Goal: Task Accomplishment & Management: Use online tool/utility

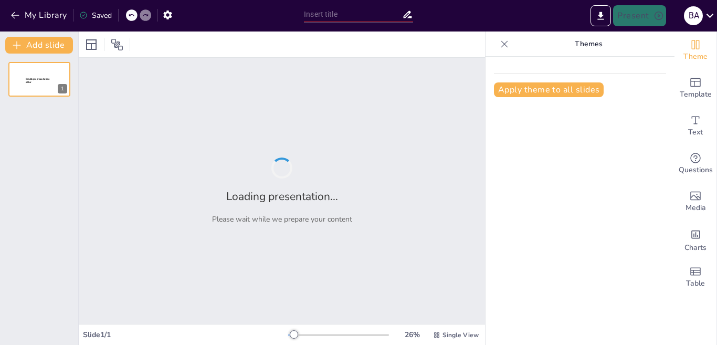
type input "Цифрове мистецтво: Сучасність та Перспективи"
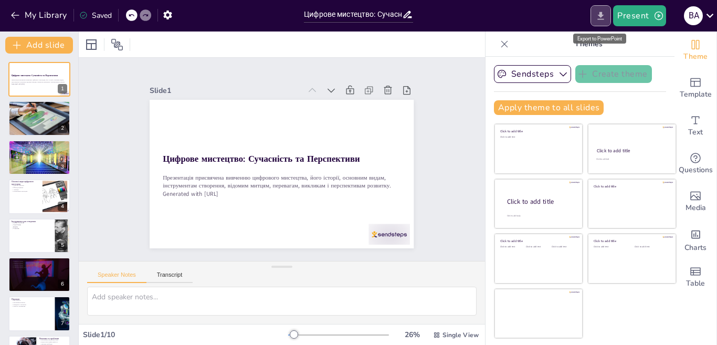
click at [602, 19] on icon "Export to PowerPoint" at bounding box center [601, 16] width 6 height 8
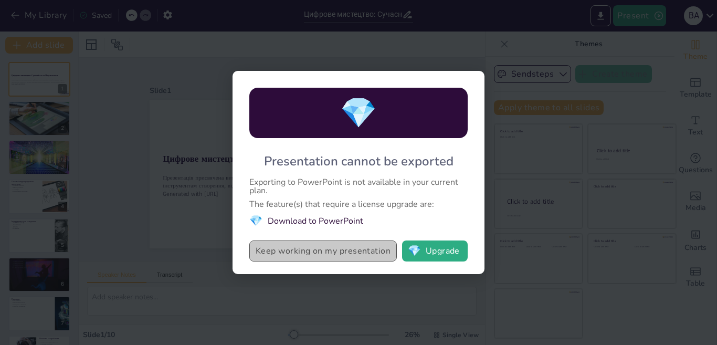
click at [374, 260] on button "Keep working on my presentation" at bounding box center [322, 250] width 147 height 21
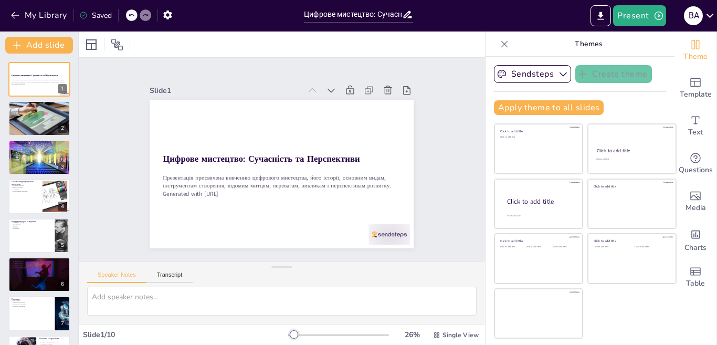
scroll to position [52, 0]
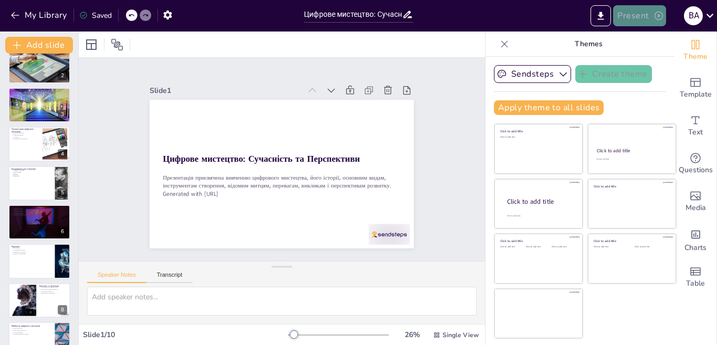
click at [654, 13] on icon "button" at bounding box center [658, 15] width 10 height 10
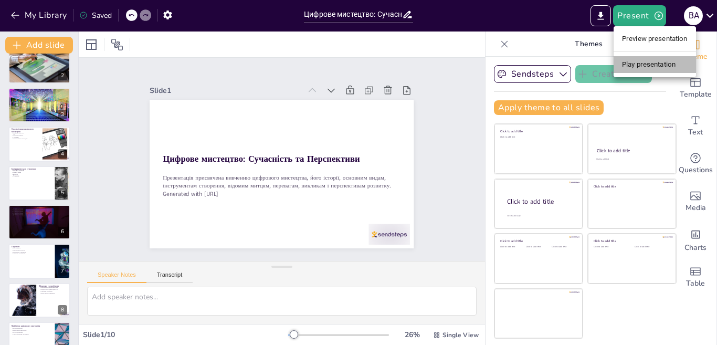
click at [651, 70] on li "Play presentation" at bounding box center [654, 64] width 82 height 17
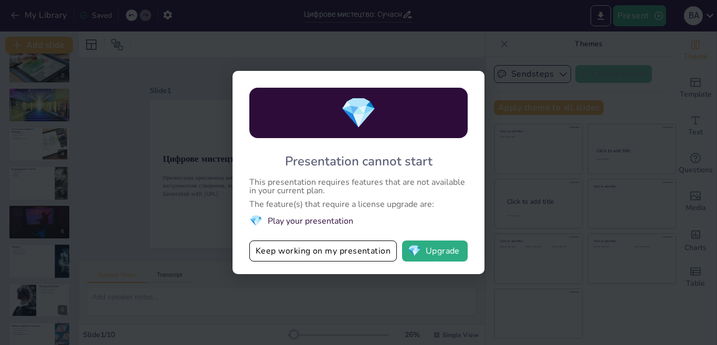
click at [505, 74] on div "💎 Presentation cannot start This presentation requires features that are not av…" at bounding box center [358, 172] width 717 height 345
drag, startPoint x: 622, startPoint y: 31, endPoint x: 593, endPoint y: 44, distance: 31.8
click at [620, 33] on div "💎 Presentation cannot start This presentation requires features that are not av…" at bounding box center [358, 172] width 717 height 345
click at [368, 253] on button "Keep working on my presentation" at bounding box center [322, 250] width 147 height 21
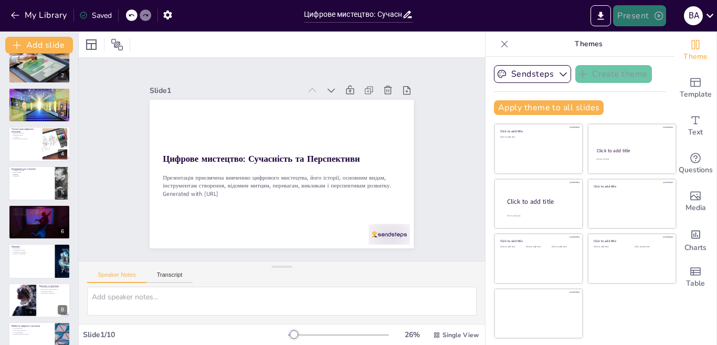
click at [630, 7] on button "Present" at bounding box center [639, 15] width 52 height 21
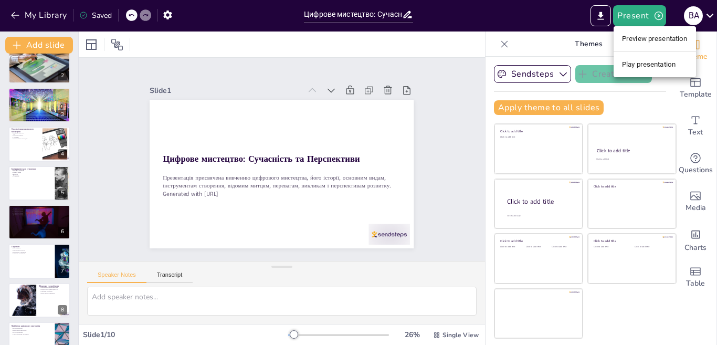
click at [626, 37] on li "Preview presentation" at bounding box center [654, 38] width 82 height 17
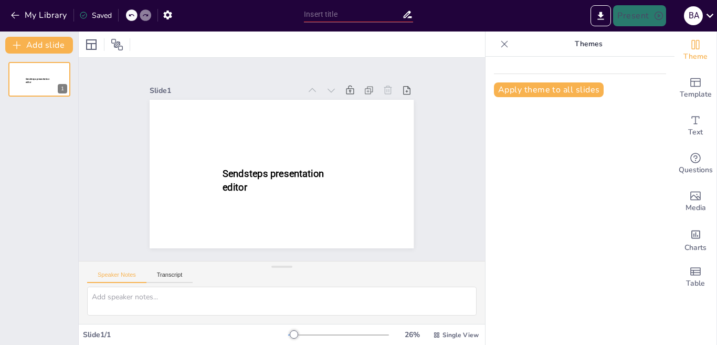
type input "Цифрове мистецтво: Сучасність та Перспективи"
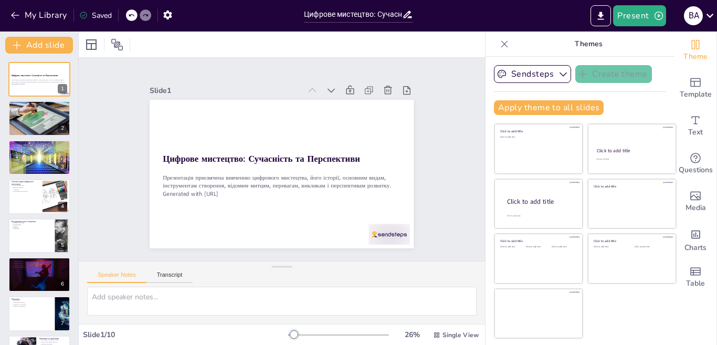
click at [674, 21] on div "Present в а" at bounding box center [567, 15] width 299 height 21
click at [659, 19] on icon "button" at bounding box center [658, 15] width 10 height 10
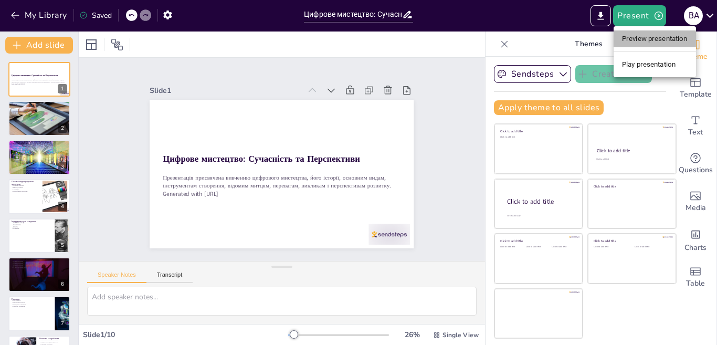
click at [650, 35] on li "Preview presentation" at bounding box center [654, 38] width 82 height 17
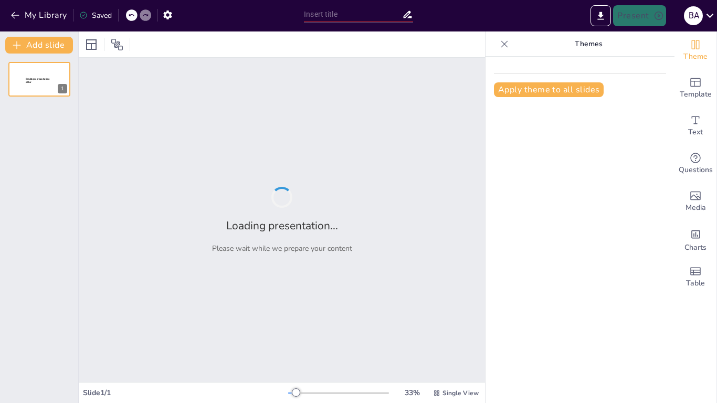
type input "Цифрове мистецтво: Сучасність та Перспективи"
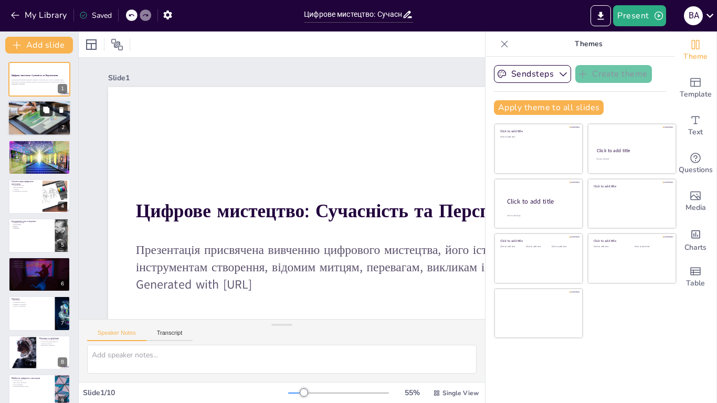
click at [45, 113] on icon at bounding box center [45, 110] width 7 height 7
type textarea "Loremip dolorsita c adipiscinge seddoe temporinci ut laboreetd. Magnaaliquae ad…"
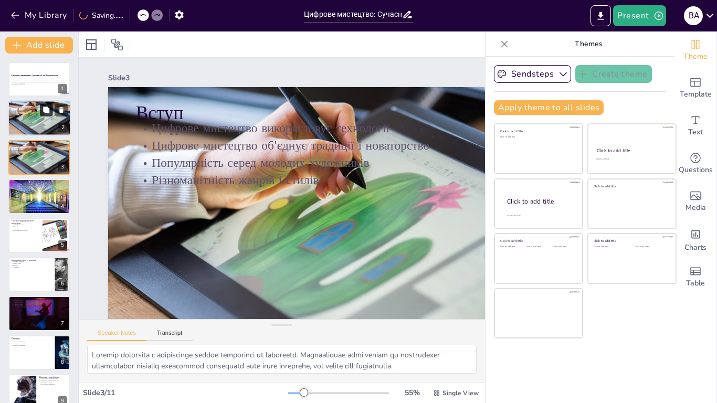
scroll to position [55, 0]
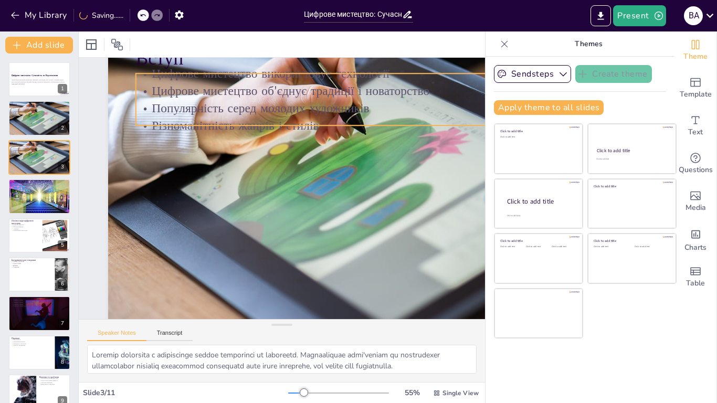
click at [262, 123] on p "Різноманітність жанрів і стилів" at bounding box center [160, 191] width 441 height 263
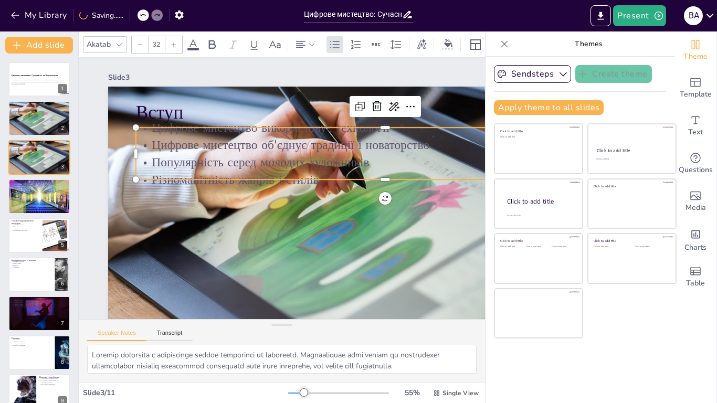
scroll to position [0, 0]
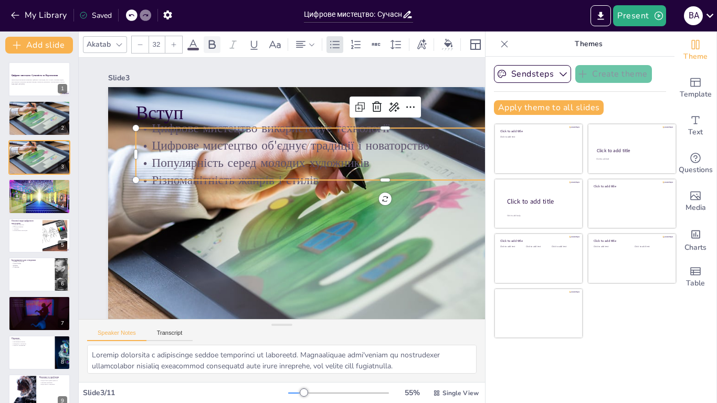
click at [214, 46] on icon at bounding box center [212, 44] width 13 height 13
click at [194, 38] on icon at bounding box center [193, 44] width 13 height 13
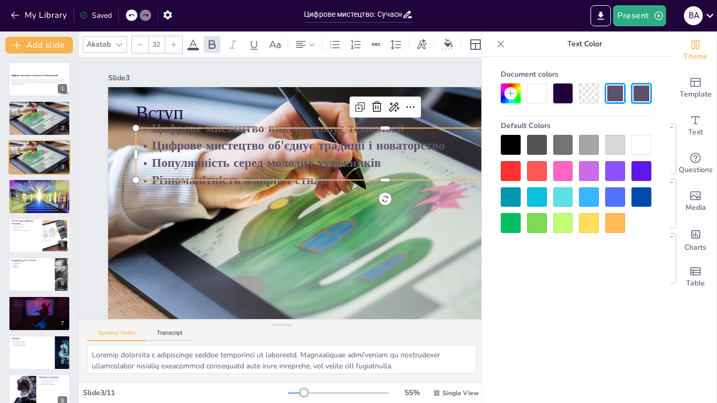
click at [645, 142] on div at bounding box center [641, 145] width 20 height 20
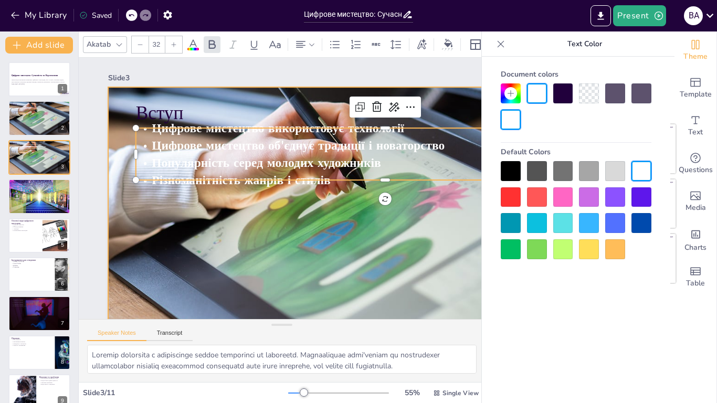
click at [419, 197] on div at bounding box center [391, 148] width 602 height 620
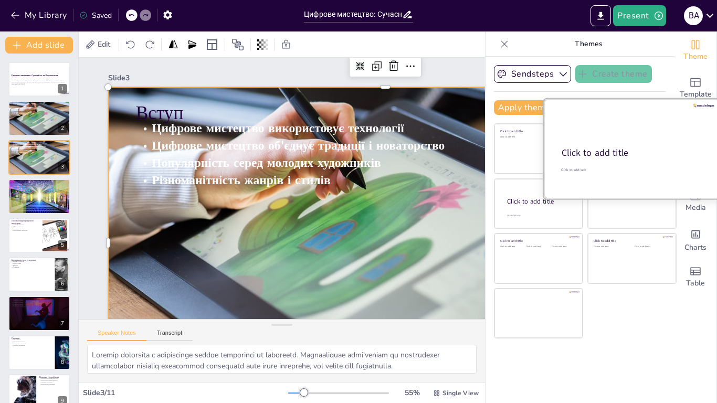
click at [688, 123] on div at bounding box center [632, 148] width 176 height 99
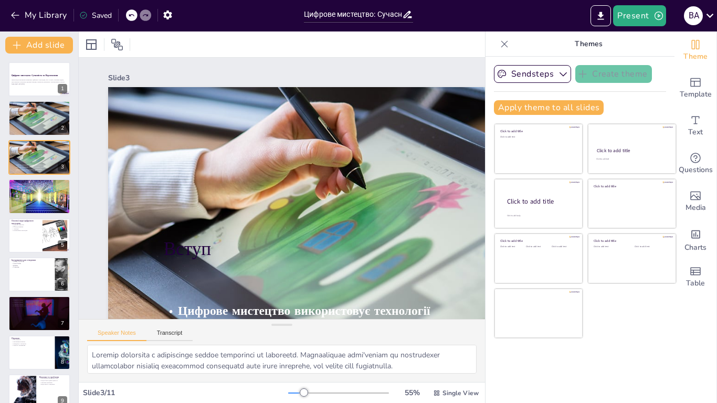
click at [132, 14] on icon at bounding box center [131, 15] width 6 height 6
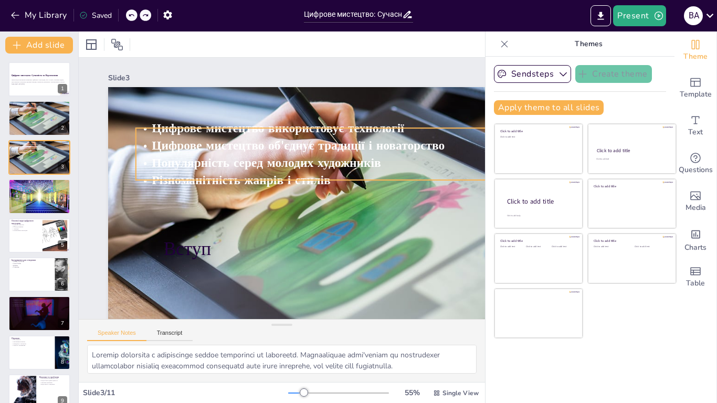
click at [211, 137] on span "Цифрове мистецтво об'єднує традиції і новаторство" at bounding box center [298, 145] width 293 height 18
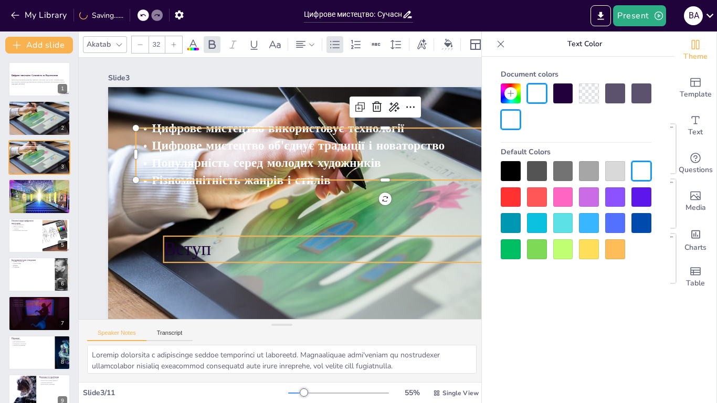
click at [195, 231] on p "Вступ" at bounding box center [248, 75] width 344 height 311
type input "48"
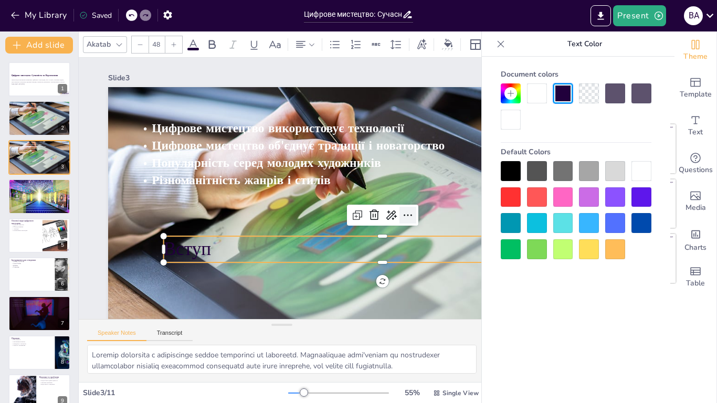
click at [172, 143] on icon at bounding box center [164, 136] width 15 height 15
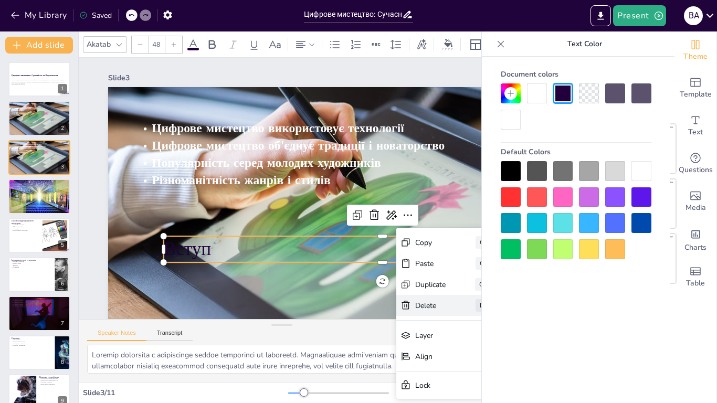
click at [494, 358] on div "Delete" at bounding box center [509, 363] width 31 height 10
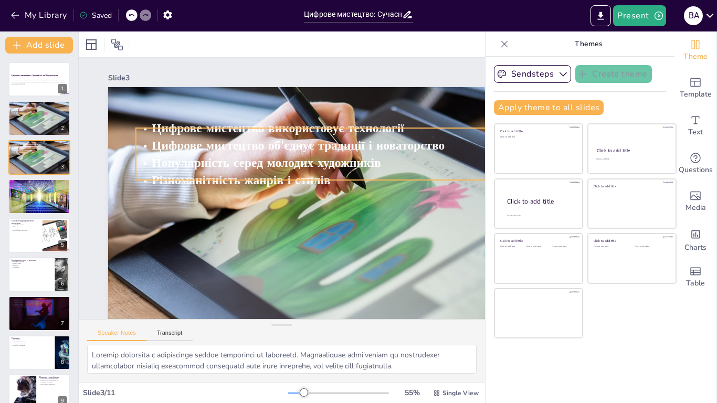
click at [351, 156] on span "Популярність серед молодих художників" at bounding box center [258, 168] width 223 height 87
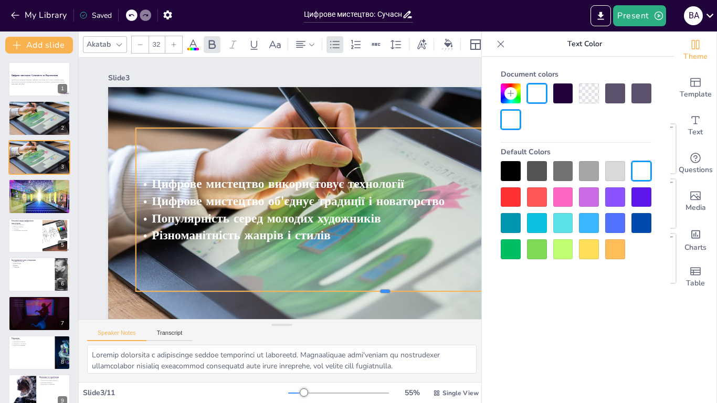
drag, startPoint x: 390, startPoint y: 180, endPoint x: 382, endPoint y: 292, distance: 111.5
click at [382, 292] on div at bounding box center [429, 213] width 408 height 301
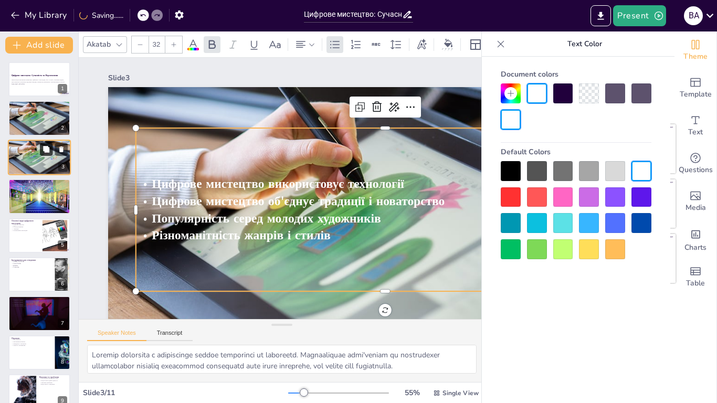
click at [41, 153] on button at bounding box center [46, 149] width 13 height 13
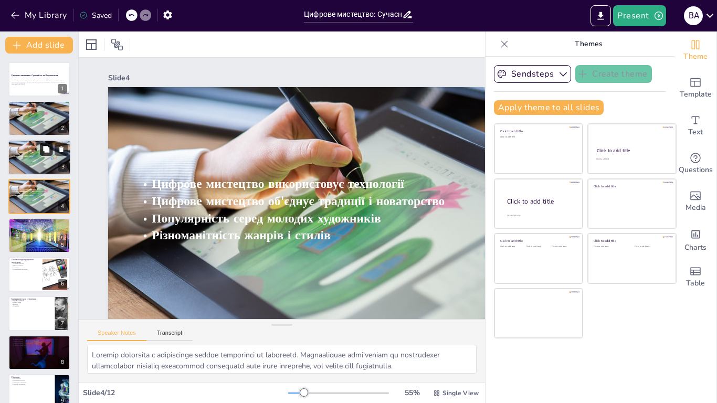
scroll to position [55, 0]
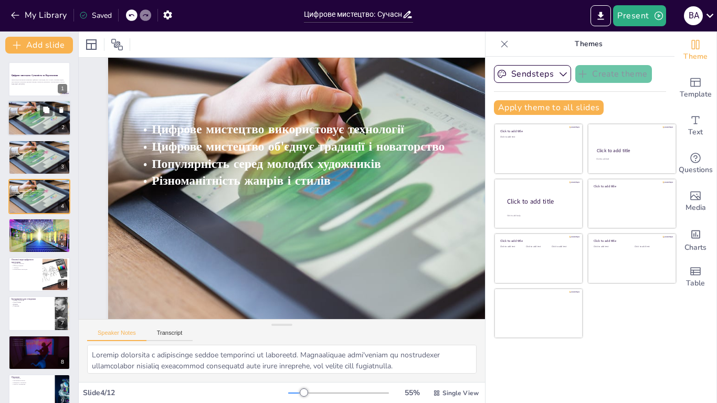
click at [34, 112] on p "Різноманітність жанрів і стилів" at bounding box center [39, 111] width 57 height 2
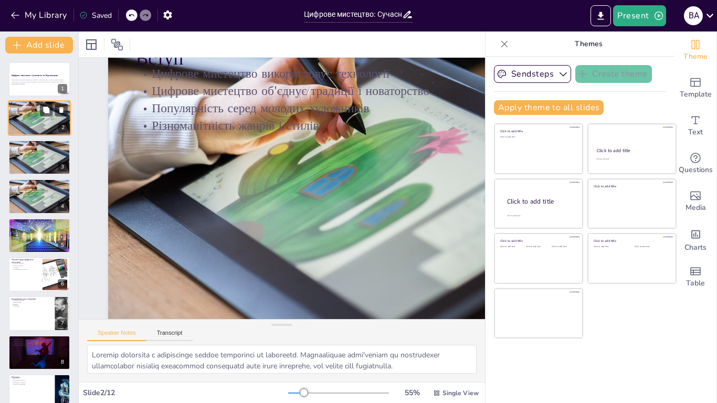
scroll to position [0, 0]
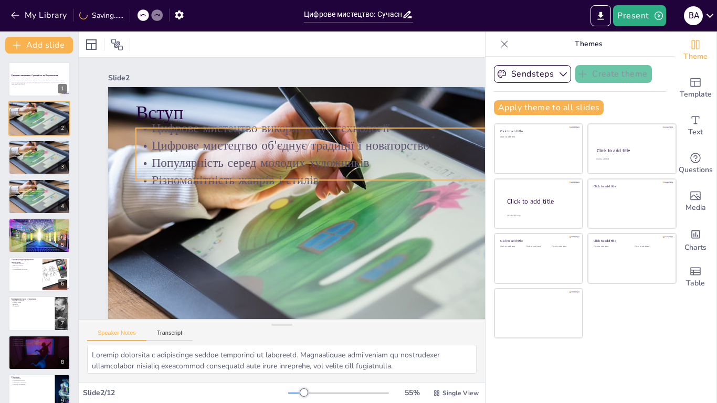
click at [231, 125] on div "Вступ Цифрове мистецтво використовує технології Цифрове мистецтво об'єднує трад…" at bounding box center [262, 303] width 468 height 623
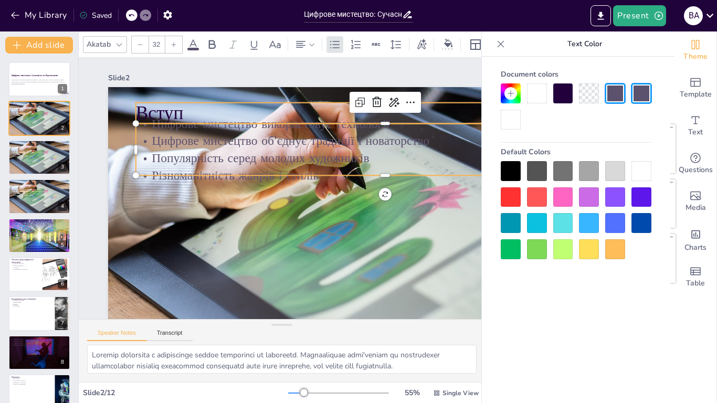
click at [257, 112] on p "Вступ" at bounding box center [178, 114] width 179 height 482
type input "48"
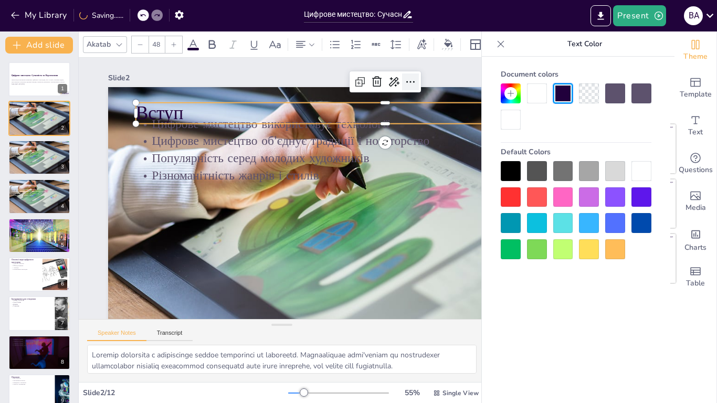
click at [135, 243] on icon at bounding box center [127, 251] width 16 height 16
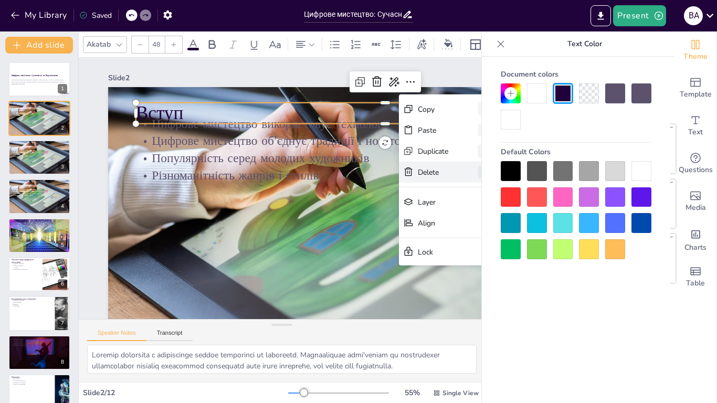
click at [482, 268] on div "Delete" at bounding box center [498, 276] width 33 height 16
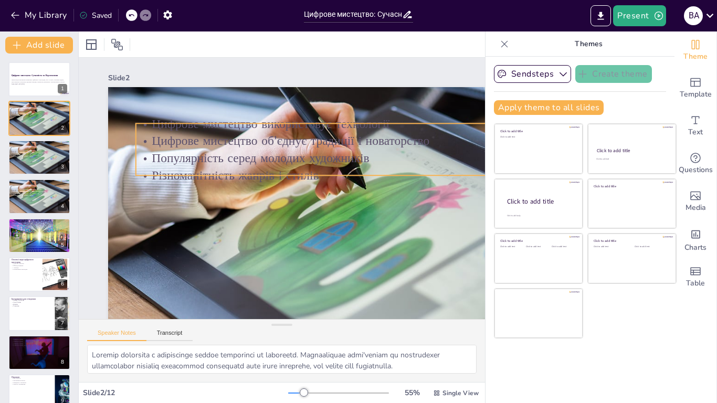
click at [299, 139] on p "Цифрове мистецтво об'єднує традиції і новаторство" at bounding box center [385, 140] width 498 height 17
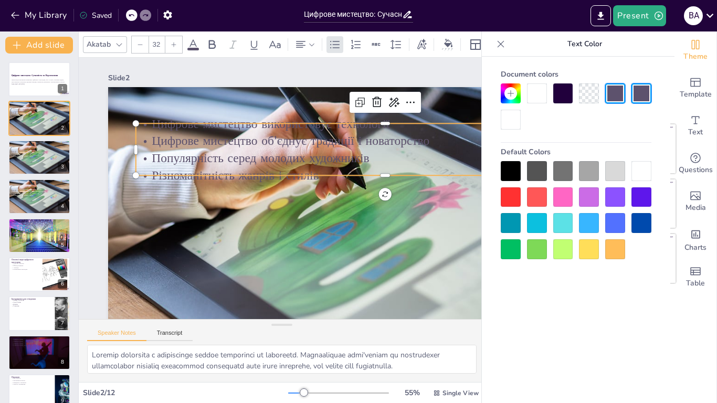
click at [643, 161] on div "Default Colors" at bounding box center [576, 200] width 151 height 117
click at [642, 165] on div at bounding box center [641, 171] width 20 height 20
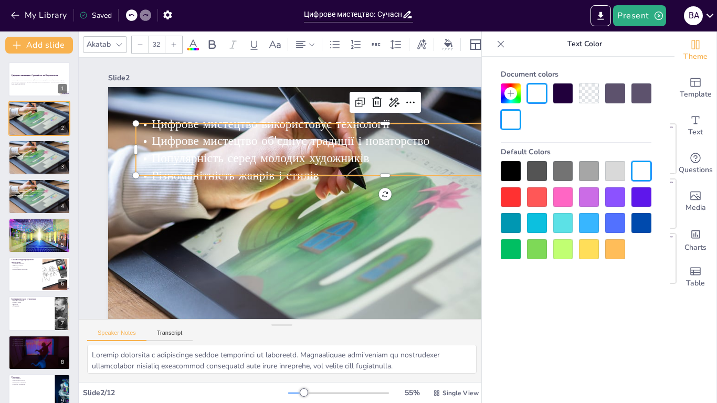
click at [380, 175] on p "Різноманітність жанрів і стилів" at bounding box center [331, 97] width 306 height 414
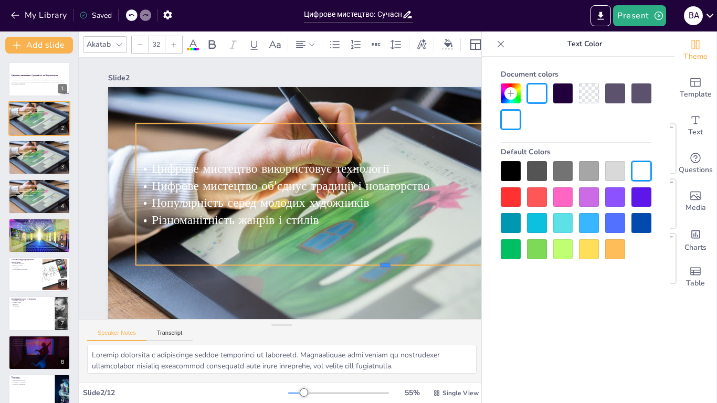
drag, startPoint x: 385, startPoint y: 175, endPoint x: 368, endPoint y: 265, distance: 91.2
click at [368, 265] on div at bounding box center [331, 310] width 437 height 256
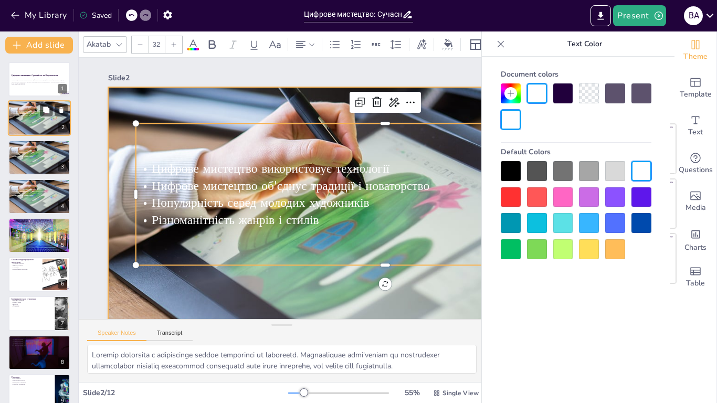
click at [25, 127] on div at bounding box center [39, 119] width 63 height 36
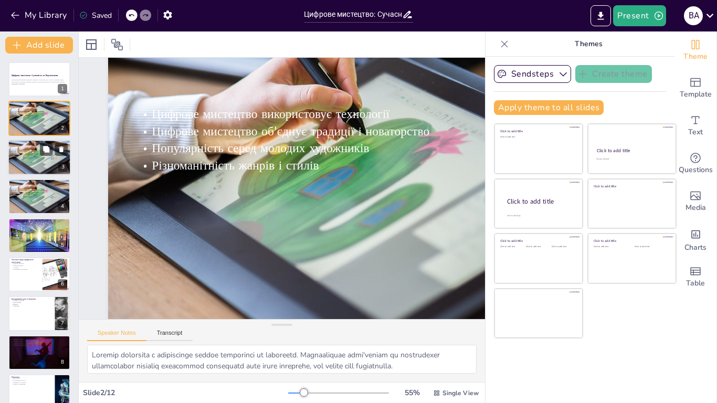
click at [24, 164] on div at bounding box center [39, 158] width 63 height 36
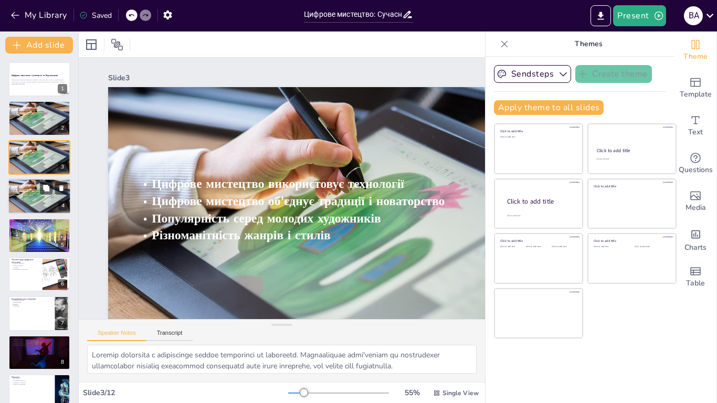
click at [36, 210] on div at bounding box center [39, 196] width 63 height 36
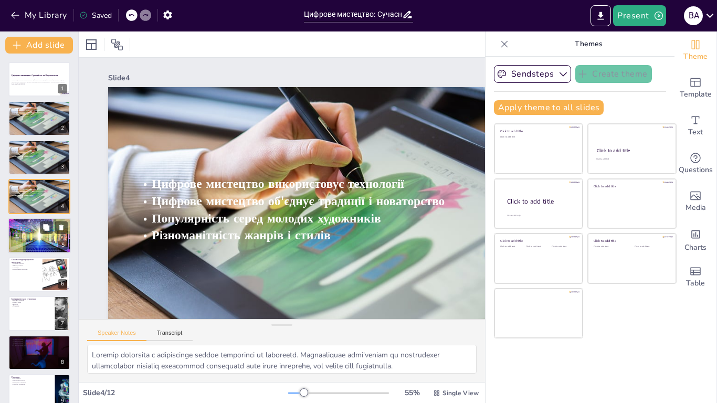
click at [35, 232] on div at bounding box center [38, 236] width 63 height 36
type textarea "Цей період став важливим етапом у розвитку цифрового мистецтва, оскільки він за…"
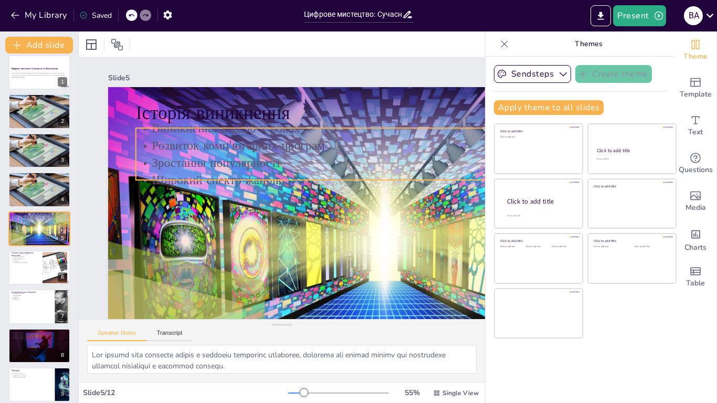
click at [236, 139] on p "Розвиток комп'ютерних програм" at bounding box center [385, 145] width 498 height 18
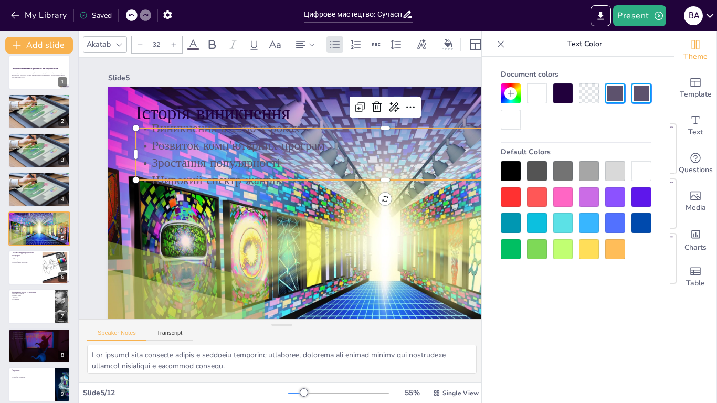
click at [653, 173] on div "Document colors Default Colors" at bounding box center [576, 162] width 172 height 194
click at [644, 172] on div at bounding box center [641, 171] width 20 height 20
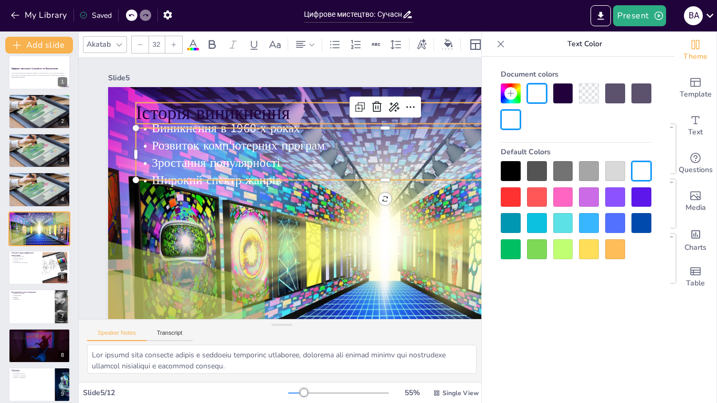
click at [253, 115] on p "Історія виникнення" at bounding box center [229, 71] width 129 height 493
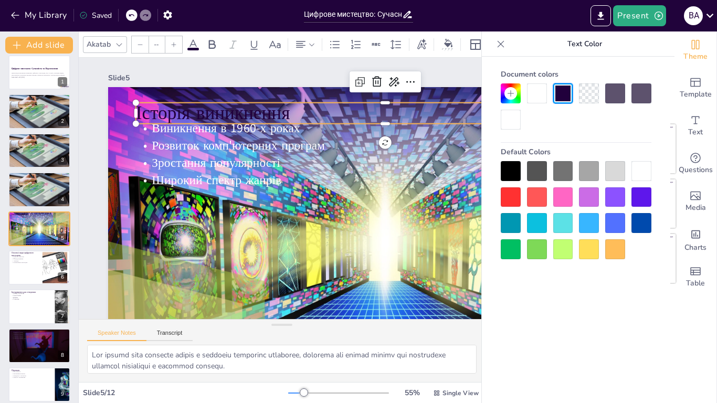
type input "48"
click at [645, 170] on div at bounding box center [641, 171] width 20 height 20
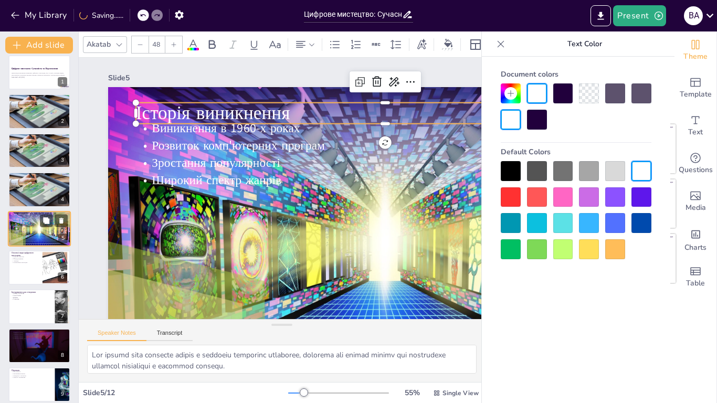
click at [36, 246] on div "Історія виникнення Виникнення в 1960-х роках Розвиток комп'ютерних програм Зрос…" at bounding box center [39, 229] width 63 height 36
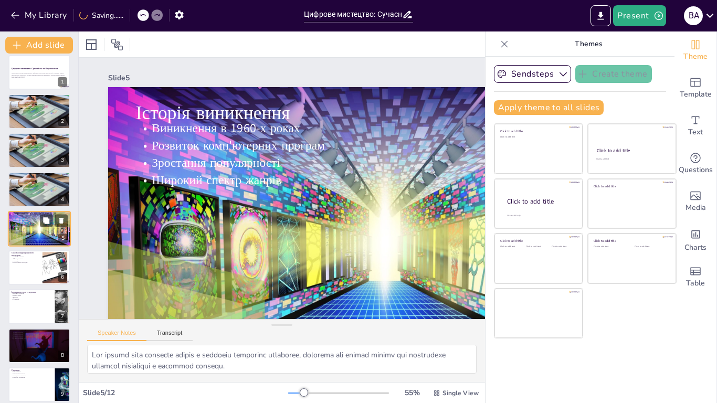
scroll to position [55, 0]
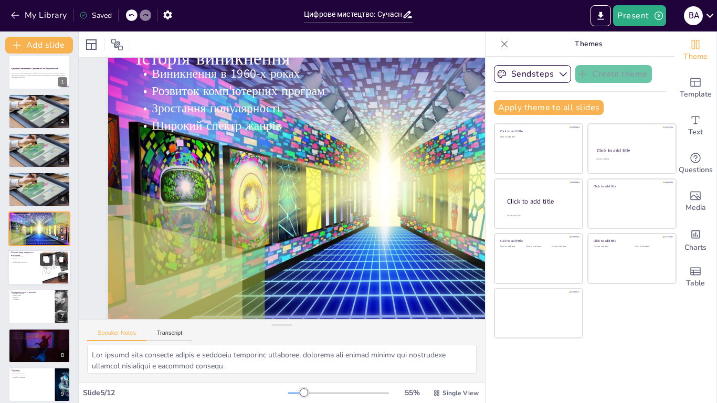
click at [40, 256] on button at bounding box center [46, 259] width 13 height 13
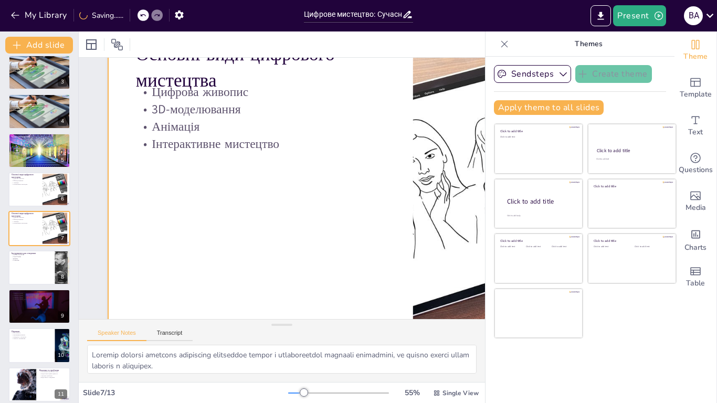
scroll to position [89, 0]
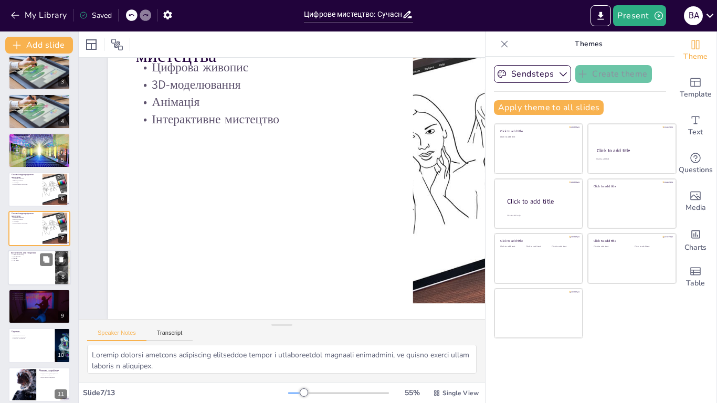
click at [37, 259] on p "Blender" at bounding box center [31, 259] width 41 height 2
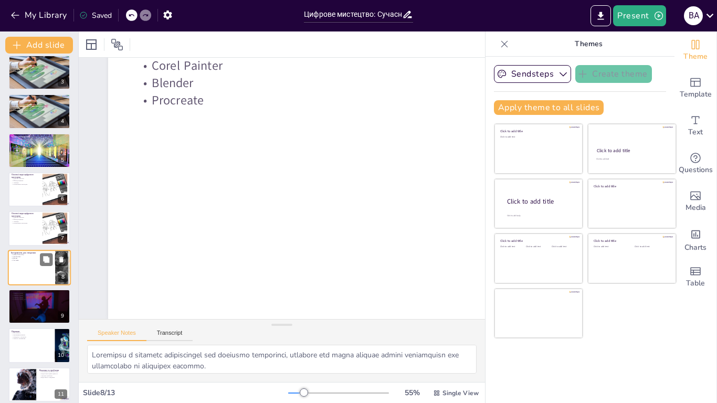
scroll to position [0, 0]
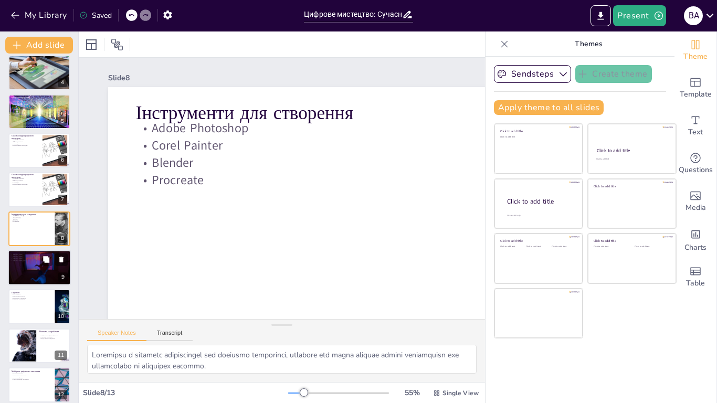
click at [30, 265] on div at bounding box center [40, 268] width 68 height 36
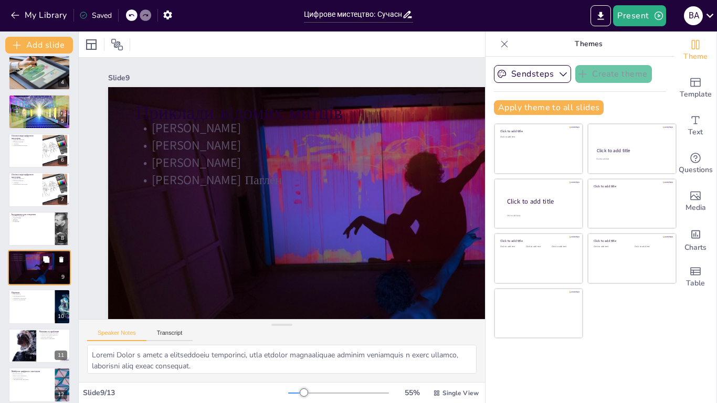
scroll to position [163, 0]
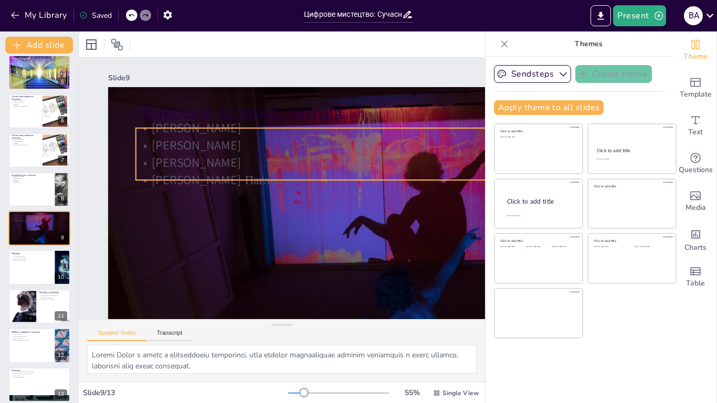
click at [245, 174] on p "[PERSON_NAME] Паглен" at bounding box center [279, 292] width 69 height 498
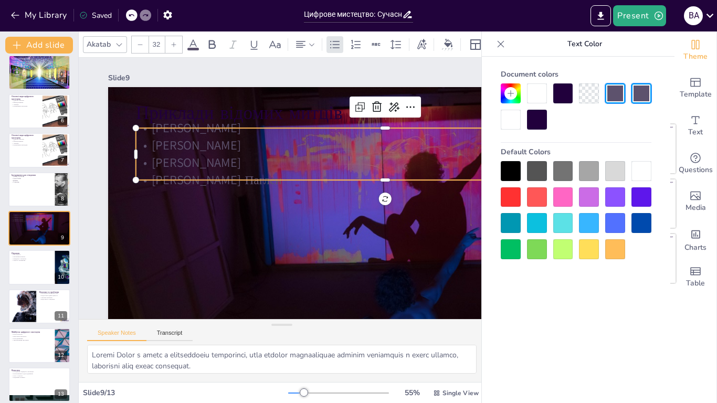
click at [646, 169] on div at bounding box center [641, 171] width 20 height 20
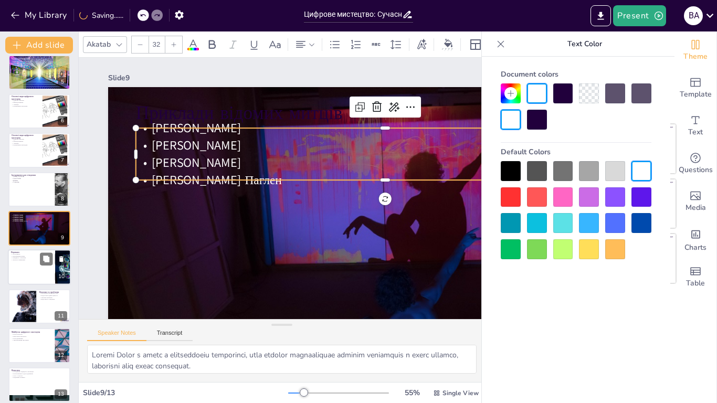
click at [27, 262] on div at bounding box center [39, 268] width 63 height 36
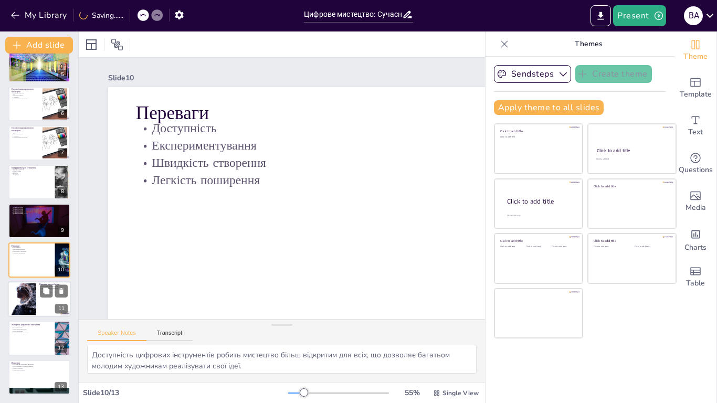
click at [20, 300] on div at bounding box center [23, 299] width 57 height 32
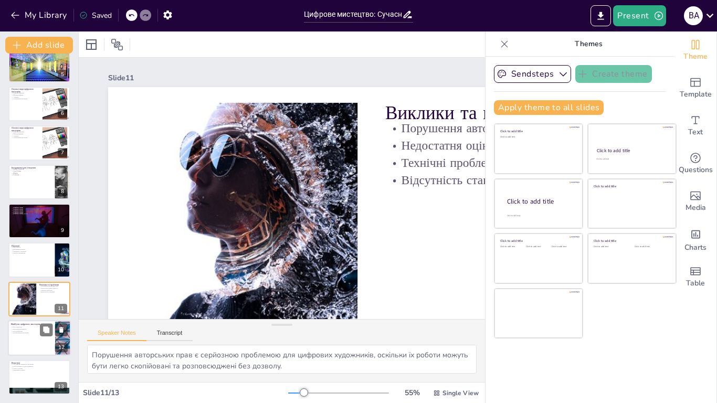
click at [26, 338] on div at bounding box center [39, 338] width 63 height 36
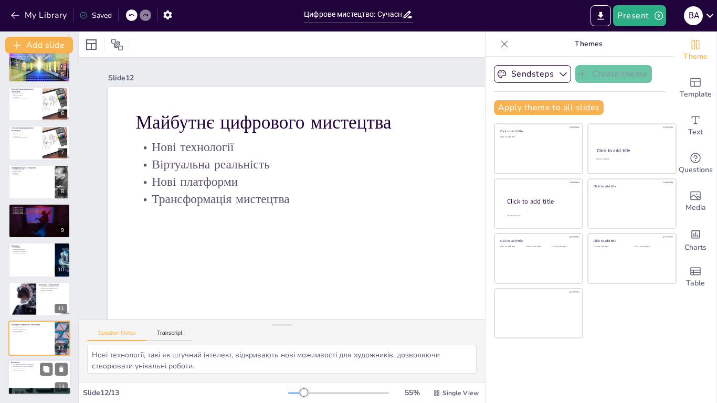
click at [29, 362] on p "Висновок" at bounding box center [39, 362] width 57 height 3
type textarea "Цифрове мистецтво об'єднує в собі елементи традиційного мистецтва та новітніх т…"
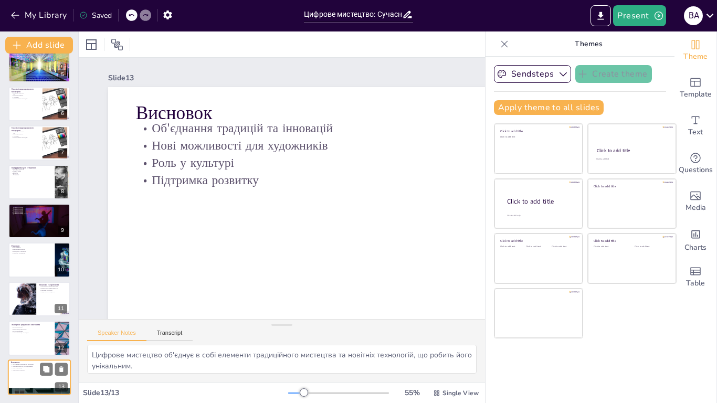
scroll to position [55, 0]
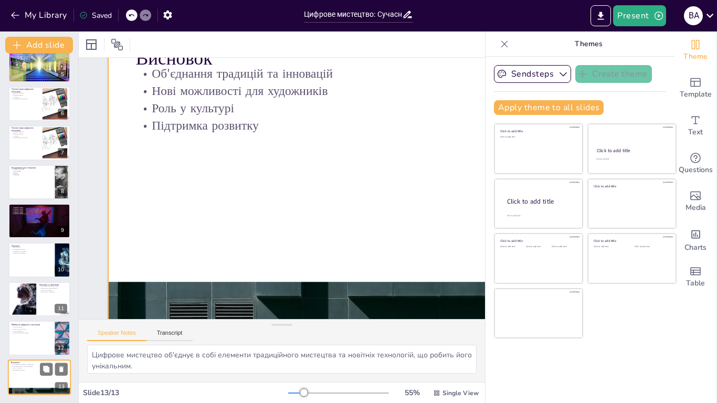
click at [22, 377] on div at bounding box center [39, 377] width 63 height 36
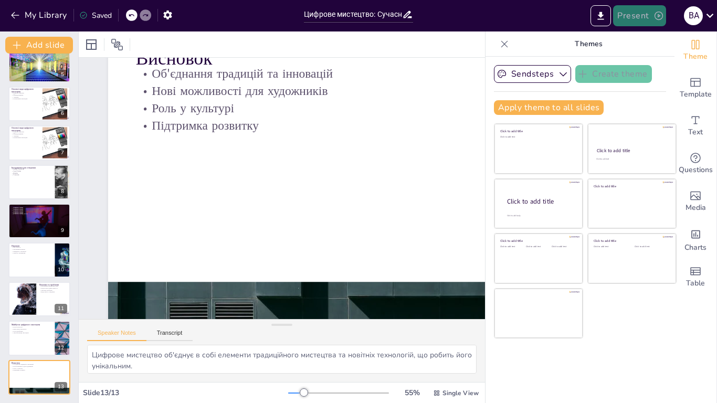
click at [630, 12] on button "Present" at bounding box center [639, 15] width 52 height 21
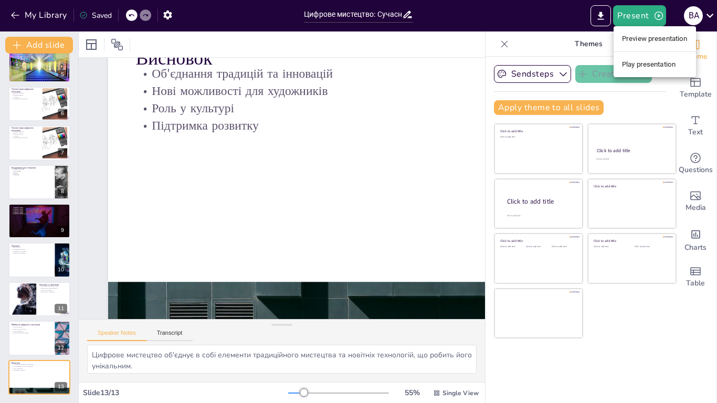
click at [635, 45] on li "Preview presentation" at bounding box center [654, 38] width 82 height 17
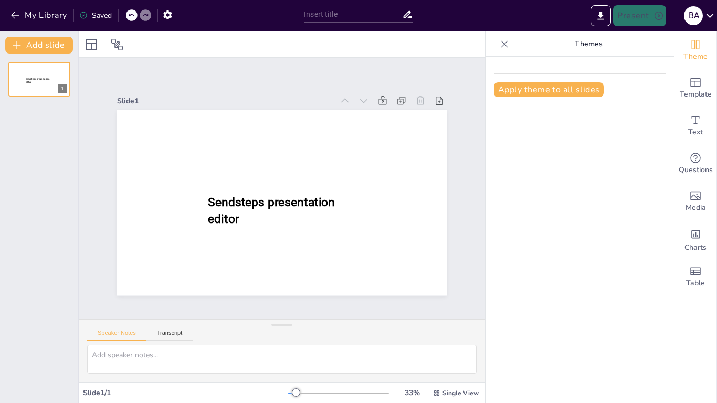
type input "Цифрове мистецтво: Сучасність та Перспективи"
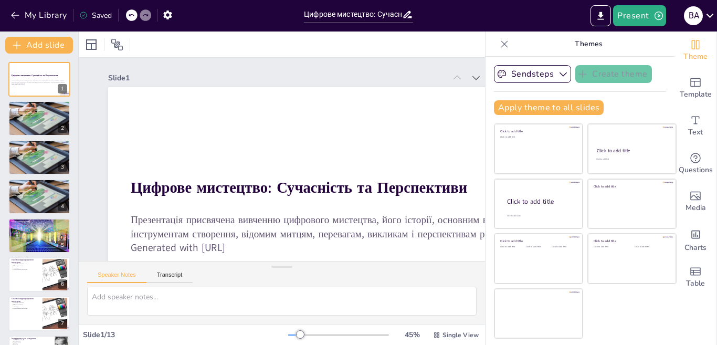
click at [262, 39] on div at bounding box center [282, 44] width 406 height 26
click at [629, 18] on button "Present" at bounding box center [639, 15] width 52 height 21
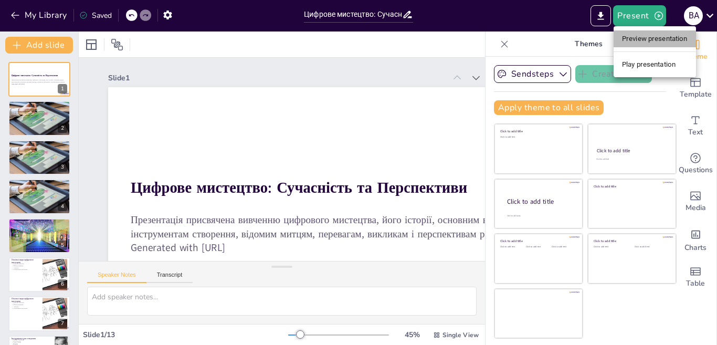
click at [624, 35] on li "Preview presentation" at bounding box center [654, 38] width 82 height 17
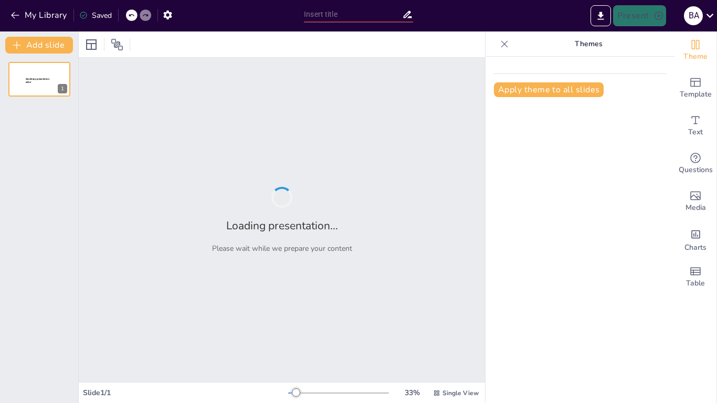
type input "Цифрове мистецтво: Сучасність та Перспективи"
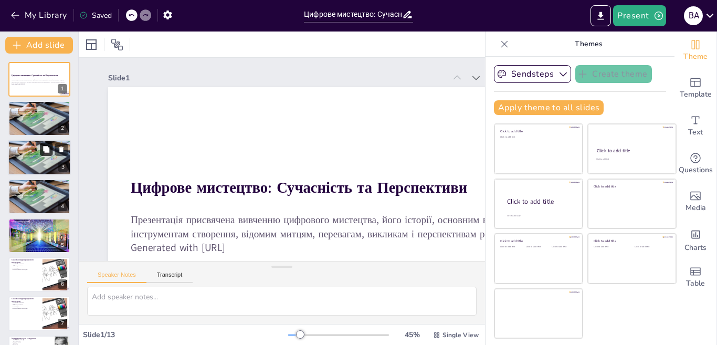
click at [43, 153] on button at bounding box center [46, 149] width 13 height 13
type textarea "Loremip dolorsita c adipiscinge seddoe temporinci ut laboreetd. Magnaaliquae ad…"
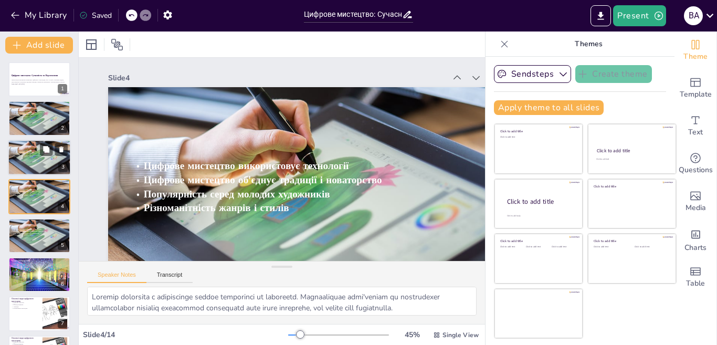
scroll to position [55, 0]
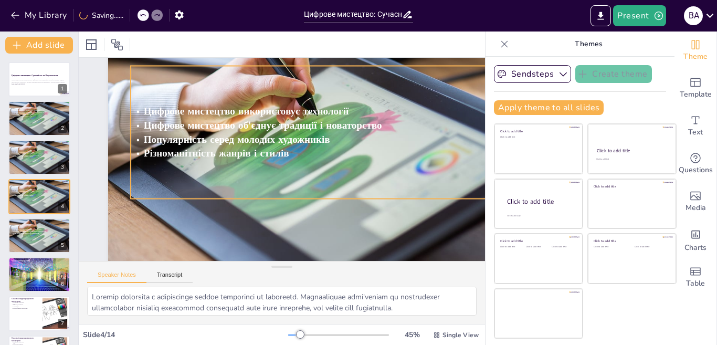
click at [232, 186] on span "Цифрове мистецтво об'єднує традиції і новаторство" at bounding box center [301, 193] width 238 height 14
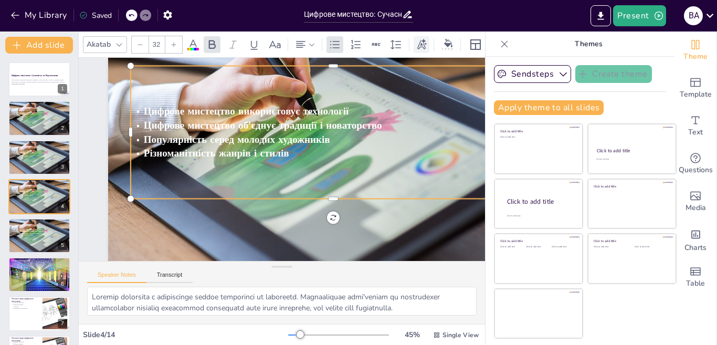
click at [416, 39] on icon at bounding box center [422, 45] width 12 height 12
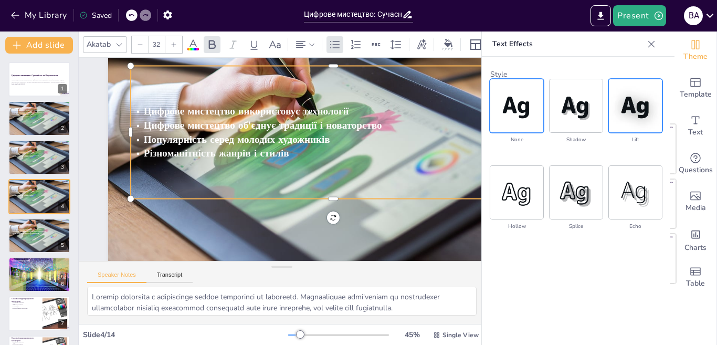
click at [617, 119] on img at bounding box center [635, 105] width 53 height 53
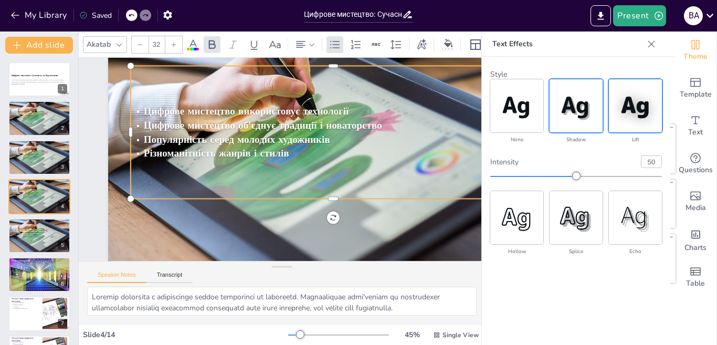
click at [589, 114] on img at bounding box center [575, 105] width 53 height 53
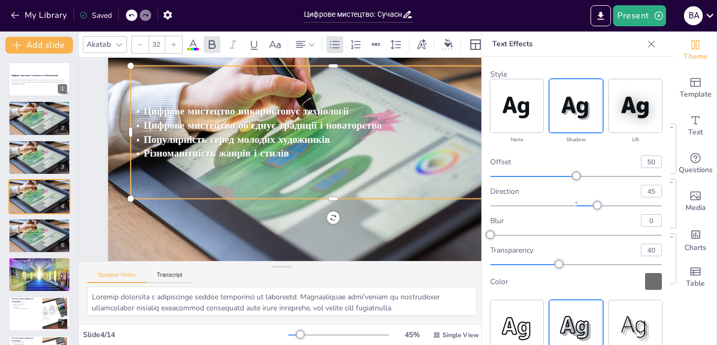
click at [572, 320] on img at bounding box center [575, 326] width 53 height 53
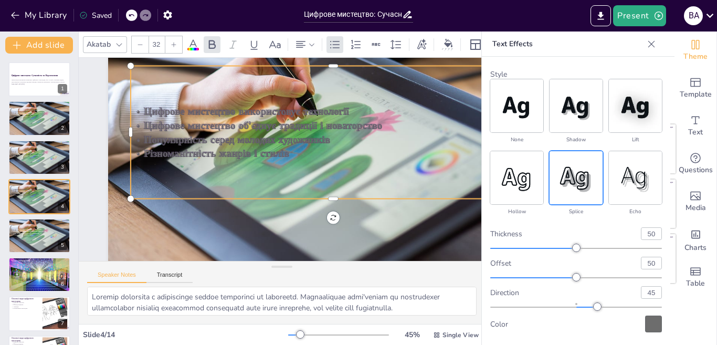
click at [648, 323] on div at bounding box center [653, 323] width 17 height 17
click at [654, 328] on div at bounding box center [653, 323] width 17 height 17
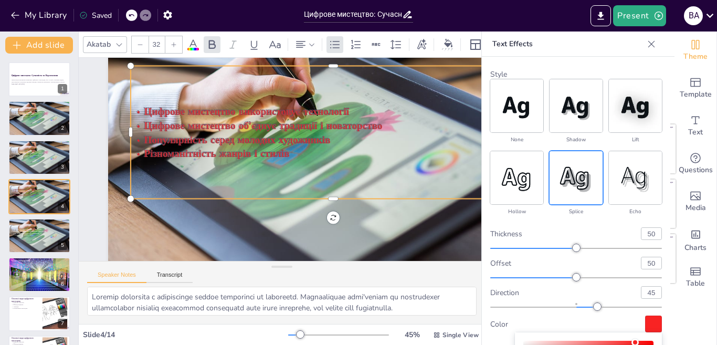
drag, startPoint x: 635, startPoint y: 342, endPoint x: 662, endPoint y: 343, distance: 27.3
click at [662, 343] on body "My Library Saved Цифрове мистецтво: Сучасність та Перспективи Present в а Docum…" at bounding box center [358, 172] width 717 height 345
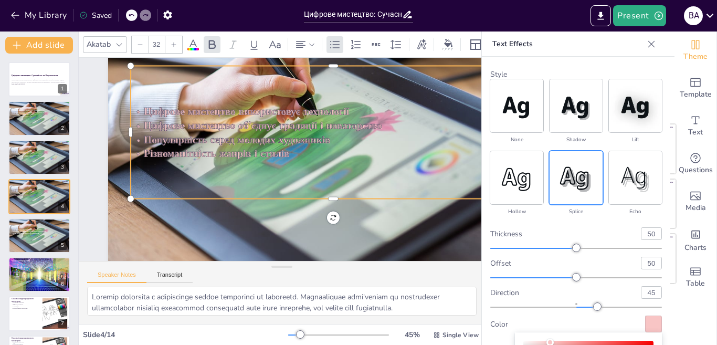
type input "#f8f8f8"
drag, startPoint x: 631, startPoint y: 343, endPoint x: 509, endPoint y: 342, distance: 121.7
click at [509, 342] on body "My Library Saved Цифрове мистецтво: Сучасність та Перспективи Present в а Docum…" at bounding box center [358, 172] width 717 height 345
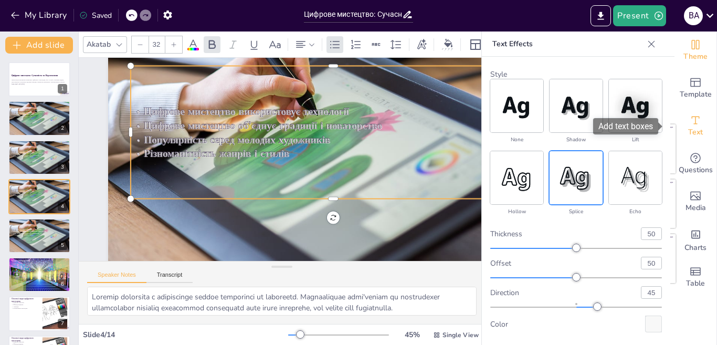
click at [692, 121] on icon "Add text boxes" at bounding box center [695, 120] width 13 height 13
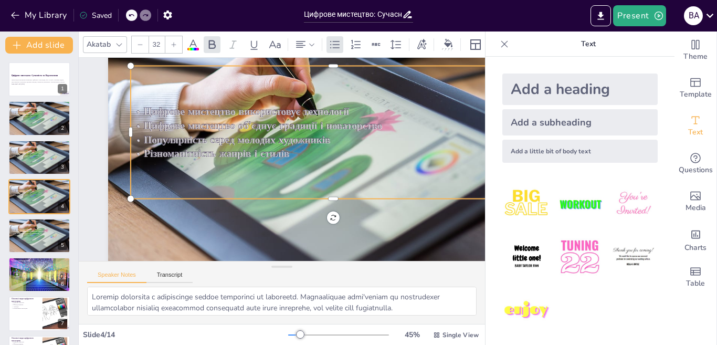
scroll to position [3, 0]
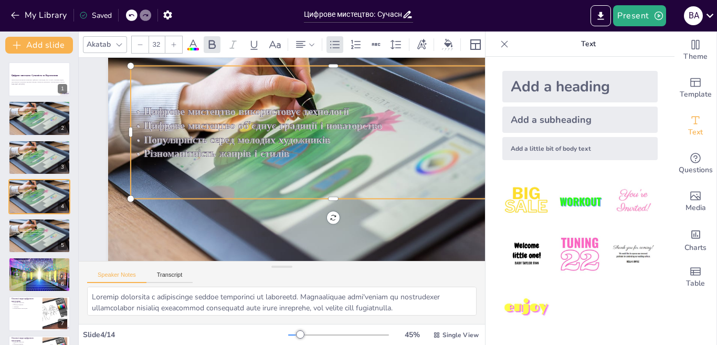
click at [557, 246] on img at bounding box center [579, 254] width 49 height 49
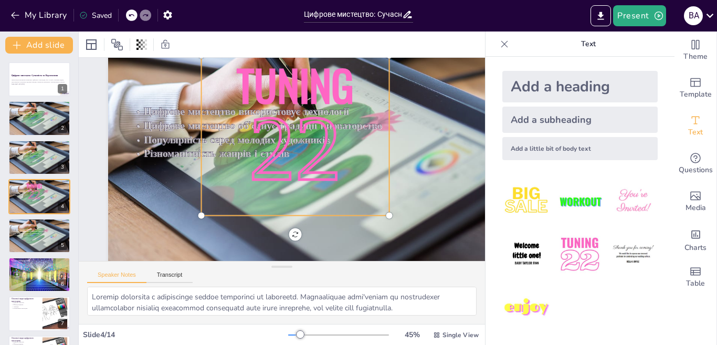
click at [139, 18] on div at bounding box center [138, 15] width 25 height 12
click at [130, 16] on icon at bounding box center [131, 15] width 5 height 3
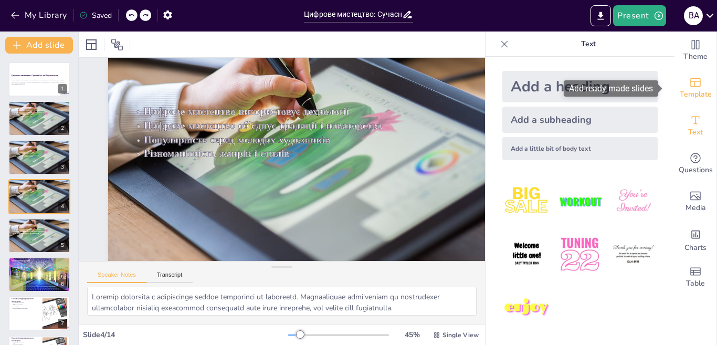
click at [679, 96] on span "Template" at bounding box center [695, 95] width 32 height 12
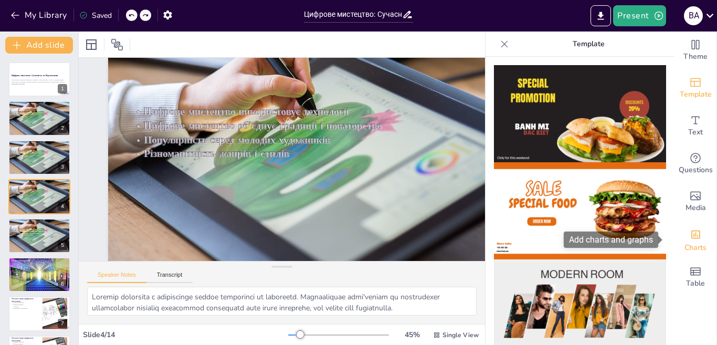
click at [688, 246] on span "Charts" at bounding box center [695, 248] width 22 height 12
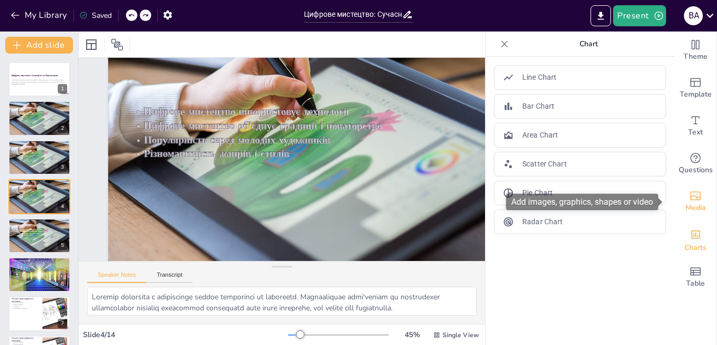
click at [689, 194] on icon "Add images, graphics, shapes or video" at bounding box center [695, 195] width 13 height 13
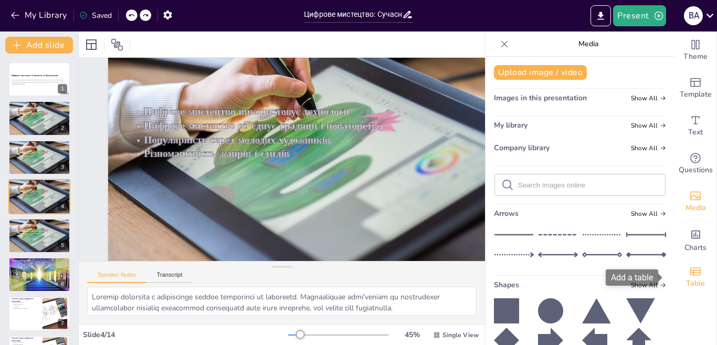
click at [689, 267] on icon "Add a table" at bounding box center [695, 271] width 13 height 13
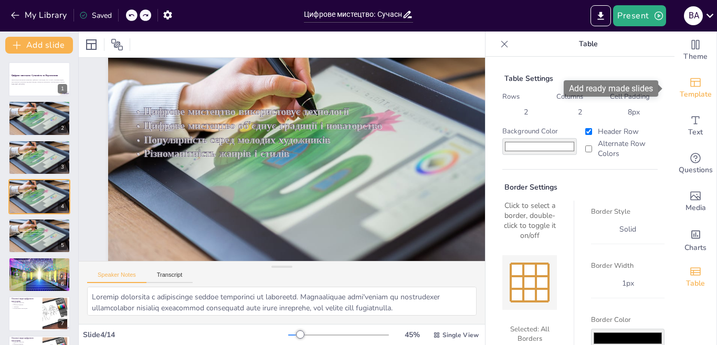
click at [676, 79] on div "Template" at bounding box center [695, 88] width 42 height 38
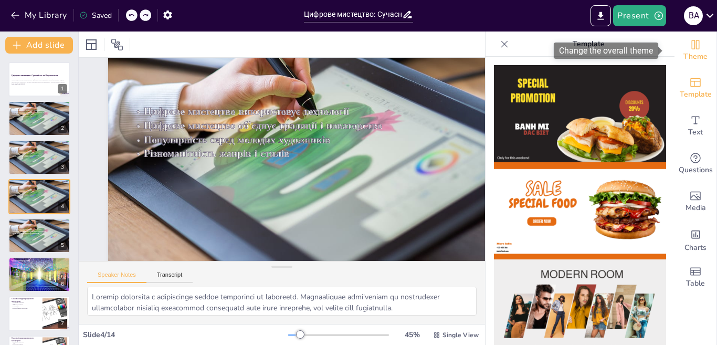
click at [689, 44] on icon "Change the overall theme" at bounding box center [695, 44] width 13 height 13
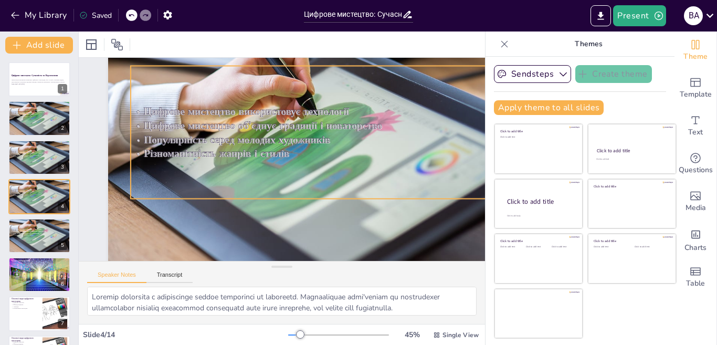
click at [319, 137] on span "Популярність серед молодих художників" at bounding box center [291, 207] width 121 height 159
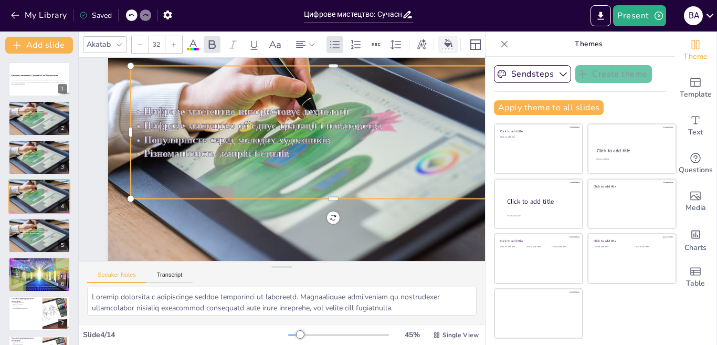
click at [439, 38] on div at bounding box center [448, 44] width 20 height 17
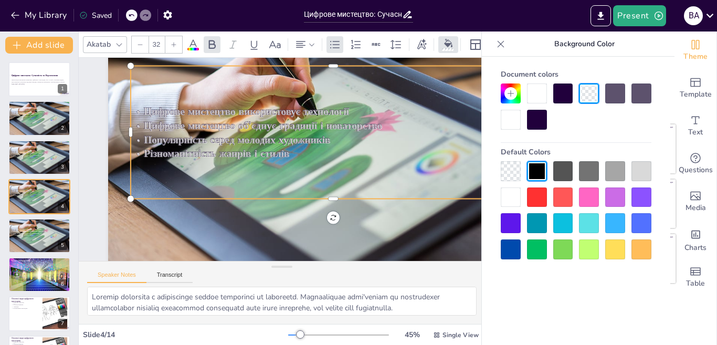
click at [516, 192] on div at bounding box center [511, 197] width 20 height 20
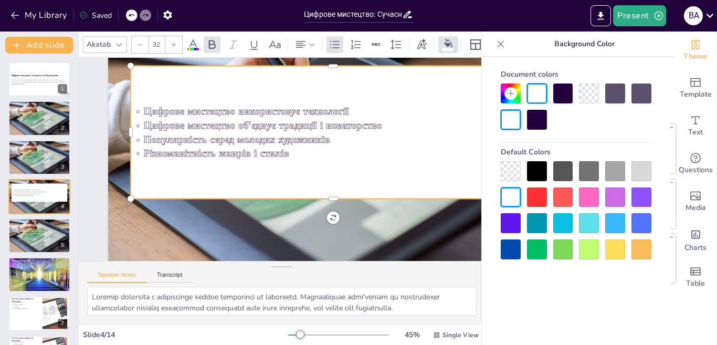
click at [640, 175] on div at bounding box center [641, 171] width 20 height 20
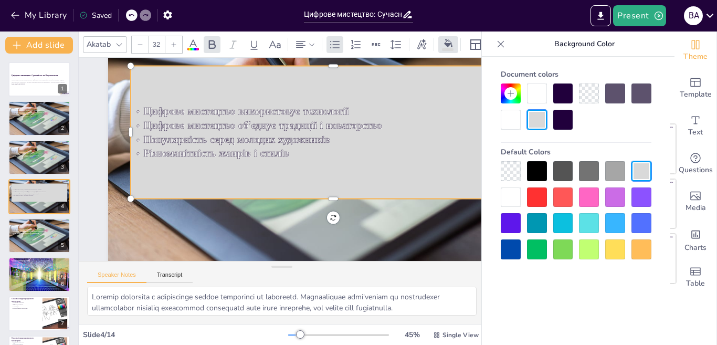
click at [512, 161] on div at bounding box center [511, 171] width 20 height 20
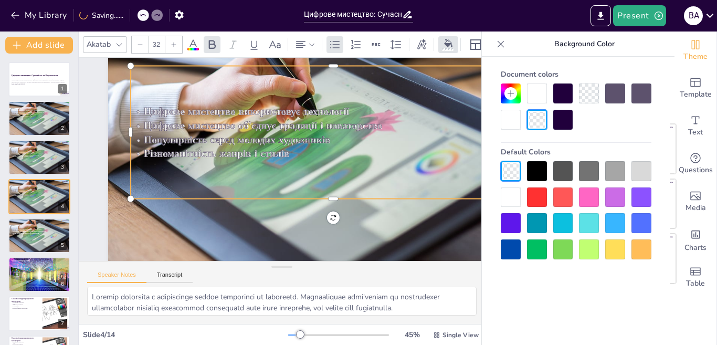
click at [535, 100] on div at bounding box center [537, 93] width 20 height 20
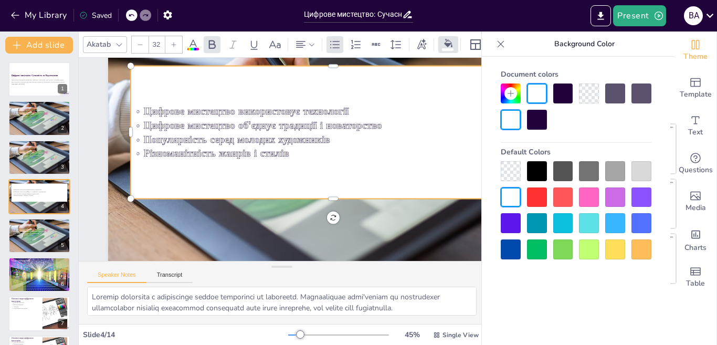
drag, startPoint x: 578, startPoint y: 99, endPoint x: 584, endPoint y: 97, distance: 6.5
click at [582, 98] on div at bounding box center [576, 106] width 151 height 46
click at [586, 97] on div at bounding box center [589, 93] width 20 height 20
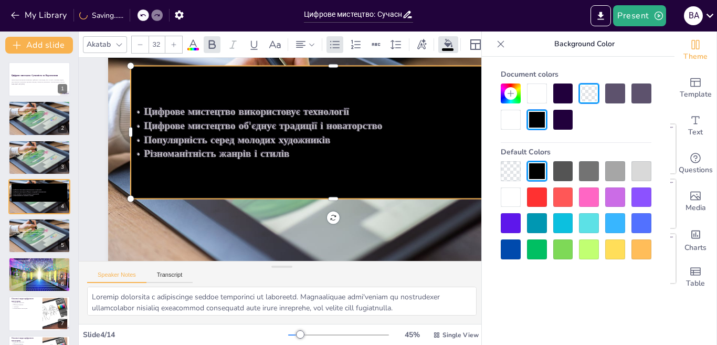
click at [598, 89] on div at bounding box center [589, 93] width 20 height 20
click at [131, 12] on icon at bounding box center [131, 15] width 6 height 6
click at [131, 15] on icon at bounding box center [131, 15] width 6 height 6
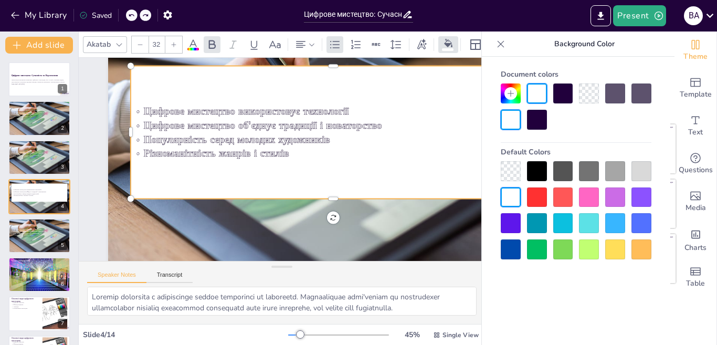
click at [131, 15] on icon at bounding box center [131, 15] width 6 height 6
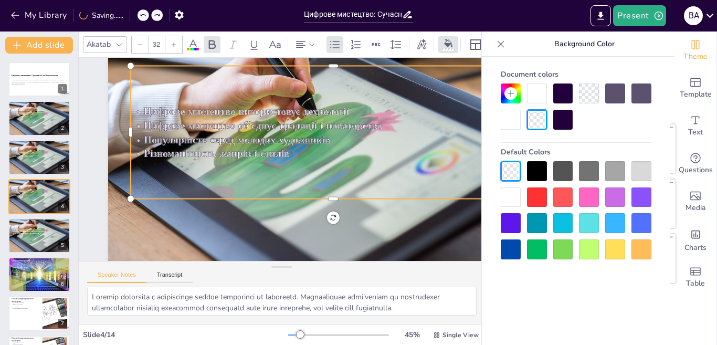
click at [263, 128] on span "Цифрове мистецтво об'єднує традиції і новаторство" at bounding box center [312, 183] width 223 height 110
click at [255, 123] on span "Цифрове мистецтво об'єднує традиції і новаторство" at bounding box center [266, 123] width 238 height 39
click at [255, 123] on span "Цифрове мистецтво об'єднує традиції і новаторство" at bounding box center [270, 121] width 236 height 63
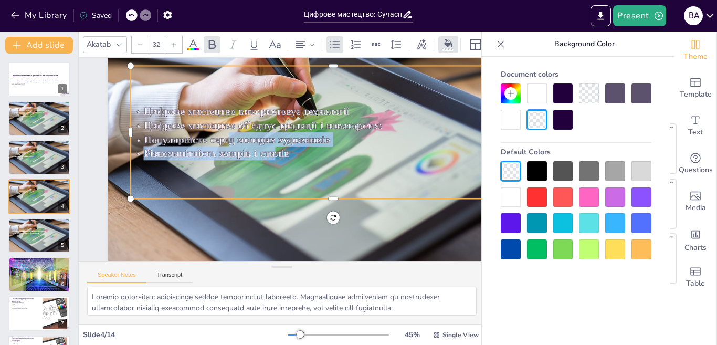
drag, startPoint x: 276, startPoint y: 147, endPoint x: 230, endPoint y: 140, distance: 47.4
click at [230, 140] on div "Цифрове мистецтво використовує технології Цифрове мистецтво об'єднує традиції і…" at bounding box center [236, 123] width 216 height 393
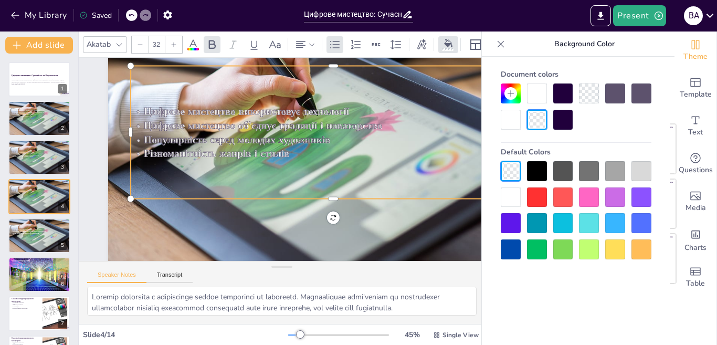
click at [315, 146] on p "Різноманітність жанрів і стилів" at bounding box center [320, 124] width 336 height 250
click at [290, 155] on p "Різноманітність жанрів і стилів" at bounding box center [331, 175] width 376 height 178
click at [379, 40] on icon at bounding box center [375, 44] width 11 height 11
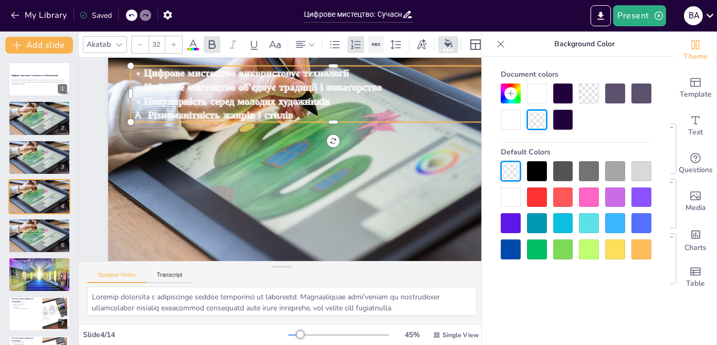
click at [379, 40] on icon at bounding box center [375, 44] width 11 height 11
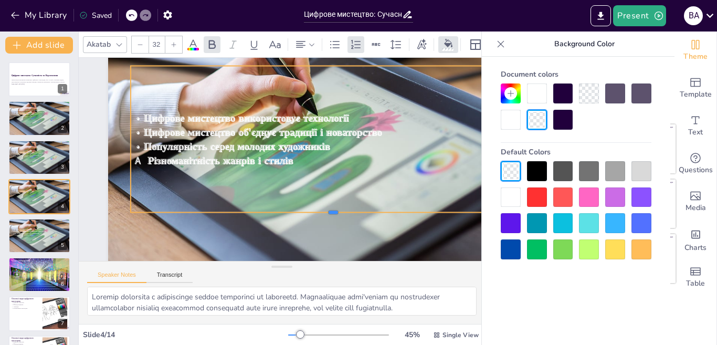
drag, startPoint x: 332, startPoint y: 123, endPoint x: 323, endPoint y: 214, distance: 90.6
click at [335, 214] on div at bounding box center [339, 108] width 8 height 406
click at [188, 39] on icon at bounding box center [193, 44] width 13 height 13
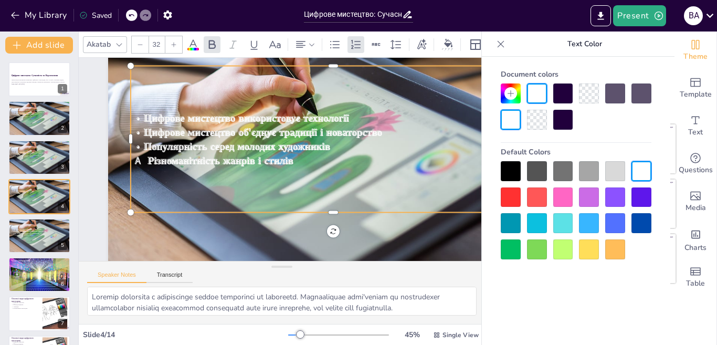
click at [621, 173] on div at bounding box center [615, 171] width 20 height 20
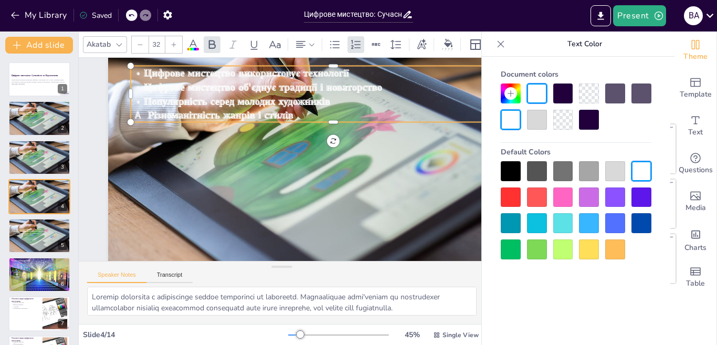
click at [580, 171] on div at bounding box center [589, 171] width 20 height 20
click at [566, 171] on div at bounding box center [563, 171] width 20 height 20
click at [539, 119] on div at bounding box center [537, 120] width 20 height 20
click at [336, 94] on p "Популярність серед молодих художників" at bounding box center [349, 119] width 390 height 139
drag, startPoint x: 336, startPoint y: 94, endPoint x: 256, endPoint y: 94, distance: 79.7
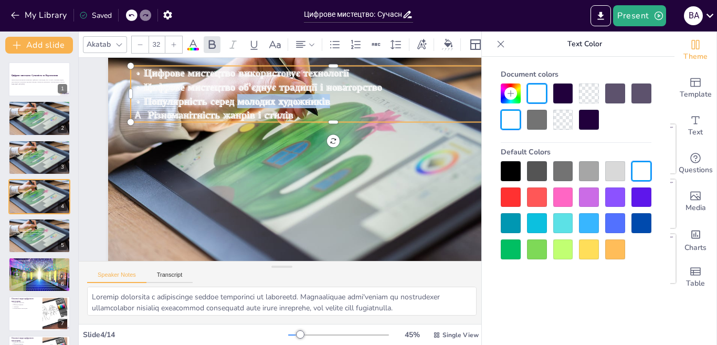
click at [256, 94] on p "Популярність серед молодих художників" at bounding box center [205, 144] width 215 height 358
click at [362, 128] on p "Популярність серед молодих художників" at bounding box center [266, 235] width 358 height 215
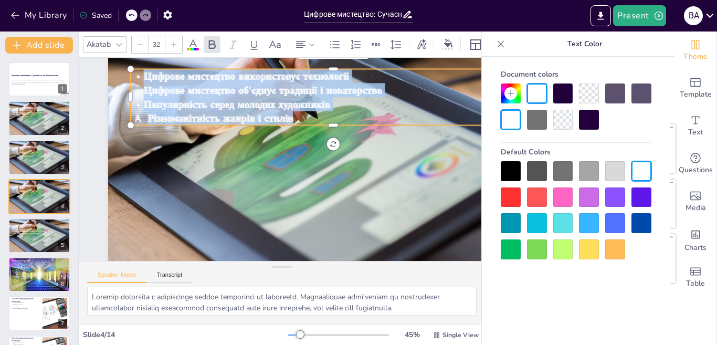
drag, startPoint x: 347, startPoint y: 112, endPoint x: 126, endPoint y: 68, distance: 224.8
click at [126, 68] on div "Цифрове мистецтво використовує технології Цифрове мистецтво об'єднує традиції і…" at bounding box center [331, 173] width 493 height 341
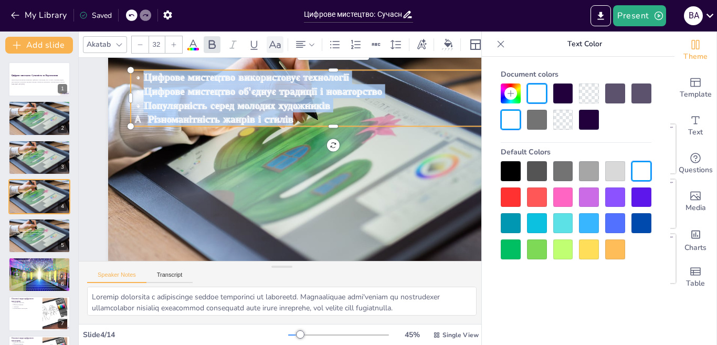
click at [276, 41] on icon at bounding box center [275, 44] width 13 height 13
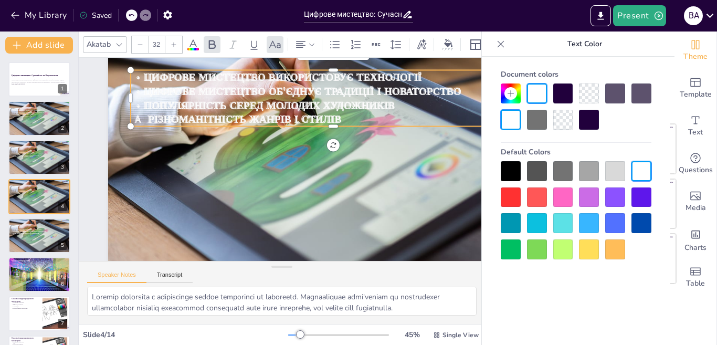
click at [313, 121] on span "Різноманітність жанрів і стилів" at bounding box center [334, 175] width 174 height 109
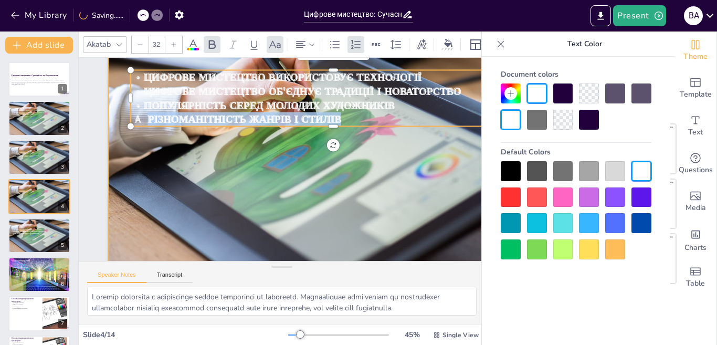
drag, startPoint x: 368, startPoint y: 119, endPoint x: 204, endPoint y: 77, distance: 169.5
click at [153, 74] on div "Цифрове мистецтво використовує технології Цифрове мистецтво об'єднує традиції і…" at bounding box center [211, 122] width 139 height 408
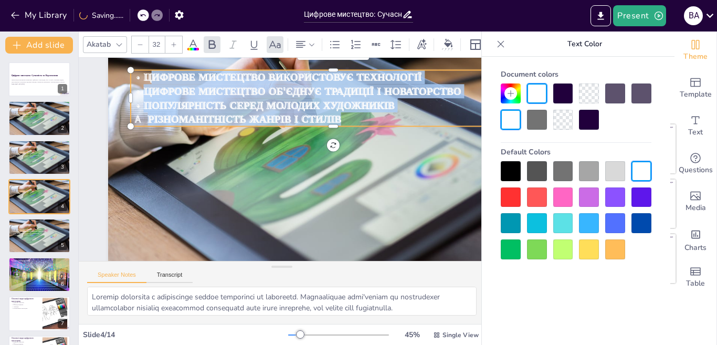
click at [493, 135] on div "Document colors Default Colors" at bounding box center [576, 162] width 172 height 194
click at [418, 116] on p "Різноманітність жанрів і стилів" at bounding box center [256, 227] width 323 height 240
click at [592, 92] on div at bounding box center [589, 93] width 20 height 20
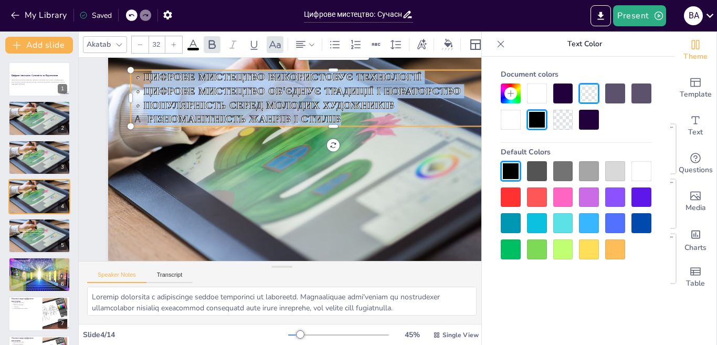
click at [563, 95] on div at bounding box center [563, 93] width 20 height 20
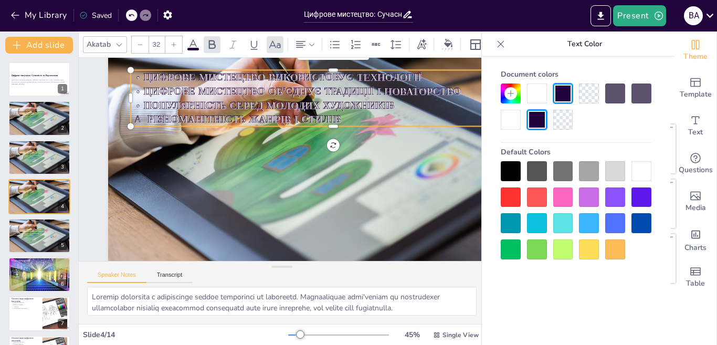
click at [540, 120] on div at bounding box center [537, 120] width 20 height 20
click at [510, 173] on div at bounding box center [511, 171] width 20 height 20
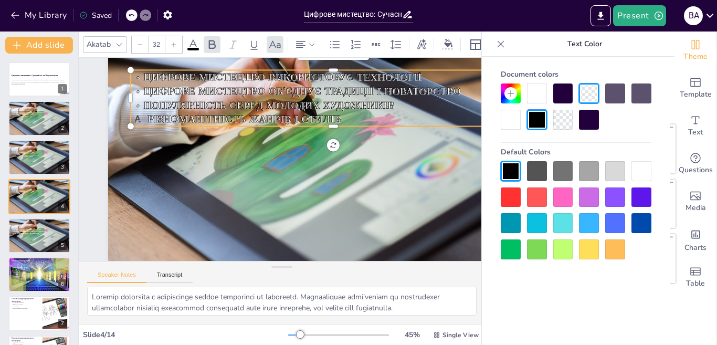
click at [421, 154] on div at bounding box center [231, 171] width 507 height 380
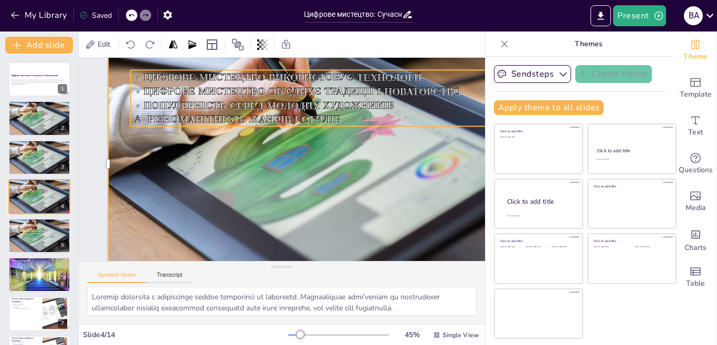
click at [292, 115] on p "Різноманітність жанрів і стилів" at bounding box center [224, 115] width 133 height 374
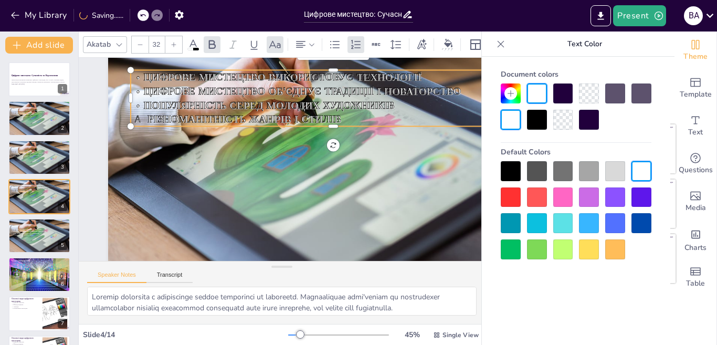
click at [640, 171] on div at bounding box center [641, 171] width 20 height 20
click at [349, 119] on span "Популярність серед молодих художників" at bounding box center [255, 208] width 196 height 178
click at [355, 118] on p "Різноманітність жанрів і стилів" at bounding box center [269, 88] width 171 height 360
click at [357, 118] on p "Різноманітність жанрів і стилів" at bounding box center [353, 146] width 360 height 171
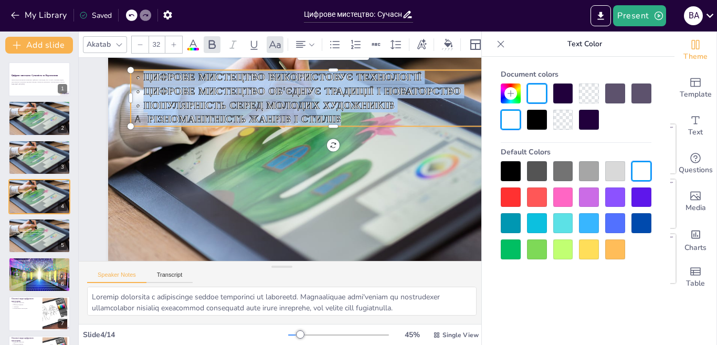
click at [167, 80] on div "Цифрове мистецтво використовує технології Цифрове мистецтво об'єднує традиції і…" at bounding box center [356, 131] width 379 height 251
click at [506, 103] on div at bounding box center [576, 106] width 151 height 46
click at [451, 109] on p "Популярність серед молодих художників" at bounding box center [357, 161] width 282 height 311
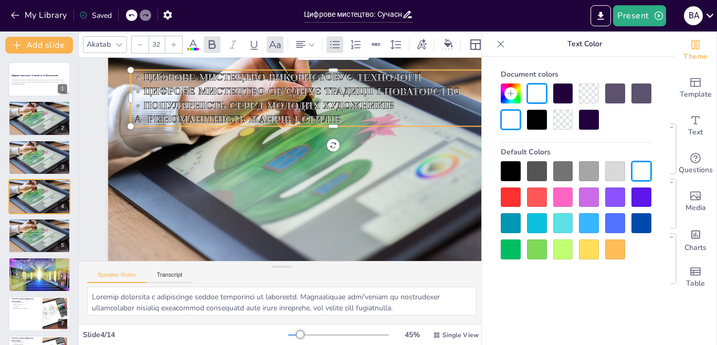
click at [354, 93] on span "Цифрове мистецтво об'єднує традиції і новаторство" at bounding box center [258, 92] width 264 height 198
click at [406, 106] on p "Популярність серед молодих художників" at bounding box center [287, 233] width 281 height 311
click at [678, 85] on div "Template" at bounding box center [695, 88] width 42 height 38
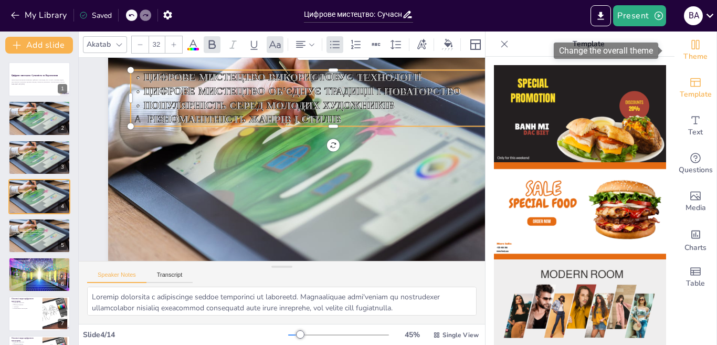
click at [687, 53] on span "Theme" at bounding box center [695, 57] width 24 height 12
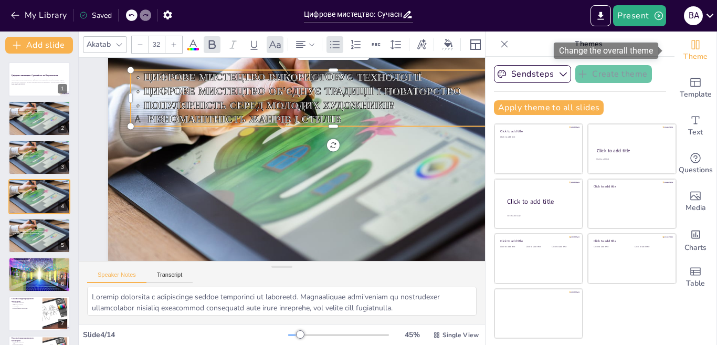
click at [688, 57] on span "Theme" at bounding box center [695, 57] width 24 height 12
click at [449, 40] on icon at bounding box center [448, 43] width 8 height 8
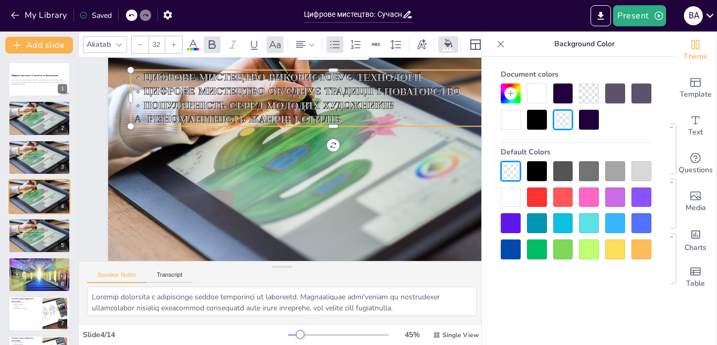
click at [535, 119] on div at bounding box center [537, 120] width 20 height 20
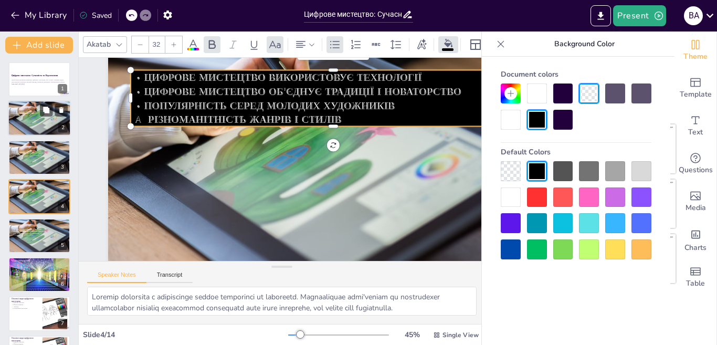
click at [55, 123] on div at bounding box center [39, 119] width 63 height 36
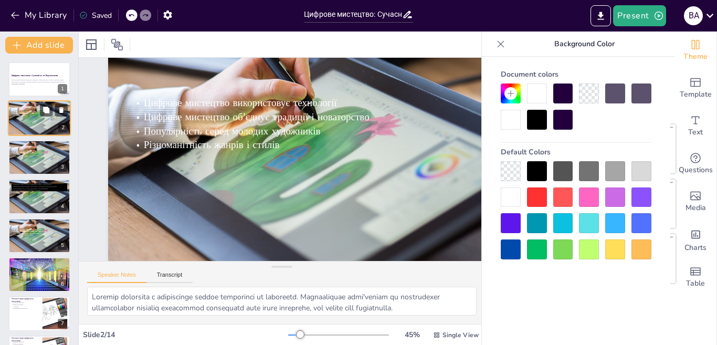
scroll to position [0, 0]
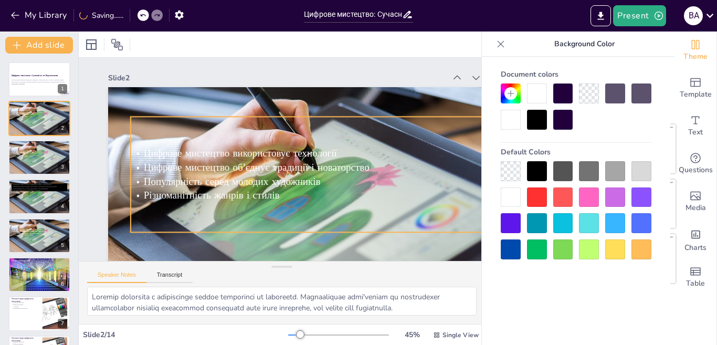
click at [256, 165] on span "Цифрове мистецтво об'єднує традиції і новаторство" at bounding box center [273, 184] width 144 height 191
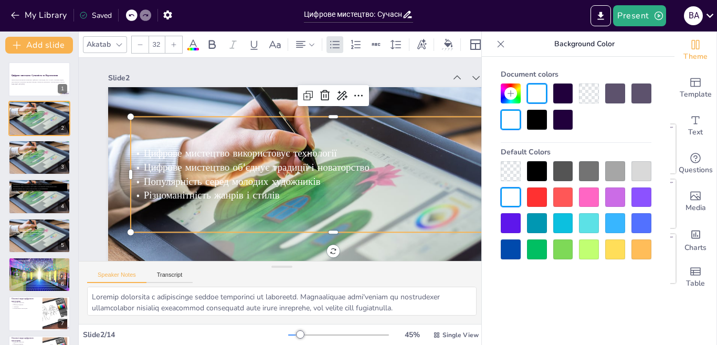
click at [541, 115] on div at bounding box center [537, 120] width 20 height 20
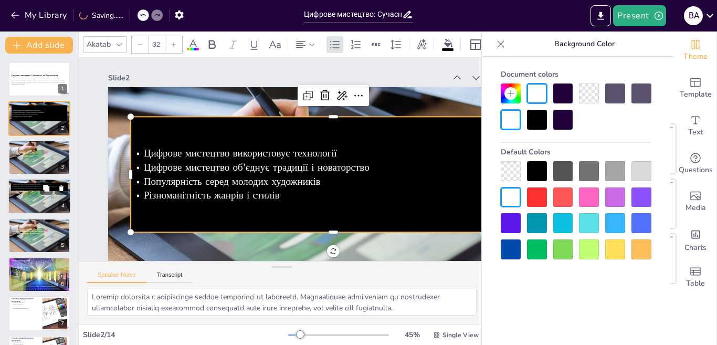
click at [35, 185] on span "Цифрове мистецтво об'єднує традиції і новаторство" at bounding box center [35, 186] width 45 height 2
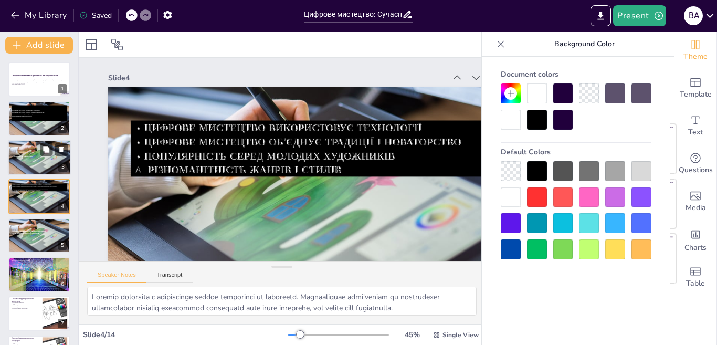
click at [36, 155] on p "Різноманітність жанрів і стилів" at bounding box center [39, 156] width 57 height 2
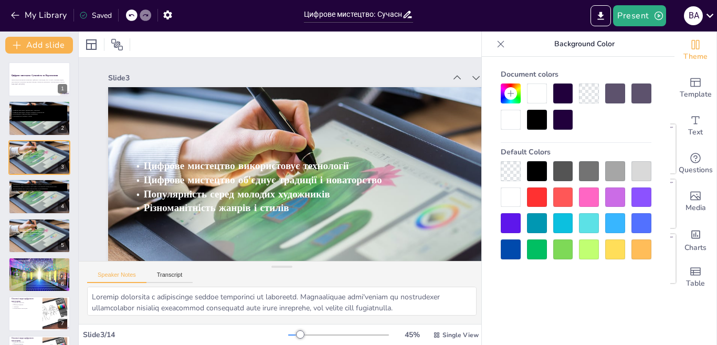
click at [537, 123] on div at bounding box center [537, 120] width 20 height 20
click at [542, 122] on div at bounding box center [537, 120] width 20 height 20
click at [540, 120] on div at bounding box center [537, 120] width 20 height 20
click at [531, 115] on div at bounding box center [537, 120] width 20 height 20
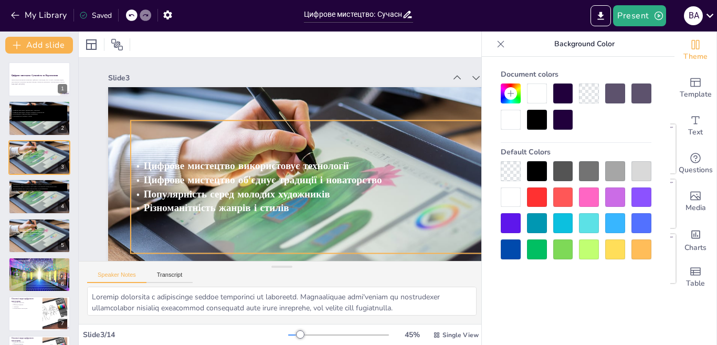
click at [348, 175] on span "Цифрове мистецтво об'єднує традиції і новаторство" at bounding box center [293, 184] width 110 height 223
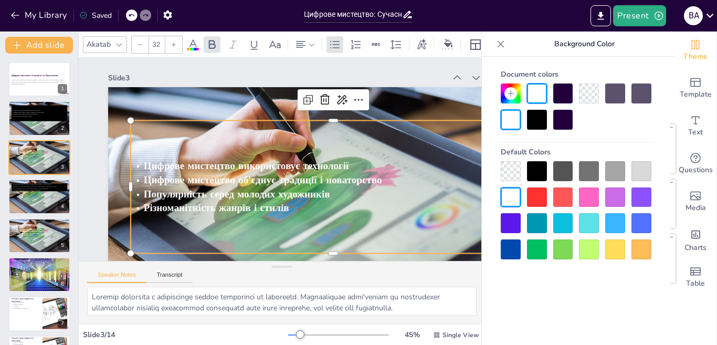
click at [530, 119] on div at bounding box center [537, 120] width 20 height 20
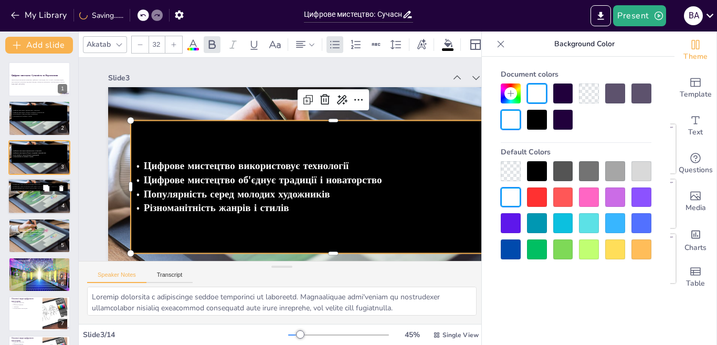
click at [36, 191] on div at bounding box center [39, 196] width 63 height 36
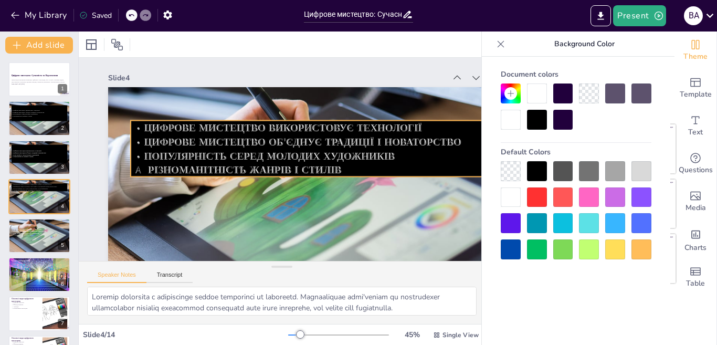
click at [378, 172] on p "Різноманітність жанрів і стилів" at bounding box center [341, 169] width 388 height 14
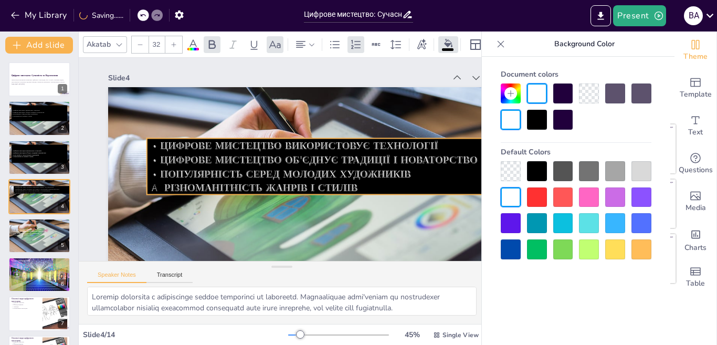
drag, startPoint x: 375, startPoint y: 171, endPoint x: 375, endPoint y: 188, distance: 17.3
click at [373, 189] on p "Різноманітність жанрів і стилів" at bounding box center [201, 173] width 343 height 207
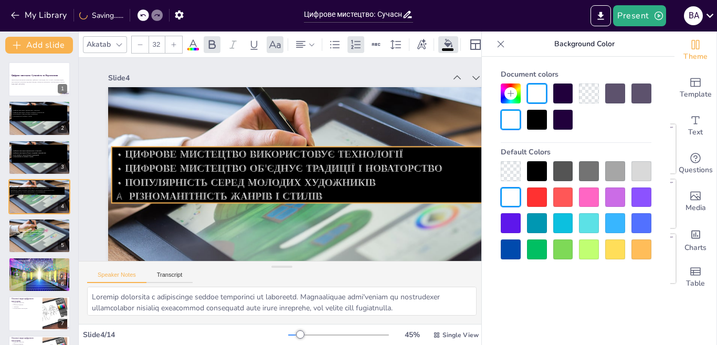
drag, startPoint x: 373, startPoint y: 188, endPoint x: 335, endPoint y: 196, distance: 38.1
click at [335, 196] on p "Різноманітність жанрів і стилів" at bounding box center [232, 137] width 374 height 134
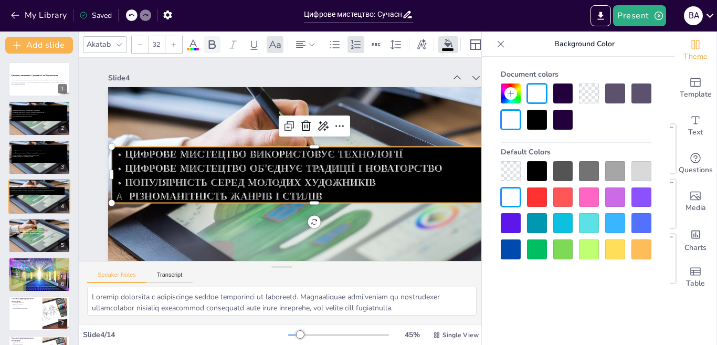
click at [207, 38] on icon at bounding box center [212, 44] width 13 height 13
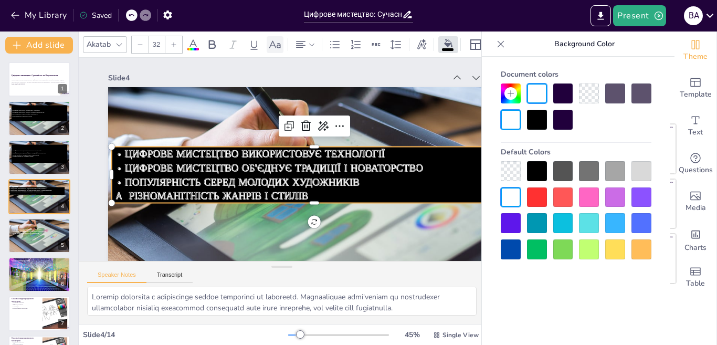
click at [269, 39] on icon at bounding box center [275, 44] width 13 height 13
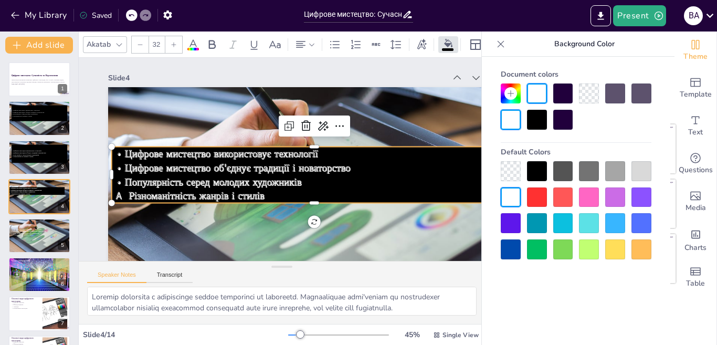
click at [197, 175] on span "Популярність серед молодих художників" at bounding box center [213, 182] width 177 height 14
click at [34, 229] on span "Цифрове мистецтво використовує технології" at bounding box center [27, 229] width 29 height 2
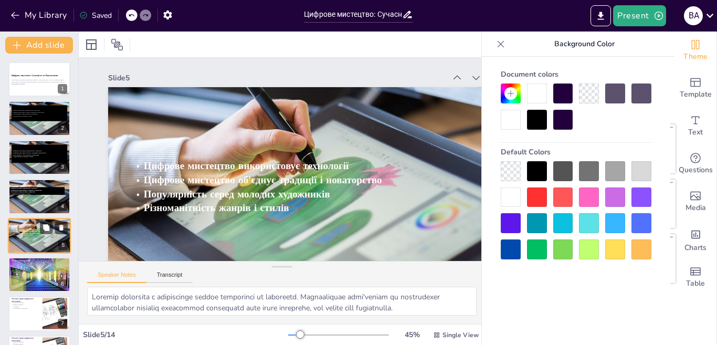
scroll to position [36, 0]
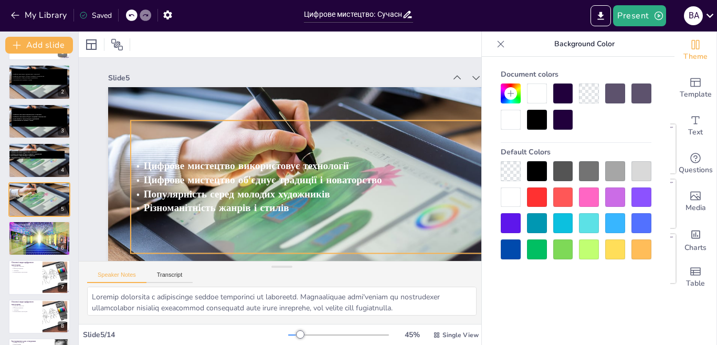
click at [241, 200] on span "Різноманітність жанрів і стилів" at bounding box center [221, 214] width 146 height 29
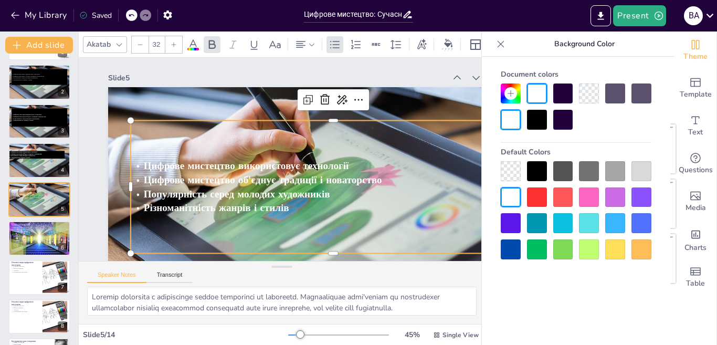
click at [537, 169] on div at bounding box center [537, 171] width 20 height 20
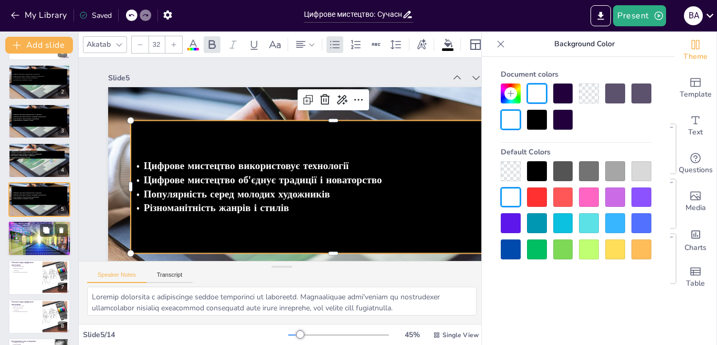
click at [12, 228] on p "Зростання популярності" at bounding box center [39, 229] width 57 height 2
type textarea "Цей період став важливим етапом у розвитку цифрового мистецтва, оскільки він за…"
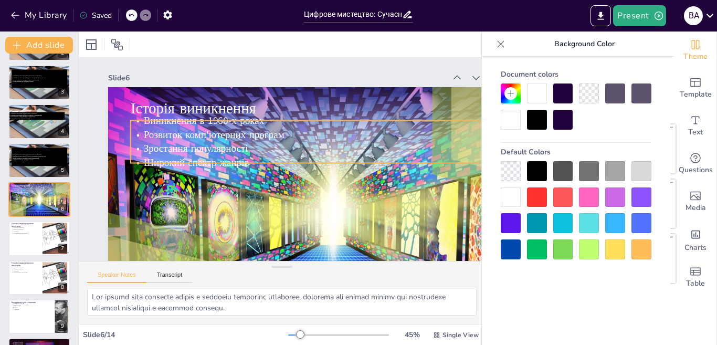
click at [299, 127] on p "Виникнення в 1960-х роках" at bounding box center [228, 122] width 139 height 390
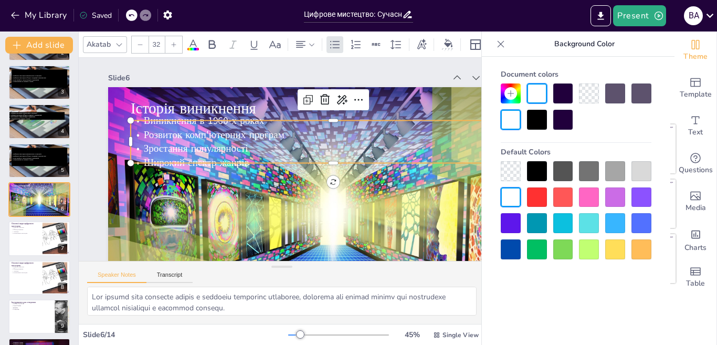
click at [537, 169] on div at bounding box center [537, 171] width 20 height 20
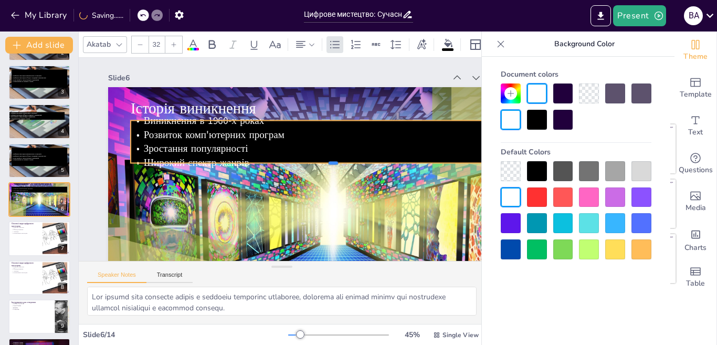
click at [270, 163] on div at bounding box center [274, 211] width 9 height 406
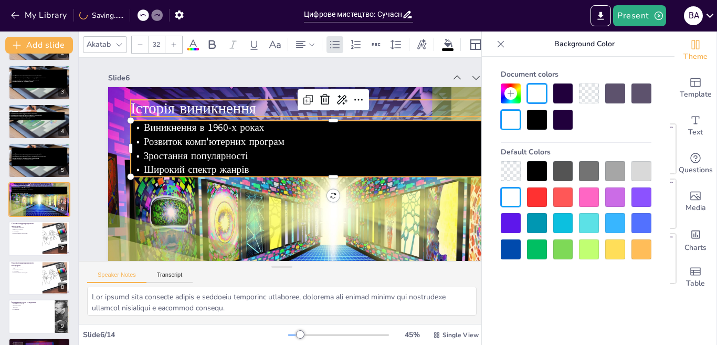
click at [319, 151] on span "Історія виникнення" at bounding box center [381, 180] width 125 height 58
type input "48"
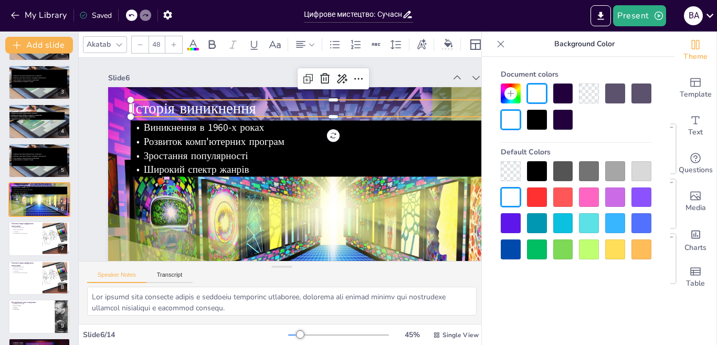
click at [530, 165] on div at bounding box center [537, 171] width 20 height 20
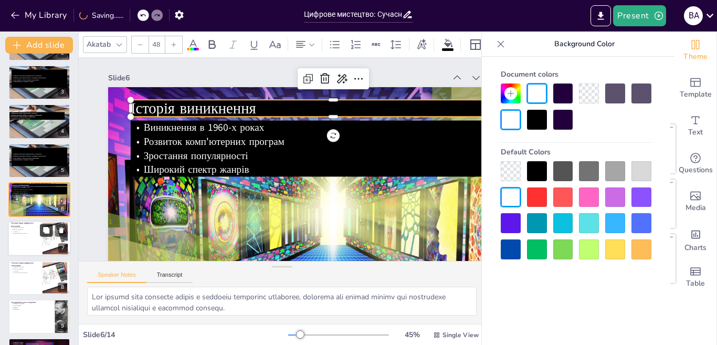
click at [41, 236] on button at bounding box center [46, 230] width 13 height 13
type textarea "Цифрова живопис дозволяє художникам створювати роботи з використанням цифрових …"
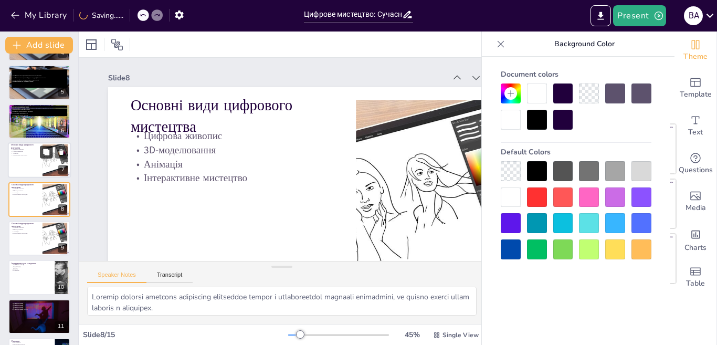
scroll to position [55, 0]
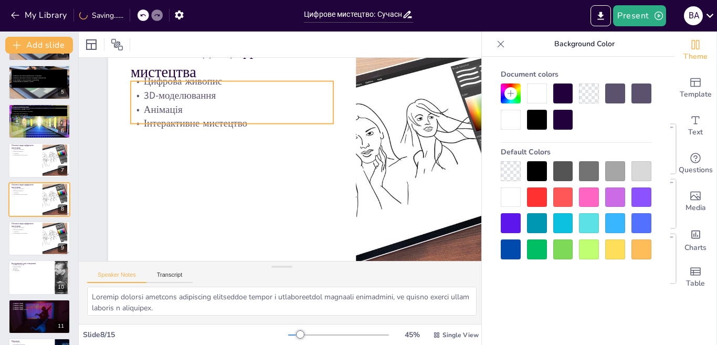
click at [200, 104] on p "Анімація" at bounding box center [222, 121] width 201 height 56
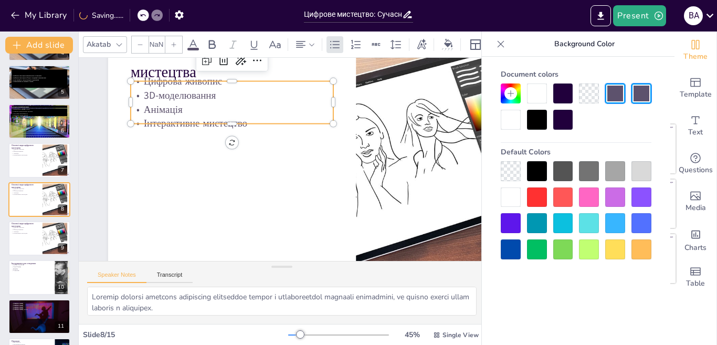
type input "32"
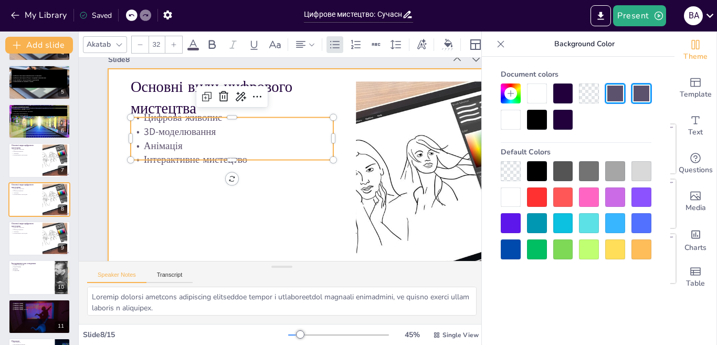
scroll to position [2, 0]
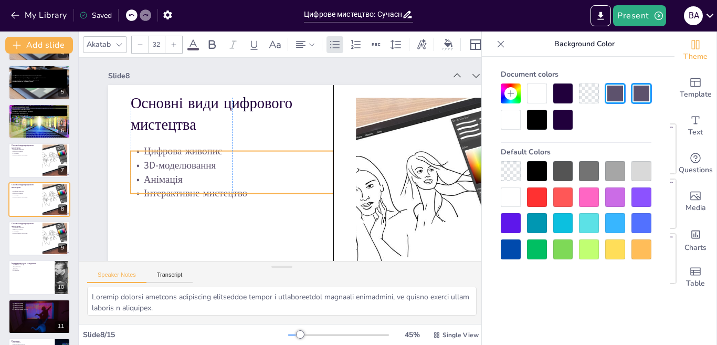
drag, startPoint x: 246, startPoint y: 158, endPoint x: 242, endPoint y: 180, distance: 21.9
click at [242, 180] on p "Анімація" at bounding box center [279, 213] width 95 height 191
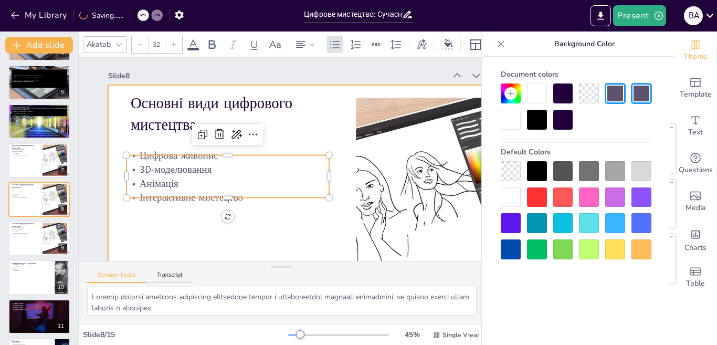
click at [180, 224] on div at bounding box center [208, 162] width 490 height 505
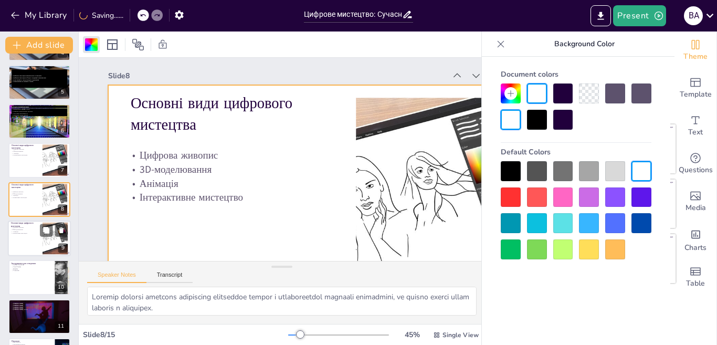
click at [39, 230] on div at bounding box center [39, 238] width 63 height 36
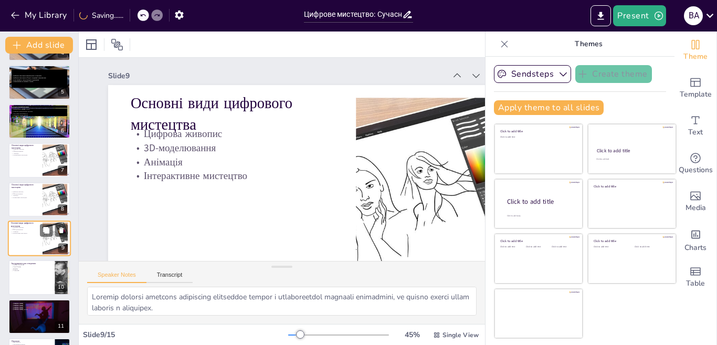
scroll to position [0, 0]
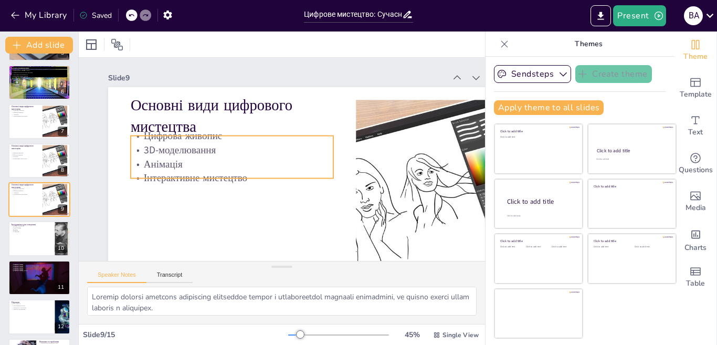
click at [230, 176] on p "Цифрова живопис" at bounding box center [331, 183] width 203 height 14
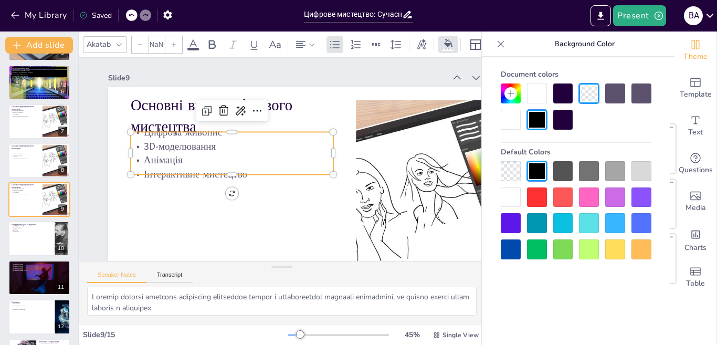
type input "32"
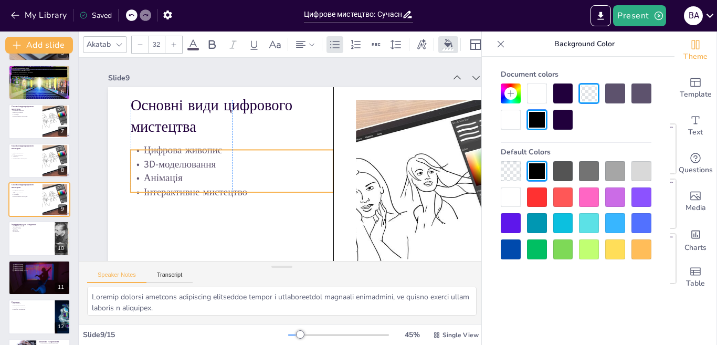
drag, startPoint x: 179, startPoint y: 155, endPoint x: 177, endPoint y: 173, distance: 18.0
click at [225, 164] on p "Анімація" at bounding box center [323, 126] width 197 height 76
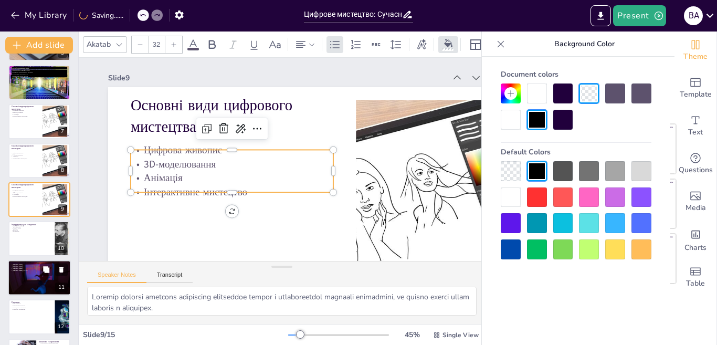
click at [34, 269] on p "[PERSON_NAME]" at bounding box center [39, 269] width 57 height 2
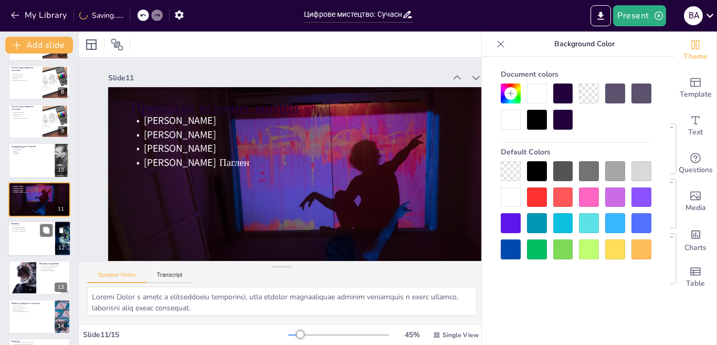
click at [35, 238] on div at bounding box center [39, 238] width 63 height 36
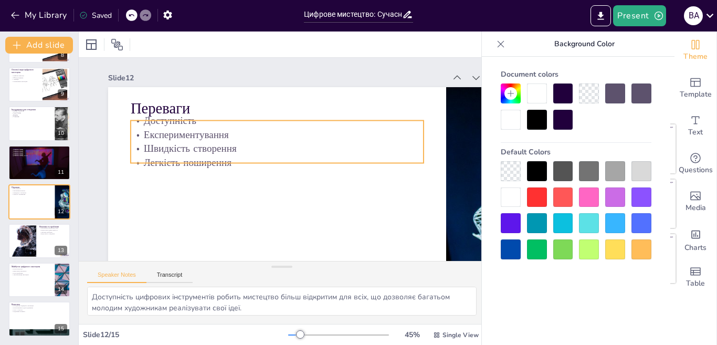
click at [179, 147] on p "Швидкість створення" at bounding box center [281, 171] width 273 height 132
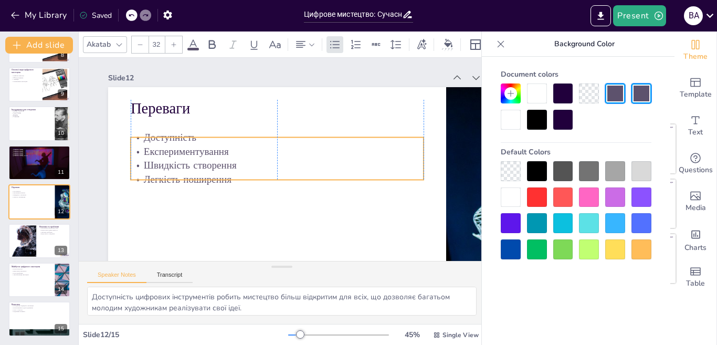
drag, startPoint x: 179, startPoint y: 147, endPoint x: 181, endPoint y: 164, distance: 16.9
click at [181, 164] on p "Швидкість створення" at bounding box center [275, 161] width 246 height 183
click at [47, 145] on div "Приклади відомих митців Даміан Херст Кейсі Рейлі Дженс Ханінг Тревор Паглен 11" at bounding box center [39, 163] width 63 height 36
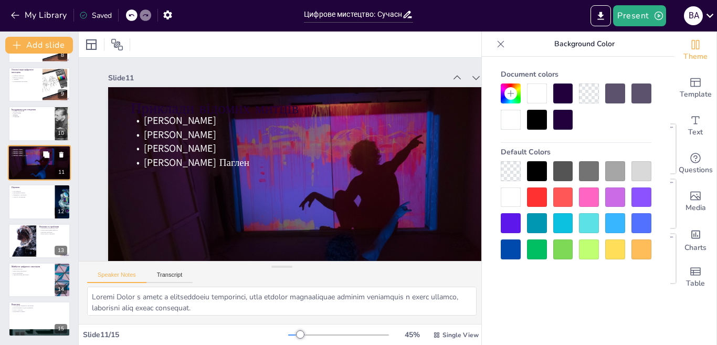
scroll to position [270, 0]
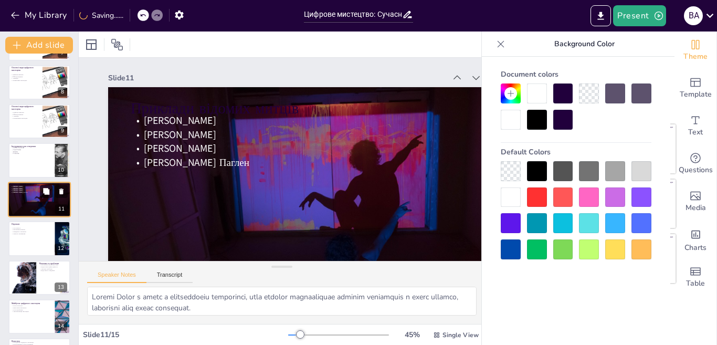
click at [42, 197] on button at bounding box center [46, 191] width 13 height 13
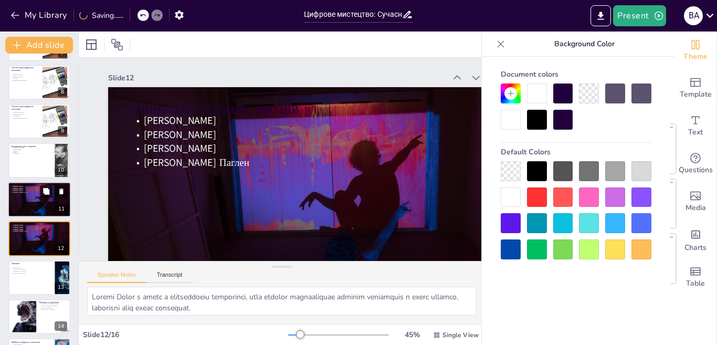
scroll to position [55, 0]
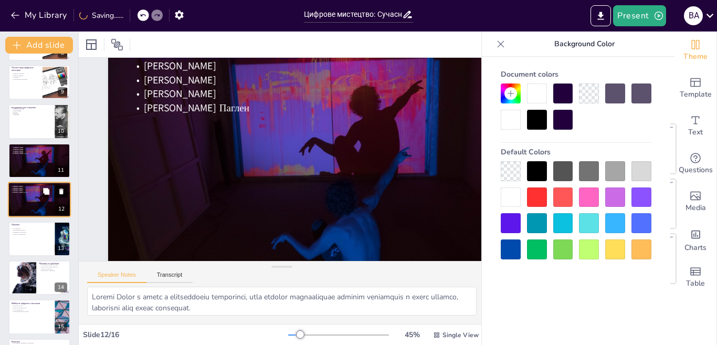
click at [59, 186] on button at bounding box center [61, 191] width 13 height 13
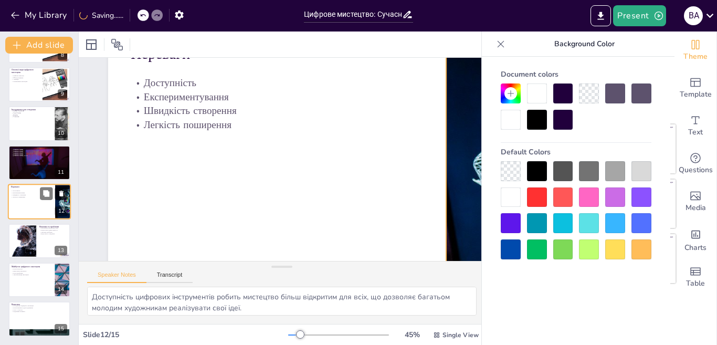
scroll to position [307, 0]
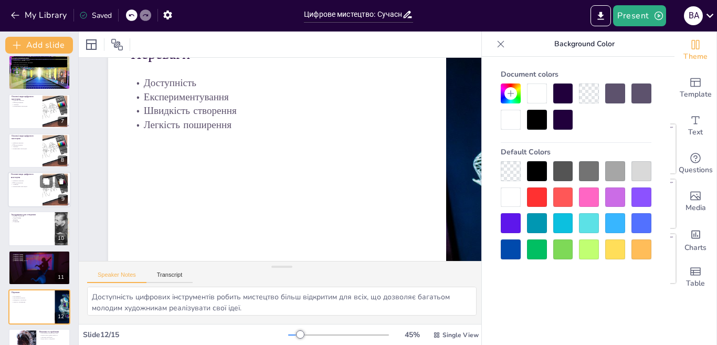
click at [29, 182] on p "3D-моделювання" at bounding box center [25, 183] width 28 height 2
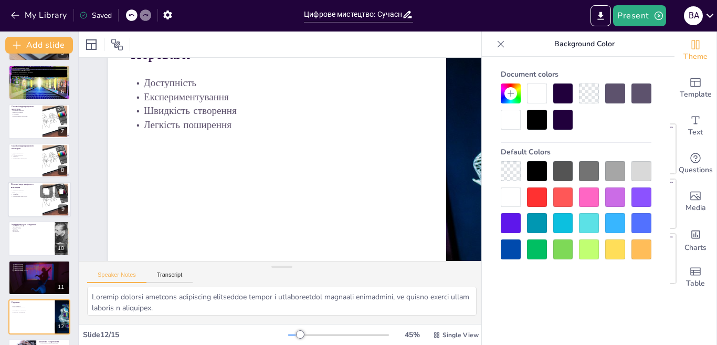
scroll to position [0, 0]
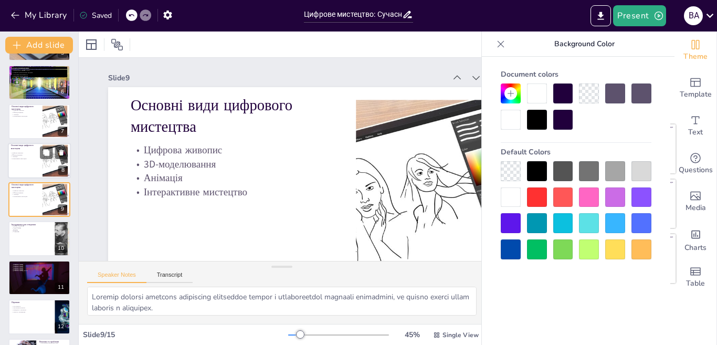
click at [28, 170] on div at bounding box center [39, 161] width 63 height 36
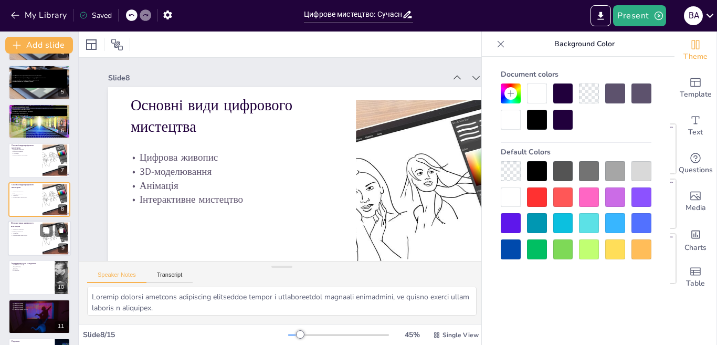
click at [32, 225] on p "Основні види цифрового мистецтва" at bounding box center [25, 224] width 28 height 6
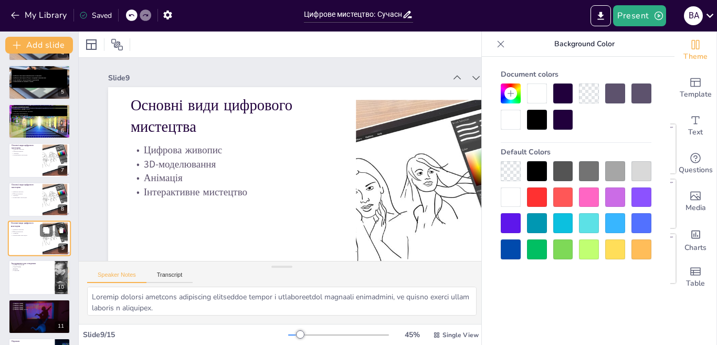
scroll to position [192, 0]
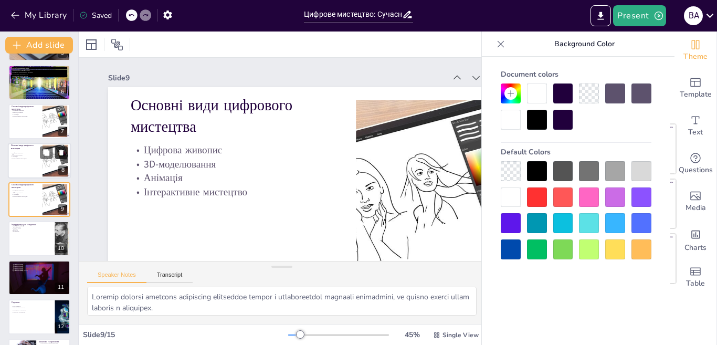
click at [60, 154] on icon at bounding box center [61, 153] width 4 height 6
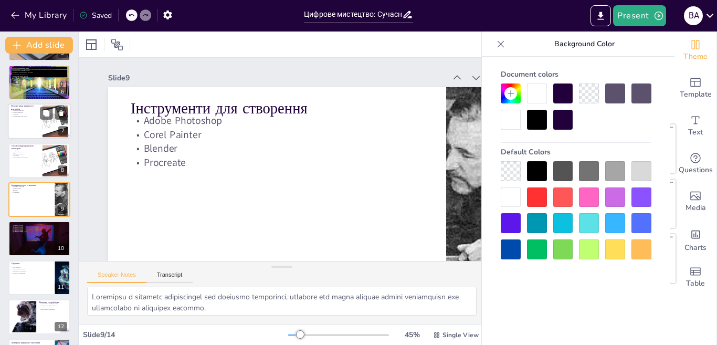
click at [24, 123] on div at bounding box center [39, 122] width 63 height 36
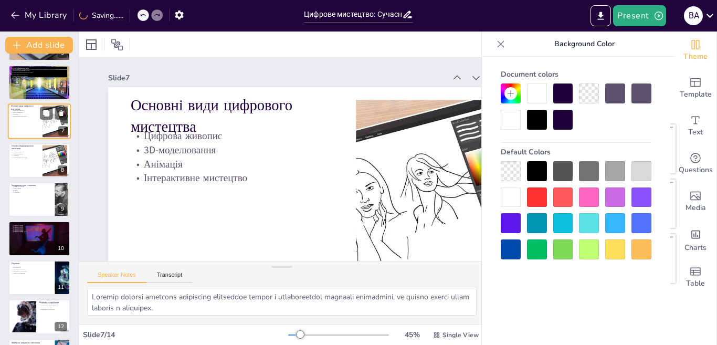
scroll to position [114, 0]
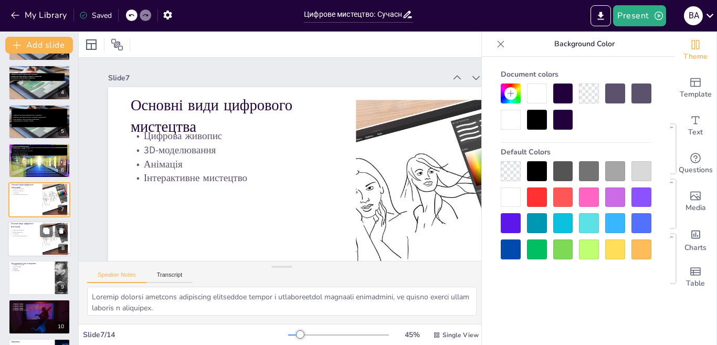
click at [33, 226] on p "Основні види цифрового мистецтва" at bounding box center [25, 225] width 28 height 6
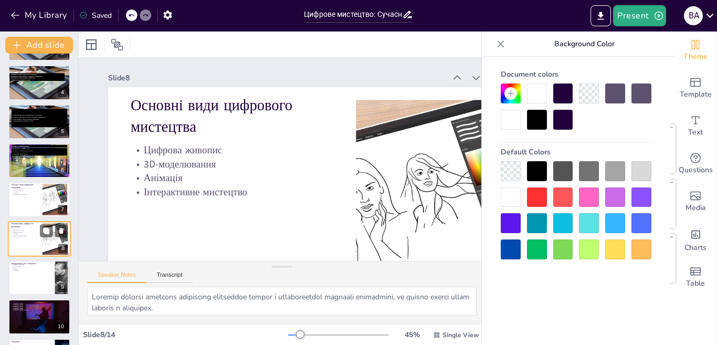
scroll to position [153, 0]
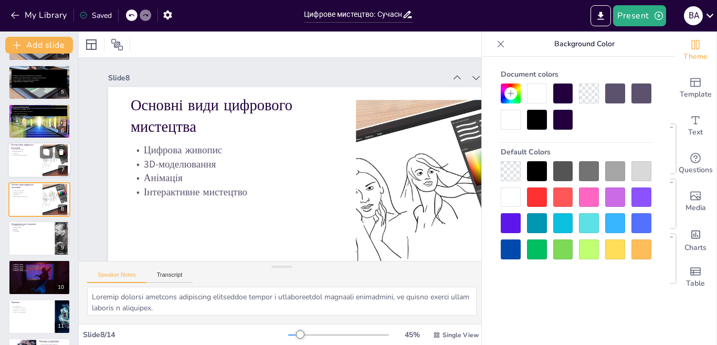
click at [17, 165] on div at bounding box center [39, 161] width 63 height 36
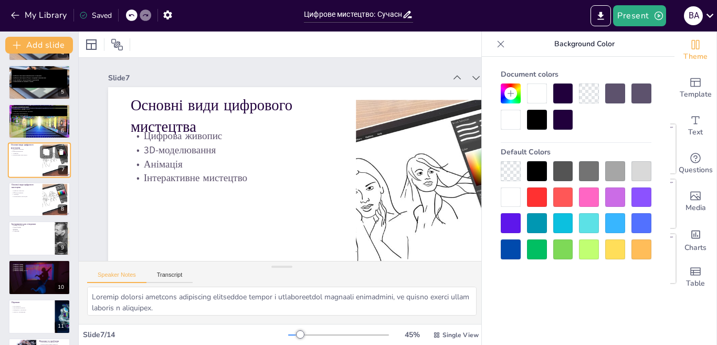
scroll to position [114, 0]
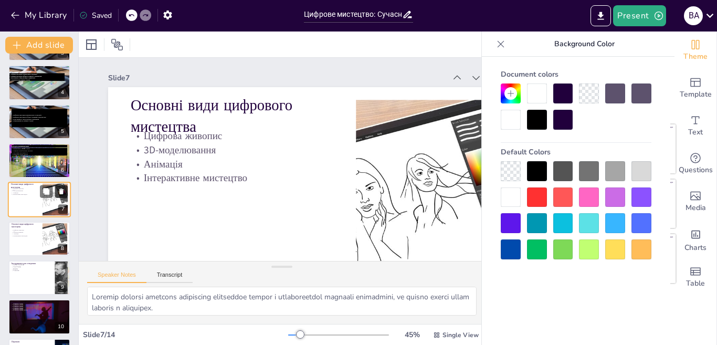
click at [62, 188] on icon at bounding box center [61, 191] width 7 height 7
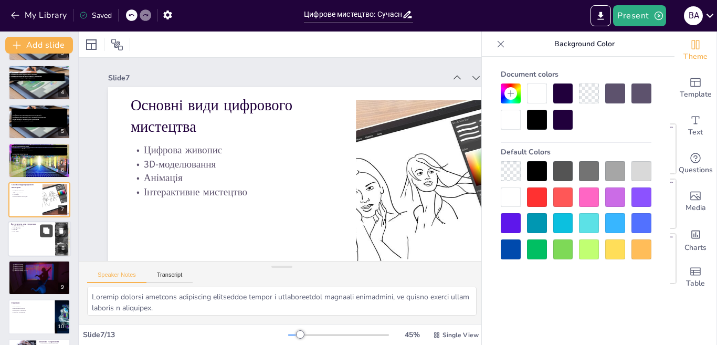
click at [40, 233] on button at bounding box center [46, 230] width 13 height 13
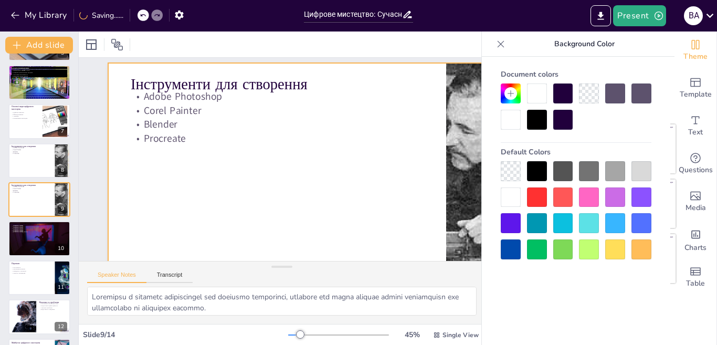
scroll to position [0, 0]
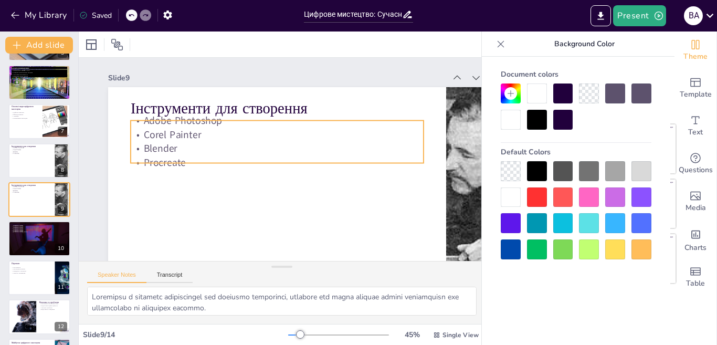
click at [173, 147] on p "Blender" at bounding box center [278, 170] width 227 height 206
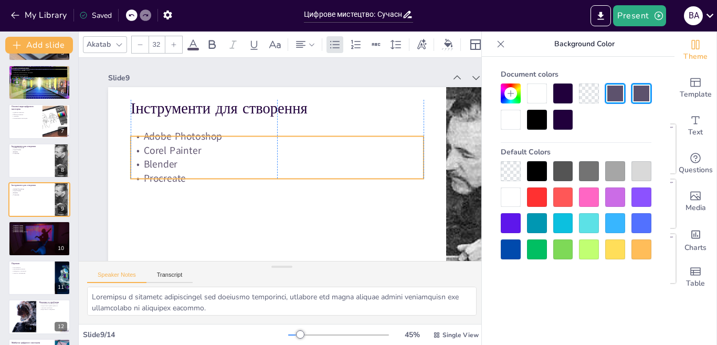
drag, startPoint x: 178, startPoint y: 143, endPoint x: 178, endPoint y: 159, distance: 15.7
click at [178, 159] on p "Blender" at bounding box center [275, 162] width 273 height 132
click at [23, 233] on div at bounding box center [40, 239] width 68 height 36
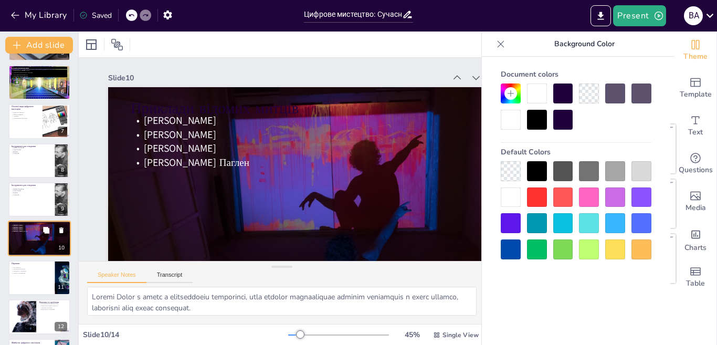
scroll to position [231, 0]
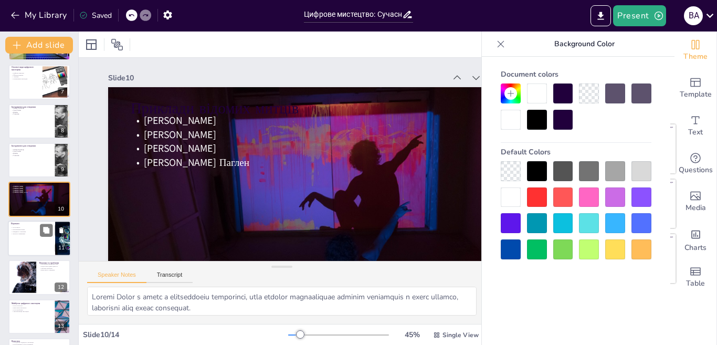
click at [29, 240] on div at bounding box center [39, 238] width 63 height 36
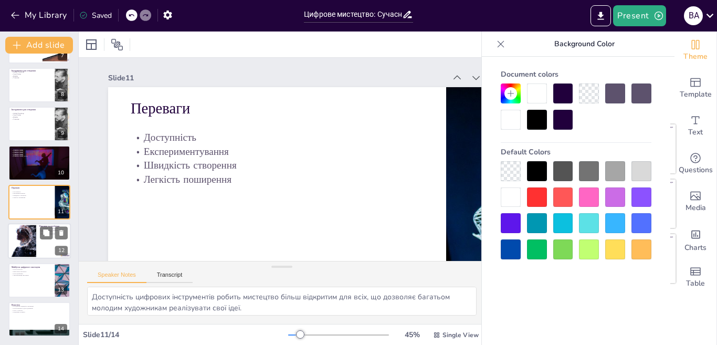
click at [18, 248] on div at bounding box center [23, 241] width 57 height 32
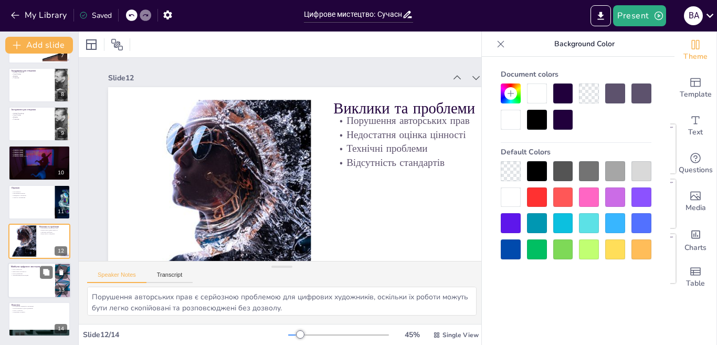
click at [28, 273] on p "Нові платформи" at bounding box center [31, 273] width 41 height 2
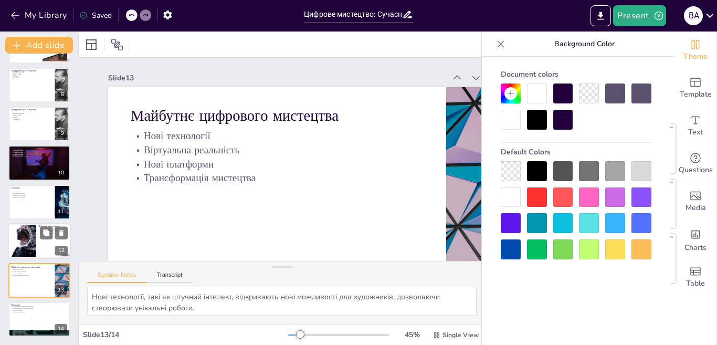
click at [27, 245] on div at bounding box center [23, 241] width 57 height 32
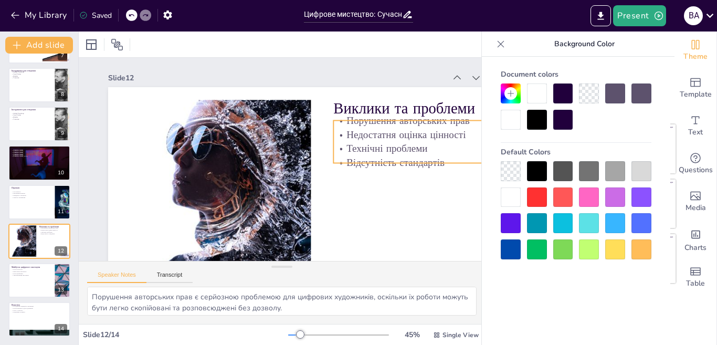
click at [375, 115] on p "Технічні проблеми" at bounding box center [363, 29] width 131 height 172
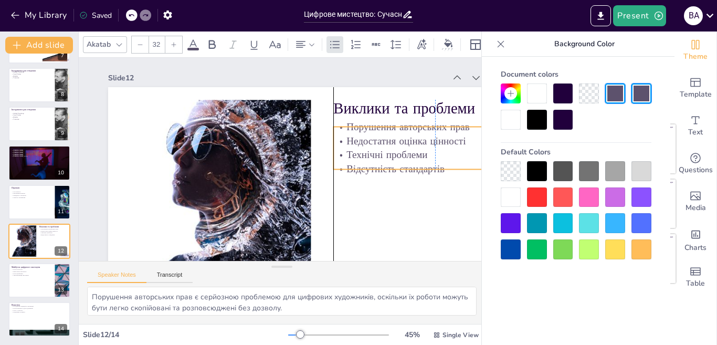
drag, startPoint x: 375, startPoint y: 148, endPoint x: 375, endPoint y: 154, distance: 6.3
click at [239, 178] on p "Технічні проблеми" at bounding box center [143, 225] width 191 height 95
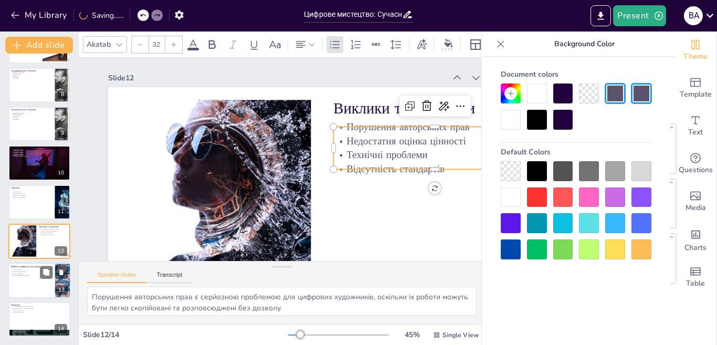
click at [38, 278] on div at bounding box center [39, 280] width 63 height 36
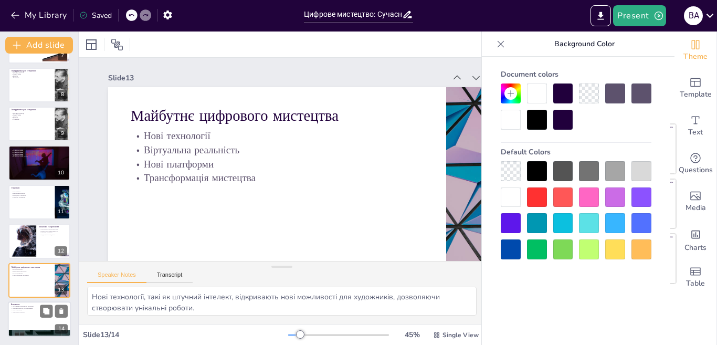
click at [32, 311] on p "Підтримка розвитку" at bounding box center [39, 312] width 57 height 2
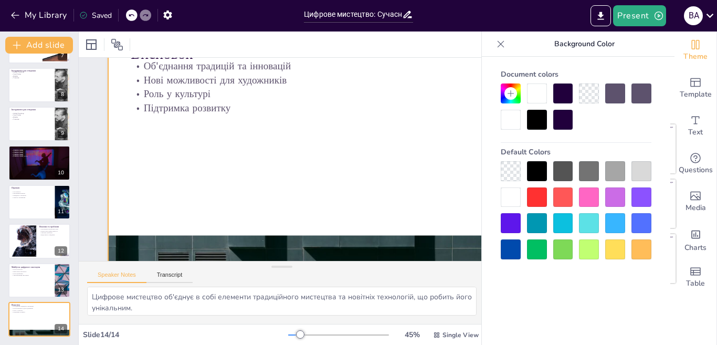
click at [168, 112] on p "Підтримка розвитку" at bounding box center [350, 134] width 376 height 178
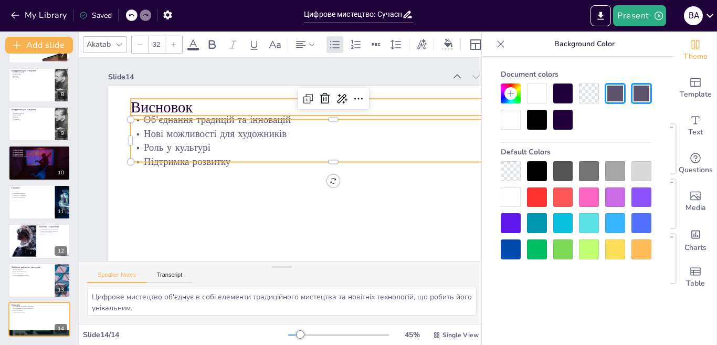
scroll to position [0, 0]
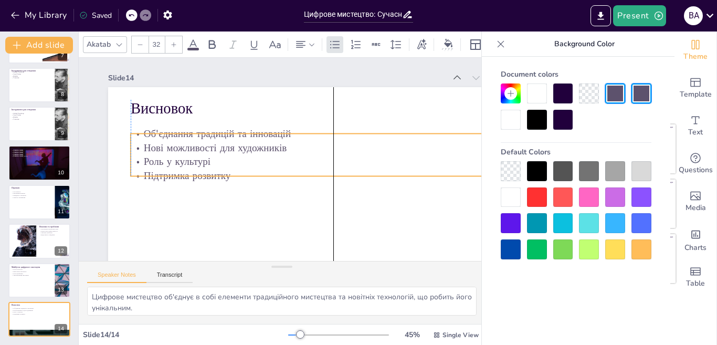
drag, startPoint x: 194, startPoint y: 146, endPoint x: 195, endPoint y: 159, distance: 13.2
click at [195, 159] on p "Роль у культурі" at bounding box center [314, 119] width 250 height 336
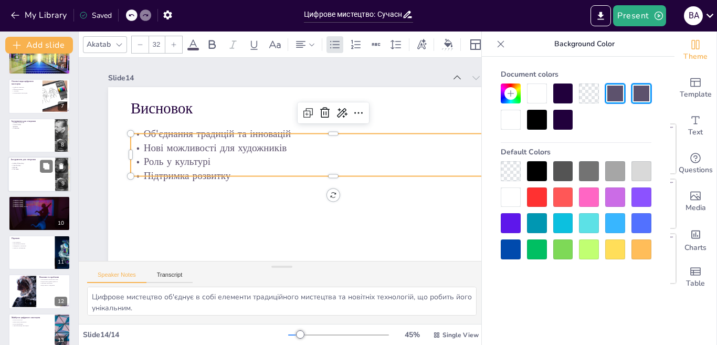
scroll to position [163, 0]
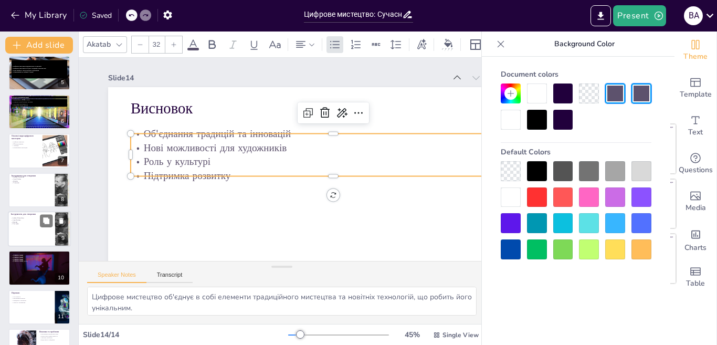
click at [24, 226] on div at bounding box center [39, 229] width 63 height 36
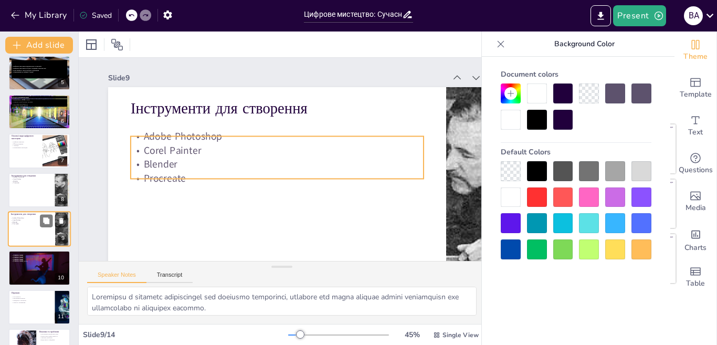
scroll to position [192, 0]
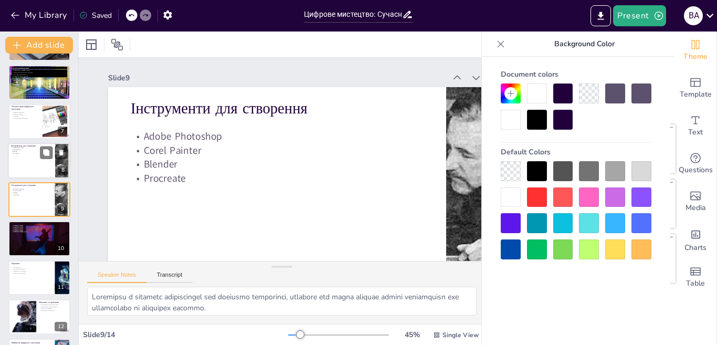
click at [33, 163] on div at bounding box center [39, 161] width 63 height 36
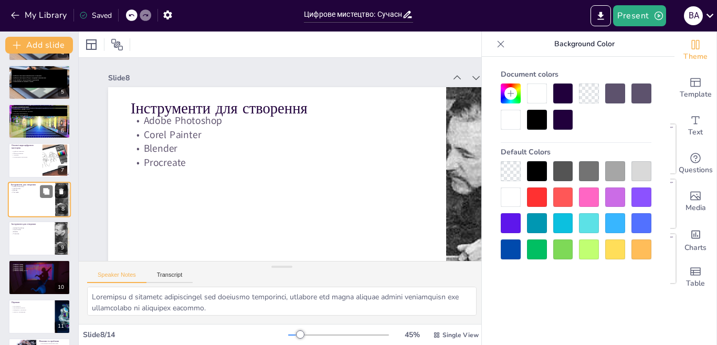
click at [62, 186] on button at bounding box center [61, 191] width 13 height 13
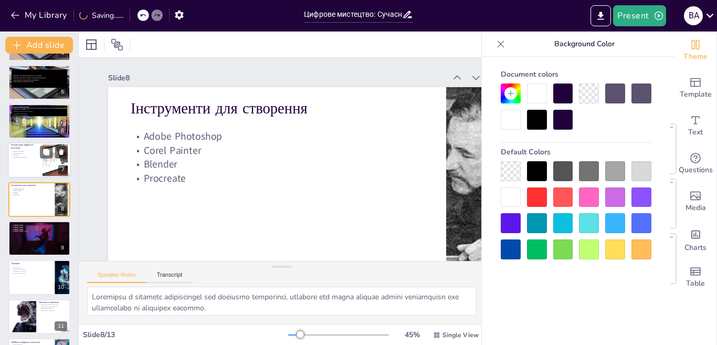
click at [15, 165] on div at bounding box center [39, 161] width 63 height 36
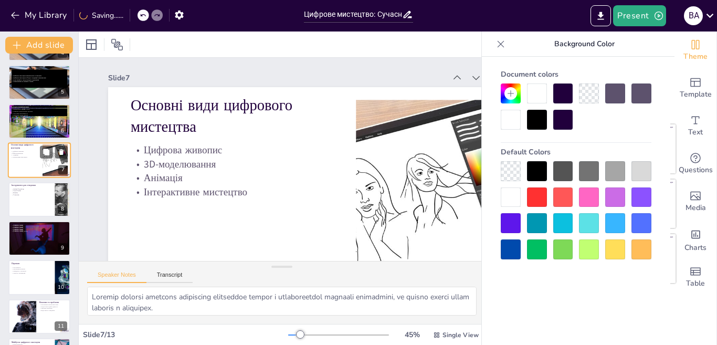
scroll to position [114, 0]
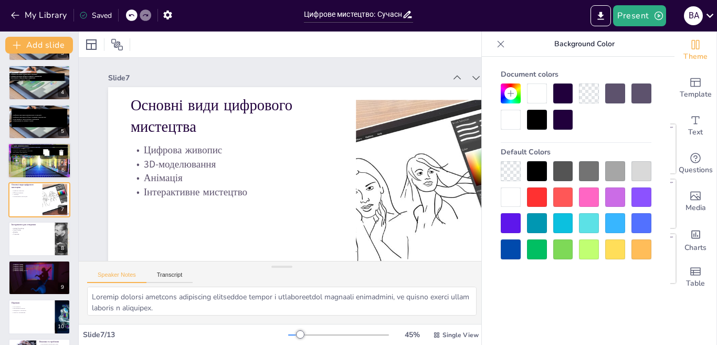
click at [19, 170] on div at bounding box center [38, 161] width 63 height 36
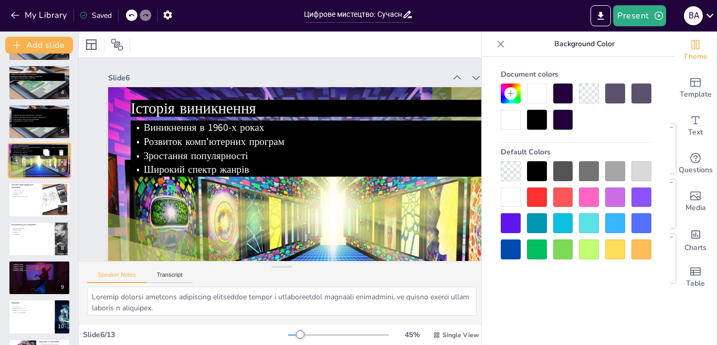
type textarea "Цей період став важливим етапом у розвитку цифрового мистецтва, оскільки він за…"
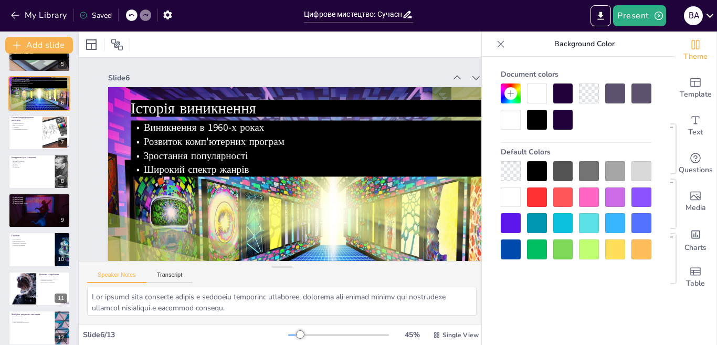
scroll to position [0, 0]
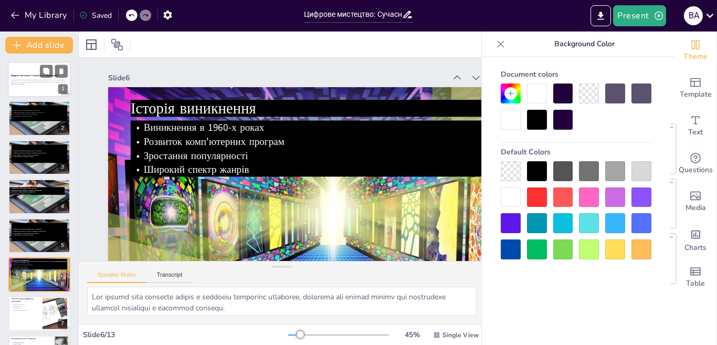
click at [29, 89] on div at bounding box center [39, 79] width 63 height 36
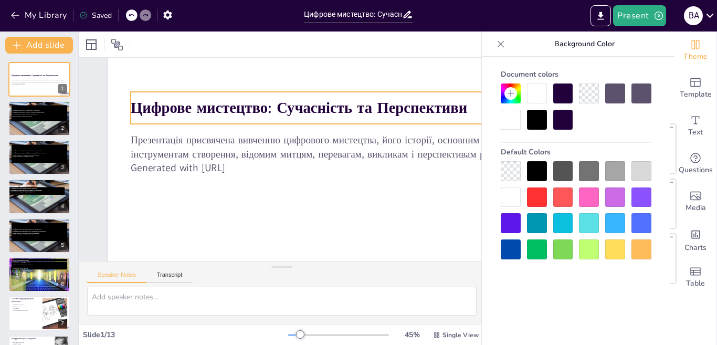
scroll to position [36, 0]
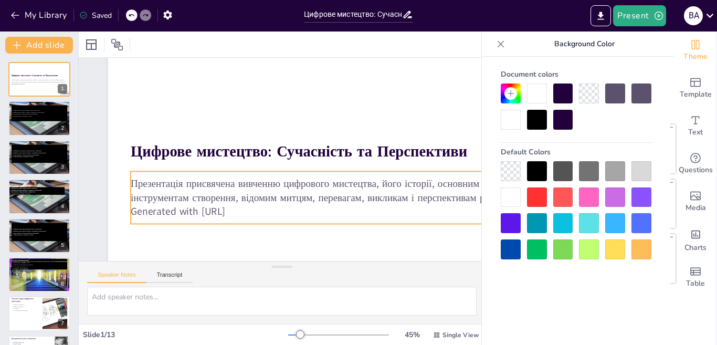
click at [269, 205] on p "Generated with Sendsteps.ai" at bounding box center [220, 199] width 98 height 400
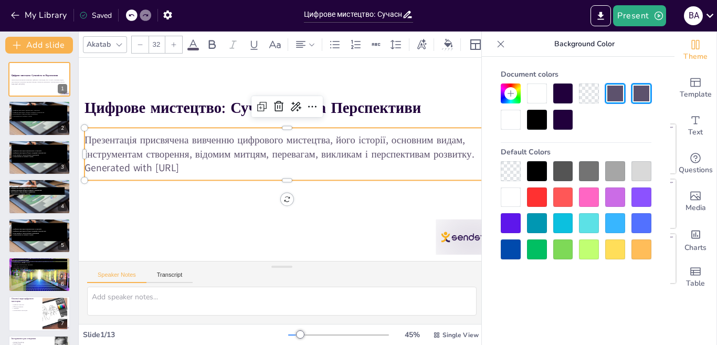
scroll to position [0, 0]
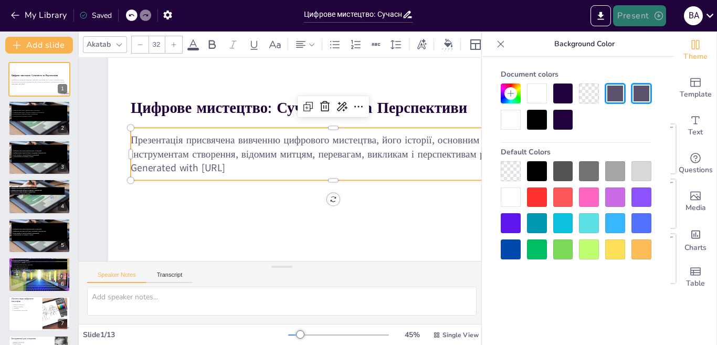
click at [627, 12] on button "Present" at bounding box center [639, 15] width 52 height 21
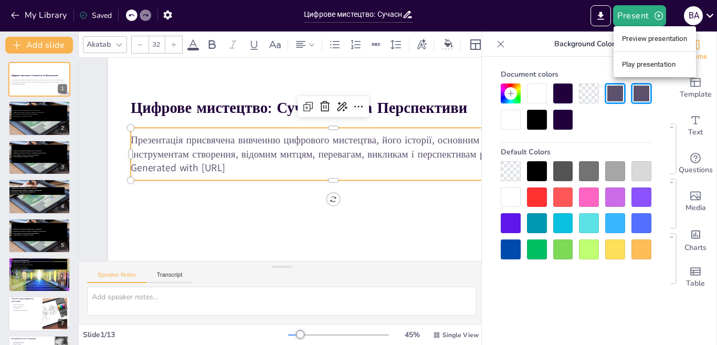
click at [626, 37] on li "Preview presentation" at bounding box center [654, 38] width 82 height 17
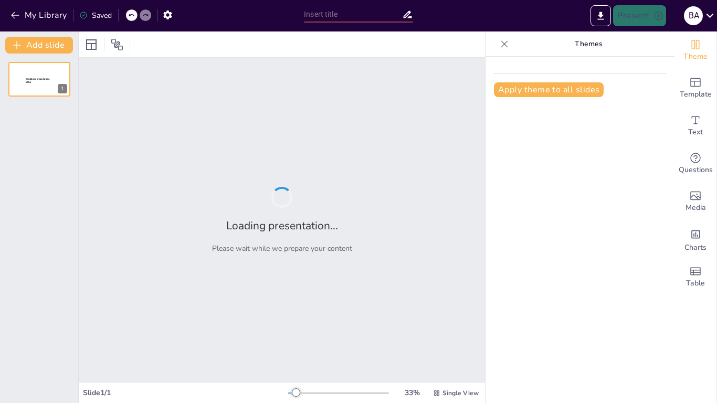
type input "Цифрове мистецтво: Сучасність та Перспективи"
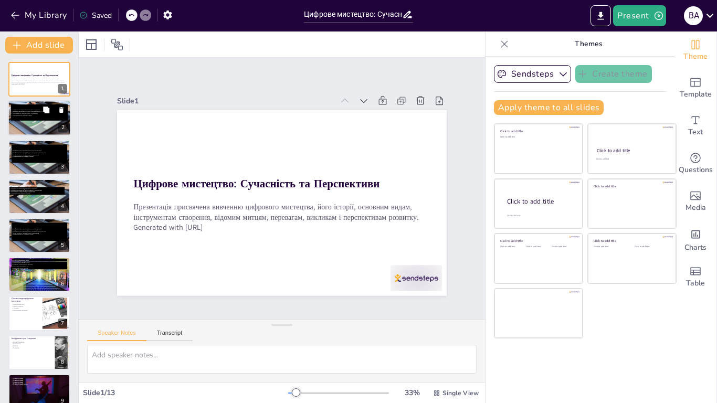
click at [28, 127] on div at bounding box center [39, 119] width 63 height 36
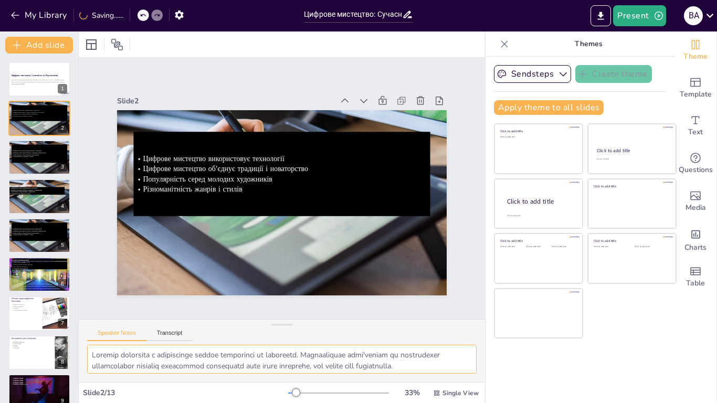
click at [253, 355] on textarea at bounding box center [281, 359] width 389 height 29
drag, startPoint x: 254, startPoint y: 356, endPoint x: 166, endPoint y: 340, distance: 89.6
click at [166, 340] on div "Speaker Notes Transcript" at bounding box center [282, 350] width 406 height 63
drag, startPoint x: 194, startPoint y: 375, endPoint x: 191, endPoint y: 364, distance: 10.8
click at [194, 375] on div at bounding box center [282, 363] width 406 height 37
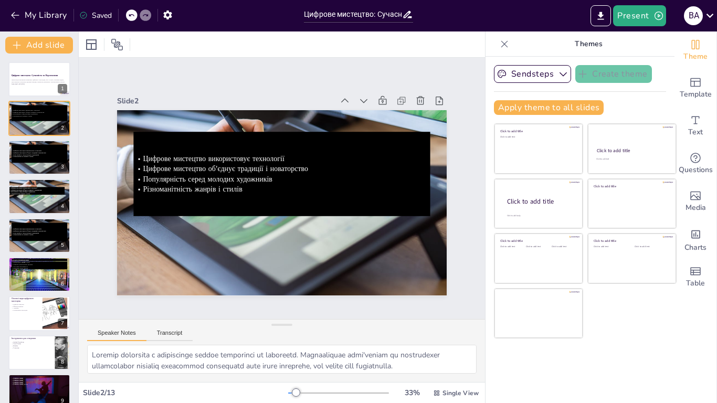
drag, startPoint x: 123, startPoint y: 333, endPoint x: 108, endPoint y: 337, distance: 15.3
click at [108, 337] on button "Speaker Notes" at bounding box center [116, 335] width 59 height 12
type textarea "Цифрове мистецтво нологій на творчість. Використання комп'ютерів та програмного…"
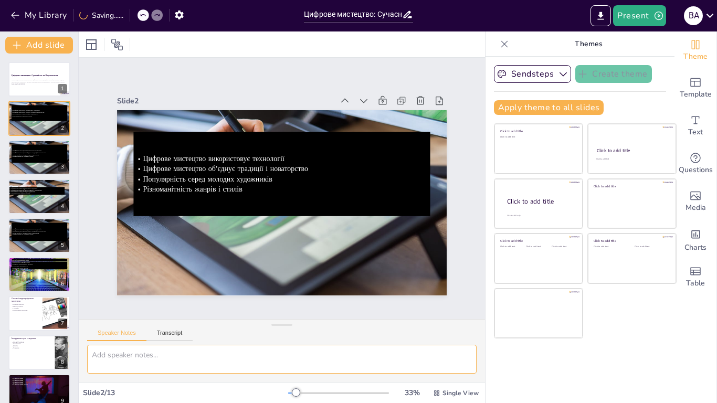
type textarea "\"
click at [30, 76] on strong "Цифрове мистецтво: Сучасність та Перспективи" at bounding box center [34, 75] width 47 height 3
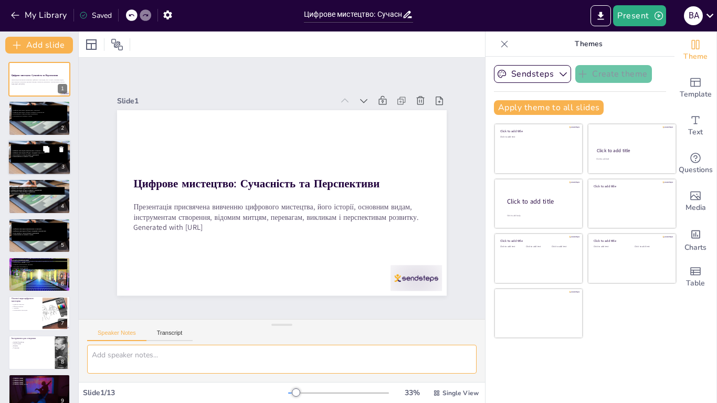
click at [31, 150] on span "Цифрове мистецтво використовує технології" at bounding box center [27, 151] width 29 height 2
type textarea "Цифрове мистецтво є результатом впливу технологій на творчість. Використання ко…"
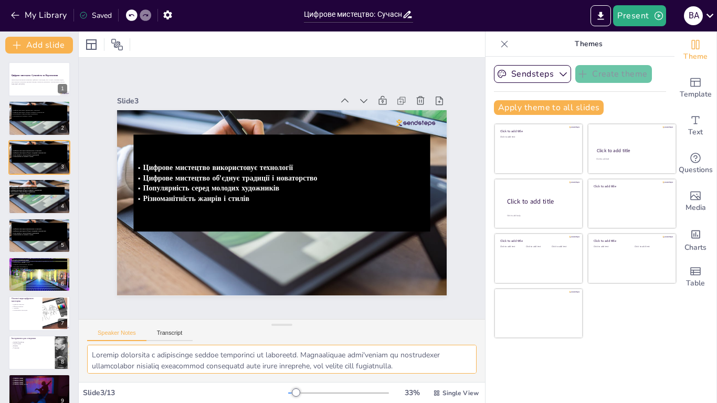
click at [150, 361] on textarea at bounding box center [281, 359] width 389 height 29
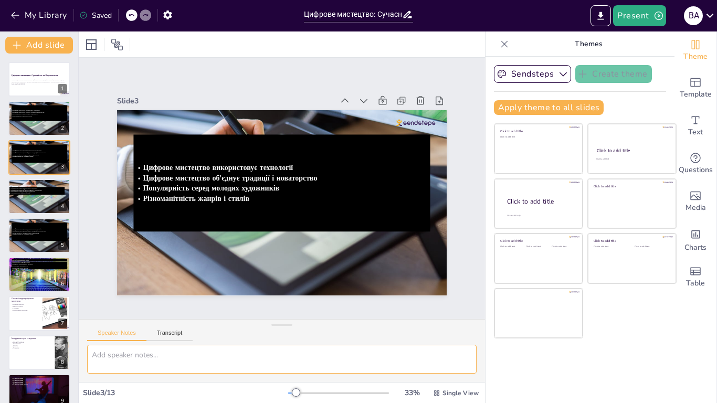
drag, startPoint x: 21, startPoint y: 189, endPoint x: 105, endPoint y: 232, distance: 95.0
click at [20, 190] on div "Цифрове мистецтво використовує технології Цифрове мистецтво об'єднує традиції і…" at bounding box center [37, 191] width 56 height 8
type textarea "Цифрове мистецтво є результатом впливу технологій на творчість. Використання ко…"
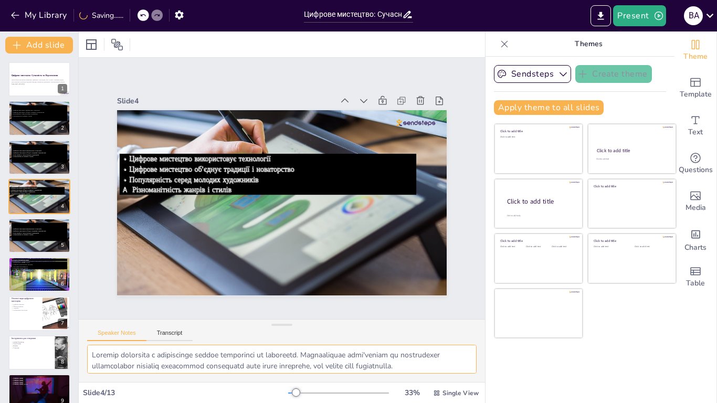
click at [126, 362] on textarea at bounding box center [281, 359] width 389 height 29
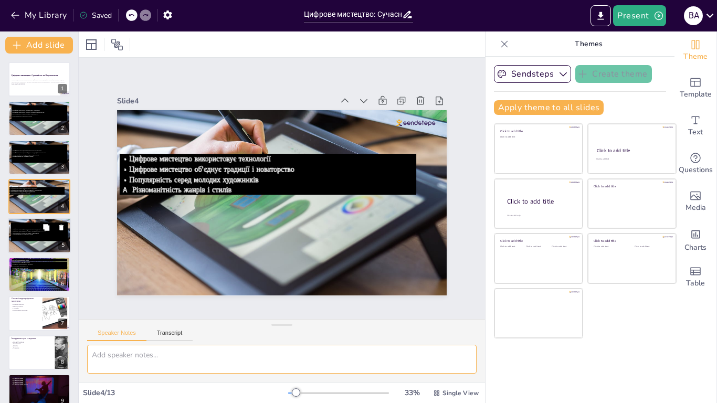
click at [34, 236] on p "Різноманітність жанрів і стилів" at bounding box center [39, 234] width 57 height 2
type textarea "Цифрове мистецтво є результатом впливу технологій на творчість. Використання ко…"
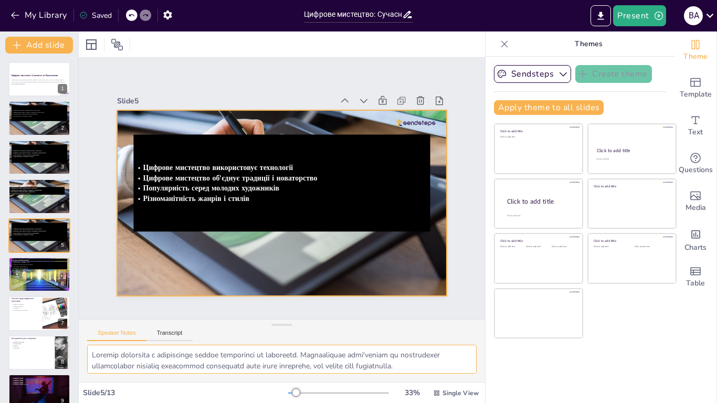
scroll to position [7, 0]
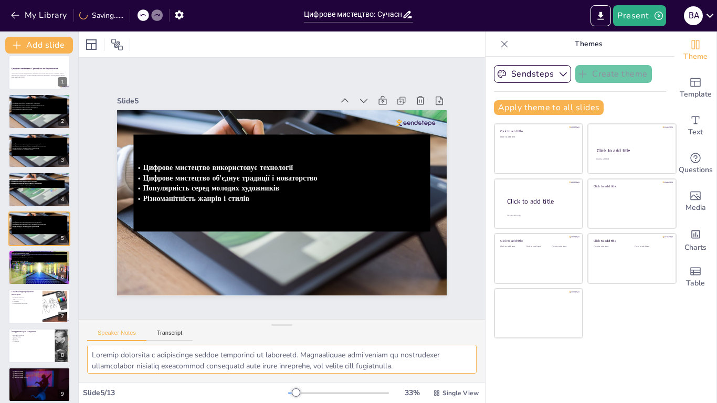
click at [167, 360] on textarea at bounding box center [281, 359] width 389 height 29
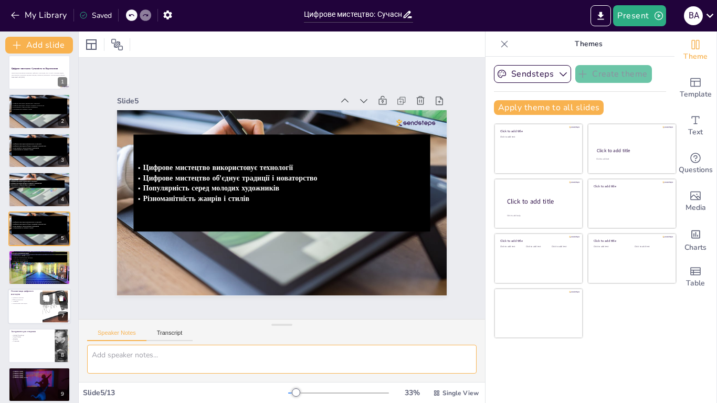
click at [15, 308] on div at bounding box center [39, 307] width 63 height 36
type textarea "Цифрова живопис дозволяє художникам створювати роботи з використанням цифрових …"
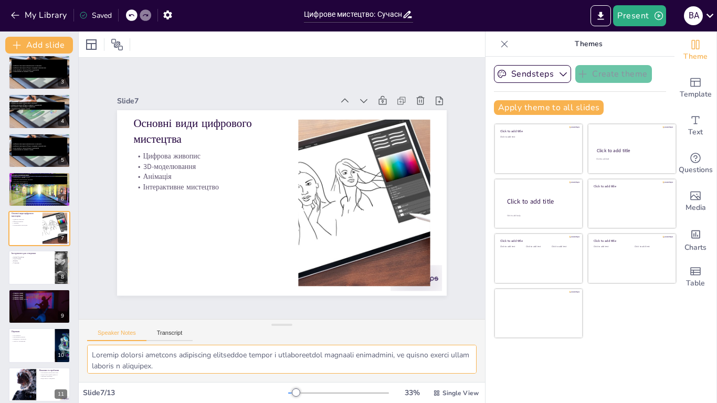
drag, startPoint x: 158, startPoint y: 355, endPoint x: 165, endPoint y: 357, distance: 7.1
click at [158, 355] on textarea at bounding box center [281, 359] width 389 height 29
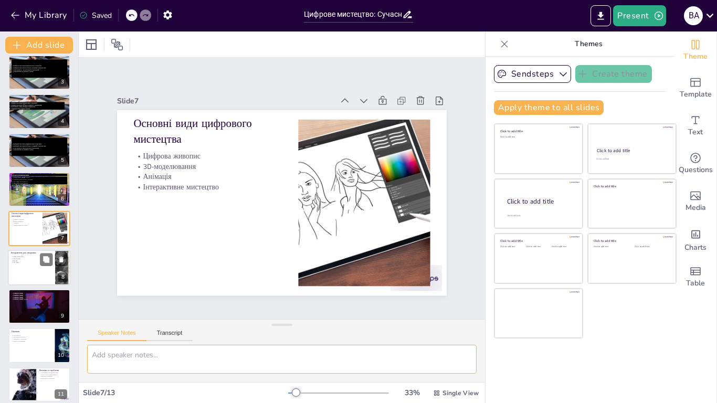
click at [31, 254] on p "Інструменти для створення" at bounding box center [31, 252] width 41 height 3
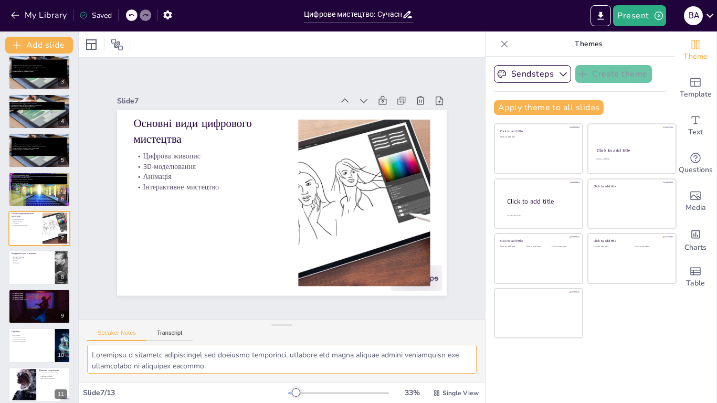
scroll to position [124, 0]
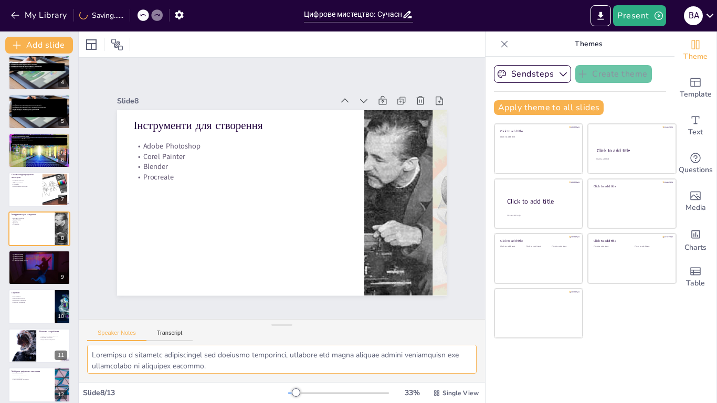
type textarea "Photoshop є основним інструментом для цифрових художників, оскільки він надає ш…"
drag, startPoint x: 128, startPoint y: 381, endPoint x: 131, endPoint y: 374, distance: 7.8
click at [130, 375] on div at bounding box center [282, 363] width 406 height 37
click at [132, 373] on textarea at bounding box center [281, 359] width 389 height 29
click at [136, 366] on textarea at bounding box center [281, 359] width 389 height 29
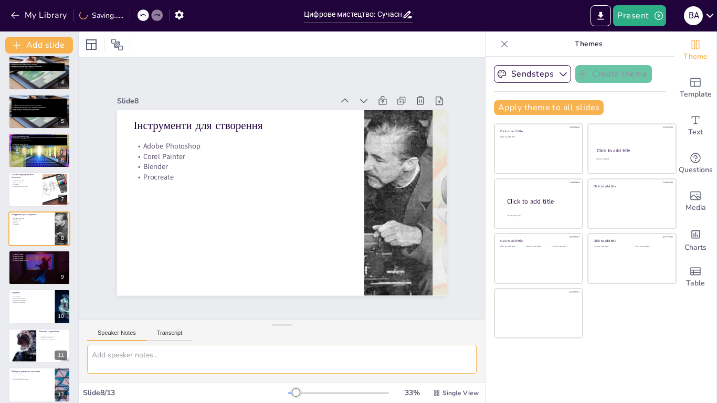
type textarea "Photoshop є основним інструментом для цифрових художників, оскільки він надає ш…"
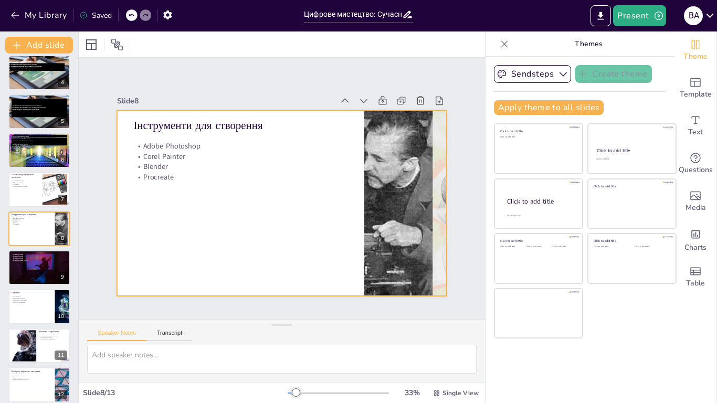
click at [204, 217] on div at bounding box center [297, 188] width 186 height 329
click at [689, 119] on icon "Add text boxes" at bounding box center [695, 120] width 13 height 13
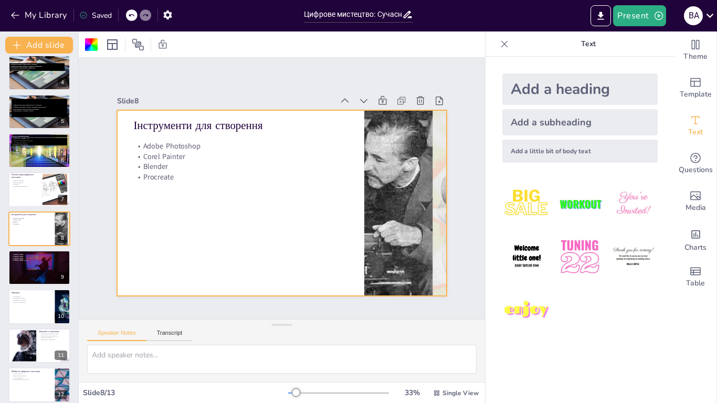
click at [616, 210] on img at bounding box center [633, 203] width 49 height 49
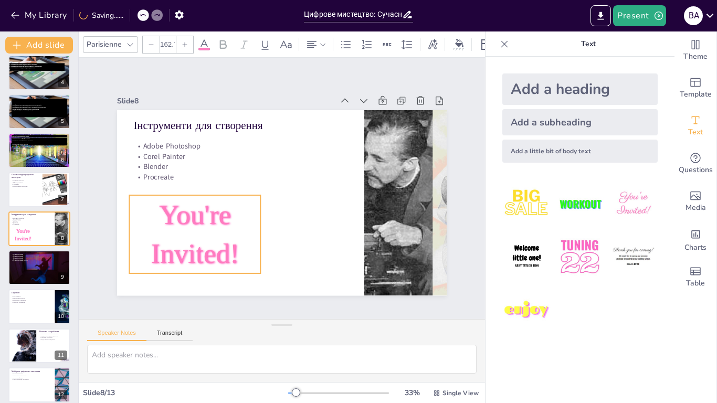
drag, startPoint x: 246, startPoint y: 204, endPoint x: 187, endPoint y: 248, distance: 72.7
click at [225, 137] on span "You're Invited!" at bounding box center [273, 87] width 97 height 102
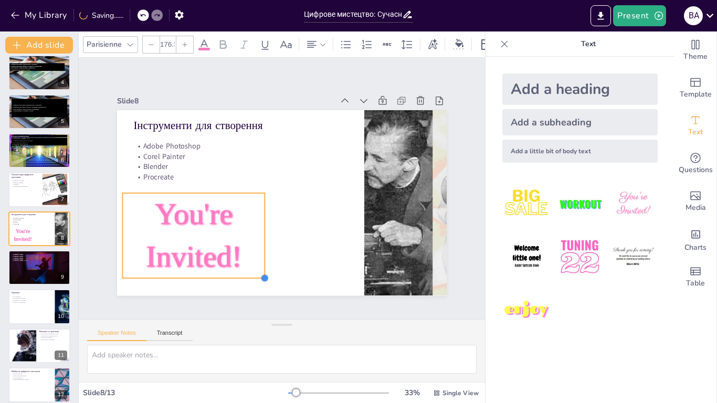
drag, startPoint x: 245, startPoint y: 265, endPoint x: 256, endPoint y: 264, distance: 11.1
click at [256, 264] on div "Інструменти для створення Adobe Photoshop Corel Painter Blender Procreate You'r…" at bounding box center [294, 182] width 303 height 376
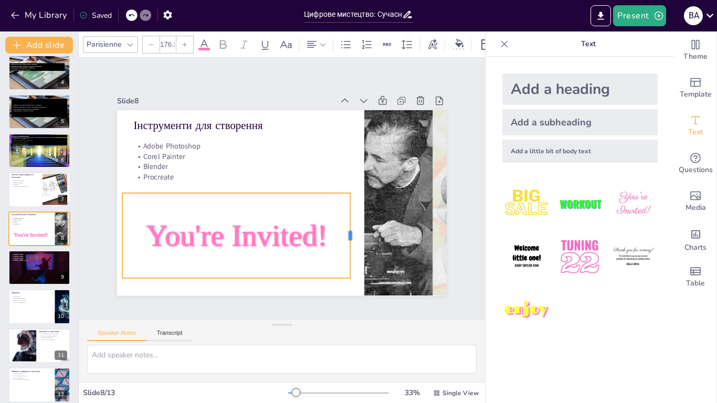
drag, startPoint x: 257, startPoint y: 227, endPoint x: 264, endPoint y: 231, distance: 8.2
click at [323, 229] on div "Інструменти для створення Adobe Photoshop Corel Painter Blender Procreate You'r…" at bounding box center [272, 177] width 369 height 358
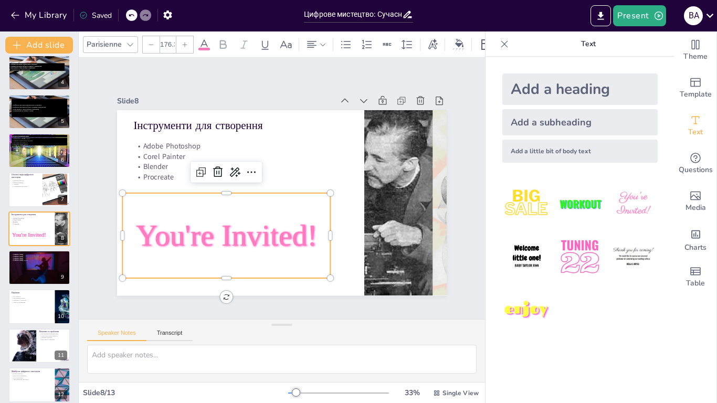
click at [264, 220] on span "You're Invited!" at bounding box center [351, 168] width 179 height 104
click at [295, 228] on span "You're Invited!" at bounding box center [347, 219] width 104 height 179
click at [276, 228] on span "You're Invited!" at bounding box center [354, 191] width 157 height 146
click at [276, 225] on span "You're Invited!" at bounding box center [354, 191] width 157 height 146
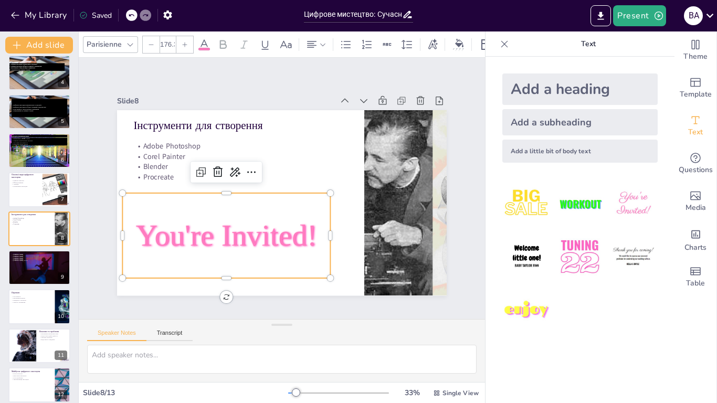
click at [115, 42] on div "Parisienne" at bounding box center [103, 44] width 39 height 14
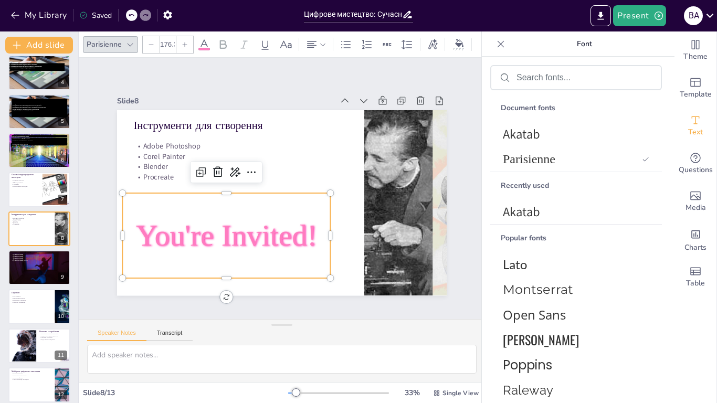
click at [259, 213] on p "You're Invited!" at bounding box center [280, 260] width 171 height 183
click at [251, 214] on span "You're Invited!" at bounding box center [235, 133] width 34 height 182
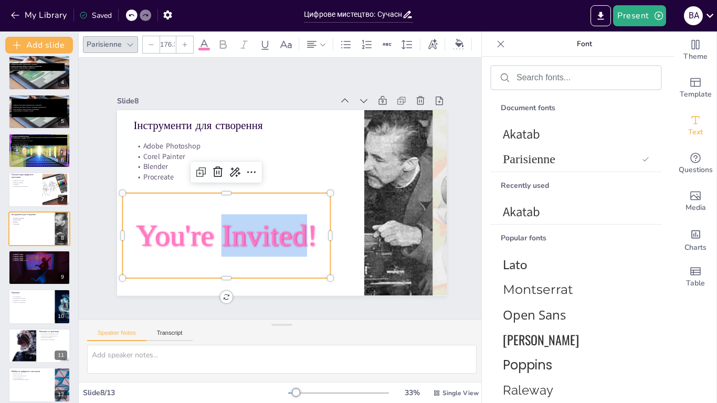
click at [300, 214] on span "You're Invited!" at bounding box center [344, 226] width 88 height 183
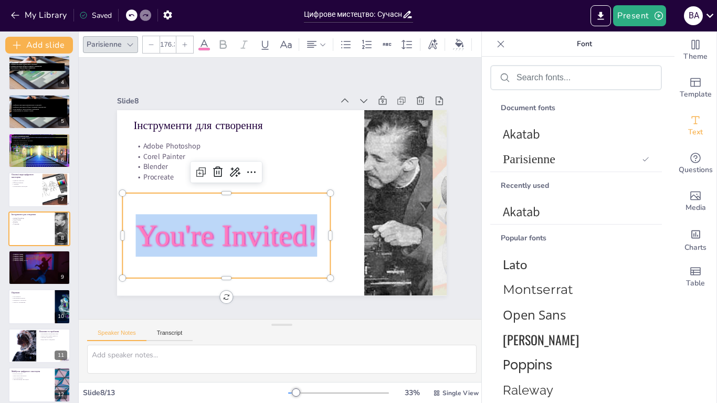
click at [260, 205] on span "You're Invited!" at bounding box center [349, 161] width 183 height 88
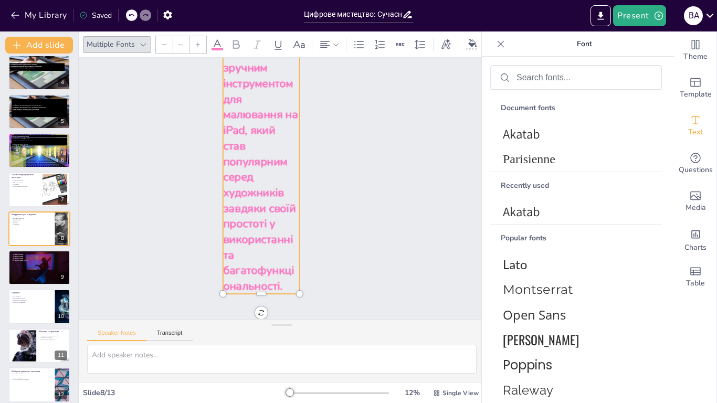
scroll to position [716, 0]
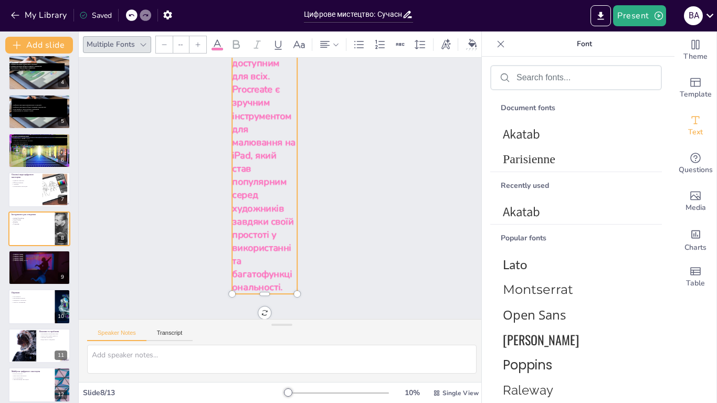
click at [499, 42] on icon at bounding box center [500, 43] width 7 height 7
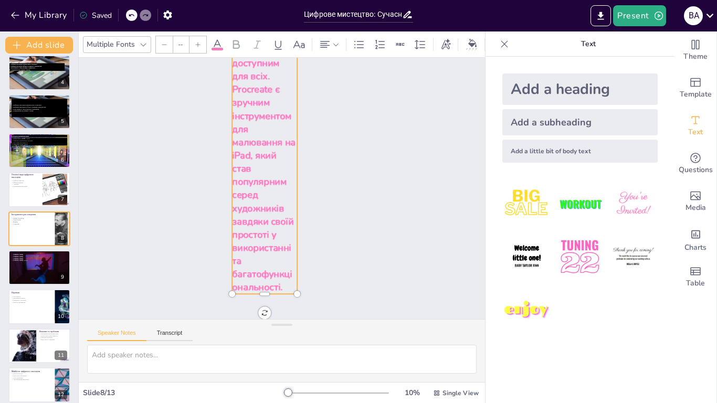
click at [501, 41] on icon at bounding box center [504, 43] width 7 height 7
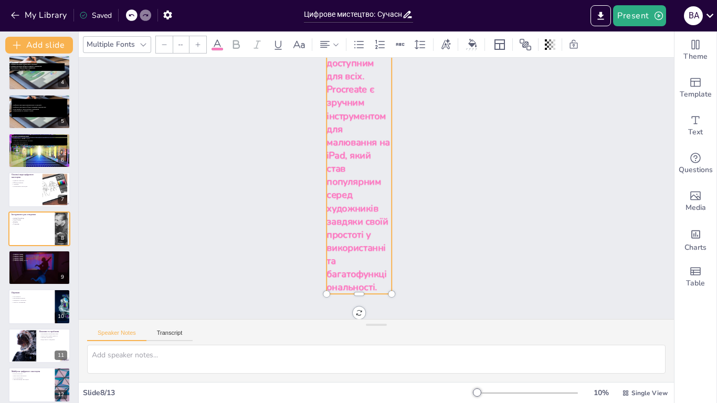
click at [335, 144] on span "Procreate є зручним інструментом для малювання на iPad, який став популярним се…" at bounding box center [356, 203] width 165 height 198
click at [347, 144] on span "Procreate є зручним інструментом для малювання на iPad, який став популярним се…" at bounding box center [397, 183] width 100 height 216
click at [355, 150] on span "Procreate є зручним інструментом для малювання на iPad, який став популярним се…" at bounding box center [383, 209] width 215 height 118
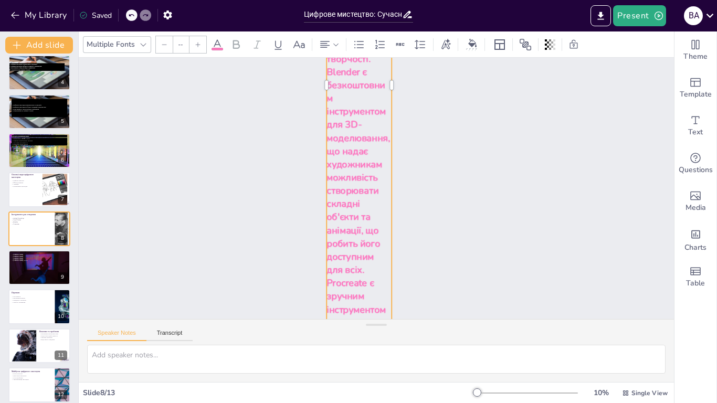
scroll to position [506, 0]
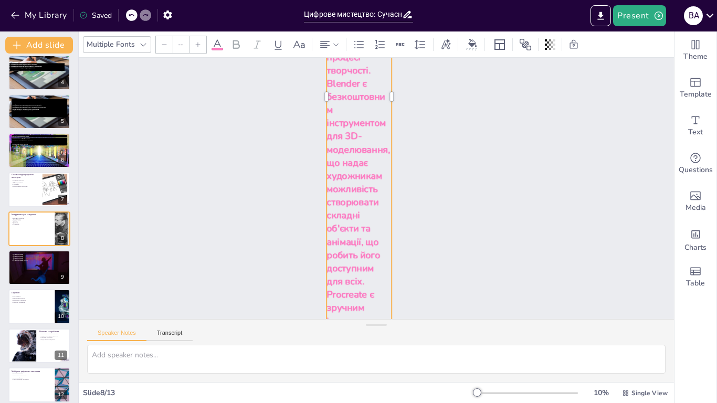
type input "176.3"
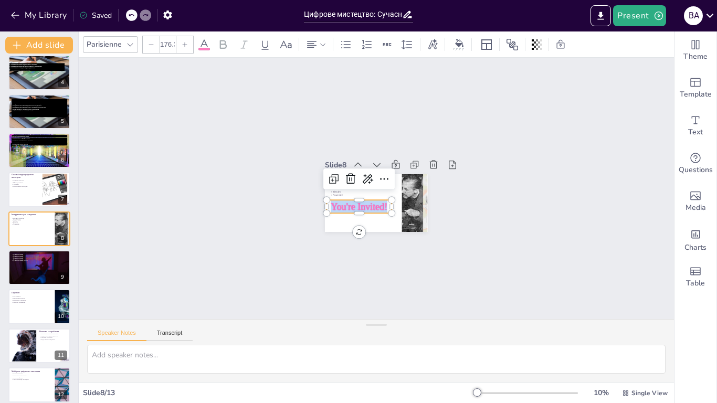
scroll to position [0, 0]
click at [340, 226] on icon at bounding box center [333, 233] width 14 height 14
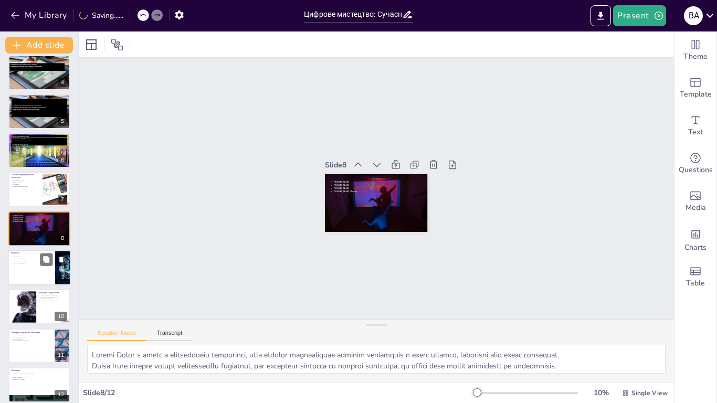
click at [22, 255] on div at bounding box center [39, 268] width 63 height 36
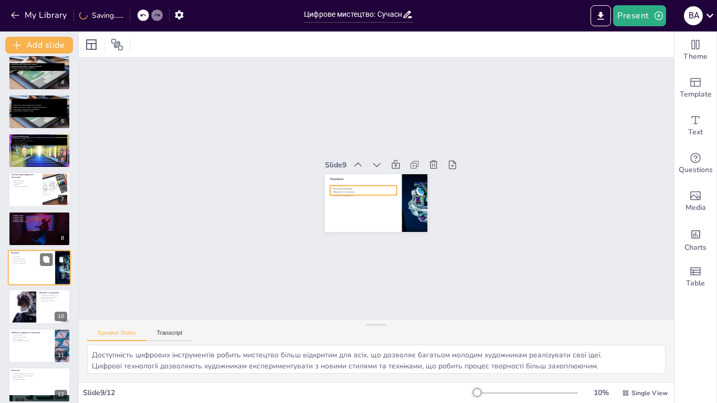
scroll to position [132, 0]
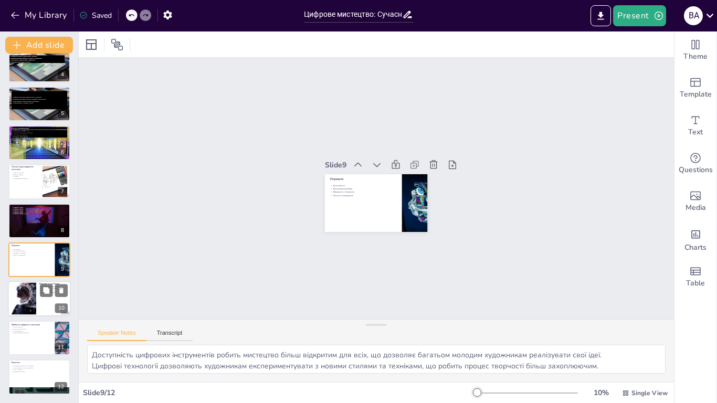
click at [27, 295] on div at bounding box center [23, 299] width 57 height 32
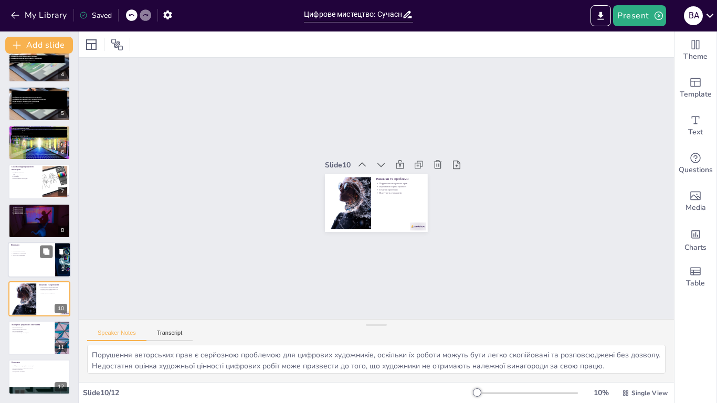
click at [33, 260] on div at bounding box center [39, 260] width 63 height 36
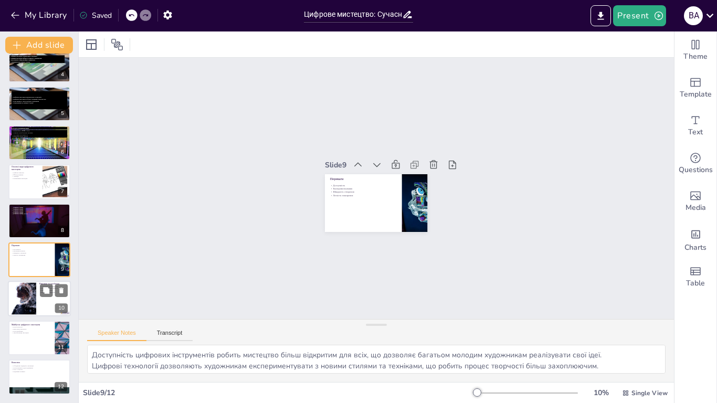
click at [35, 294] on div at bounding box center [23, 299] width 57 height 32
type textarea "Порушення авторських прав є серйозною проблемою для цифрових художників, оскіль…"
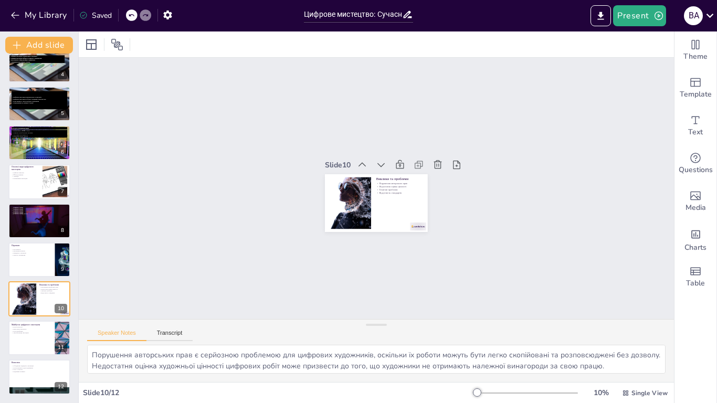
click at [352, 148] on div at bounding box center [343, 142] width 17 height 11
click at [421, 197] on icon at bounding box center [428, 190] width 15 height 15
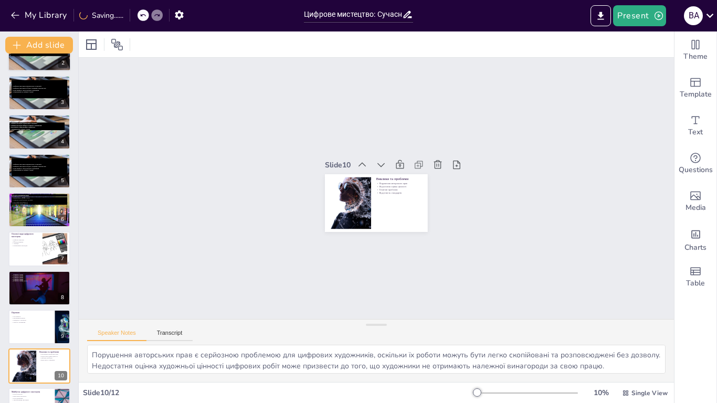
scroll to position [0, 0]
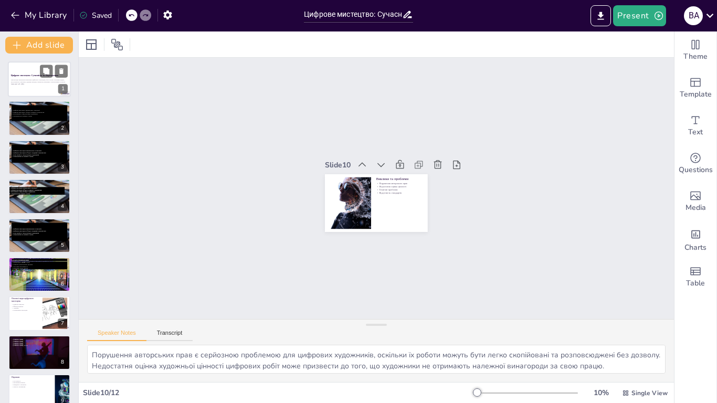
click at [31, 72] on div at bounding box center [39, 79] width 63 height 36
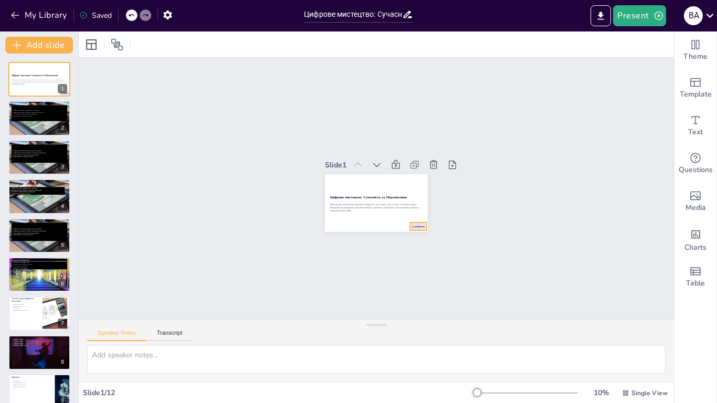
click at [396, 224] on div "Цифрове мистецтво: Сучасність та Перспективи Презентація присвячена вивченню ци…" at bounding box center [361, 190] width 68 height 108
click at [32, 116] on p "Різноманітність жанрів і стилів" at bounding box center [39, 116] width 57 height 2
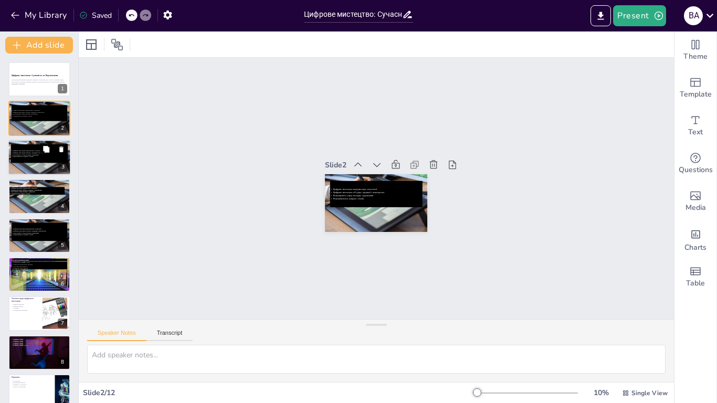
click at [41, 153] on button at bounding box center [46, 149] width 13 height 13
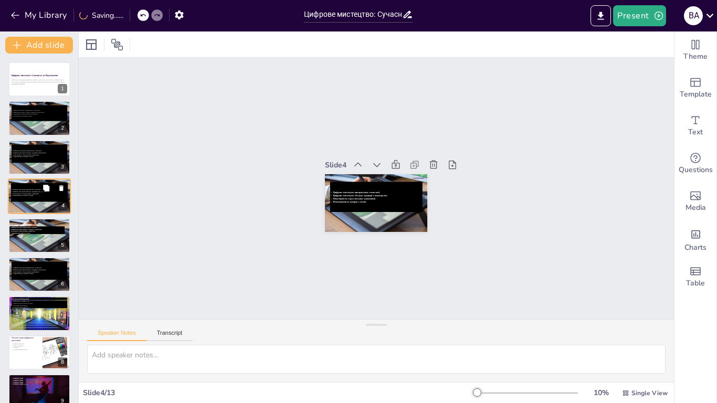
click at [60, 188] on icon at bounding box center [61, 188] width 4 height 6
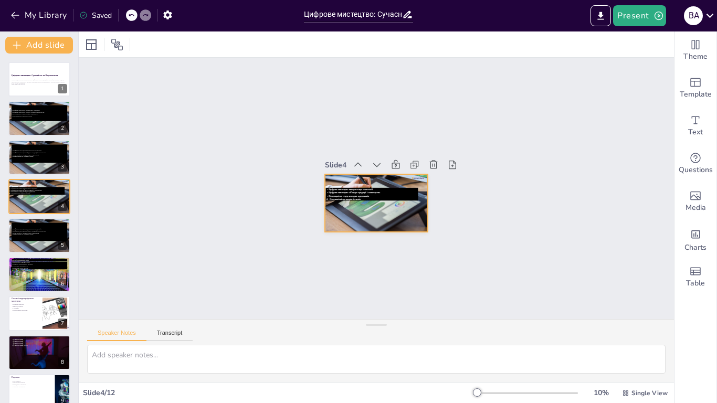
click at [399, 220] on div at bounding box center [390, 192] width 87 height 115
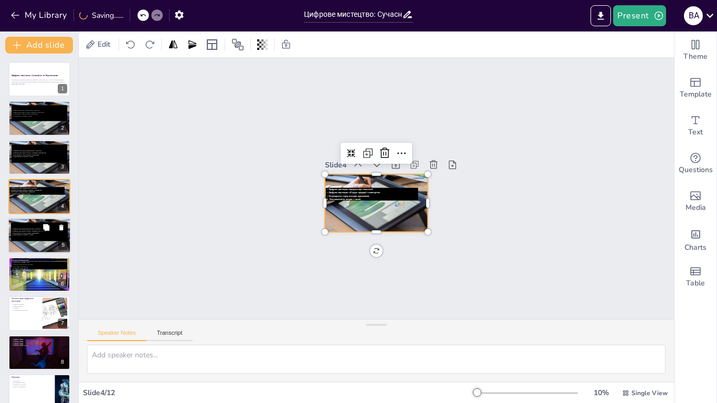
click at [33, 224] on div "Цифрове мистецтво використовує технології Цифрове мистецтво об'єднує традиції і…" at bounding box center [39, 231] width 57 height 18
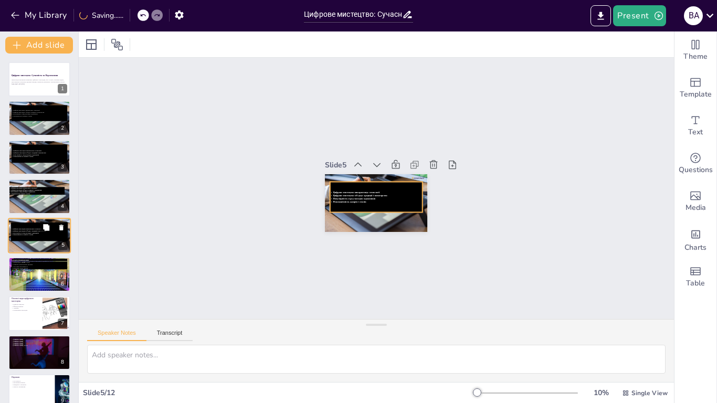
scroll to position [7, 0]
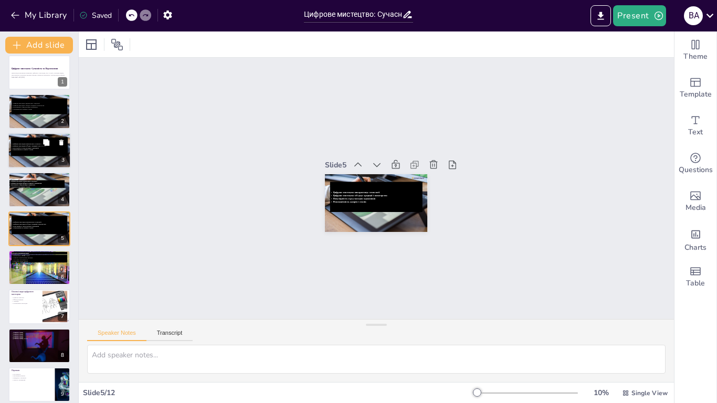
click at [26, 143] on span "Цифрове мистецтво використовує технології" at bounding box center [27, 144] width 29 height 2
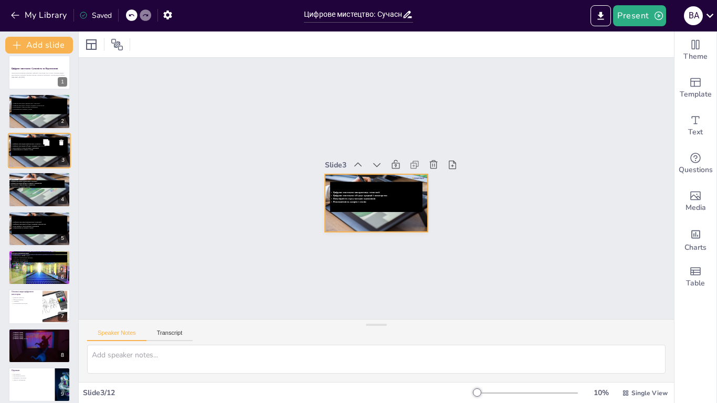
scroll to position [0, 0]
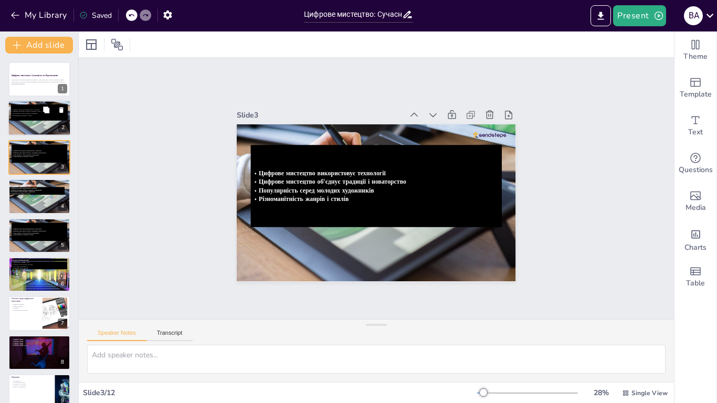
click at [19, 115] on span "Різноманітність жанрів і стилів" at bounding box center [22, 116] width 19 height 2
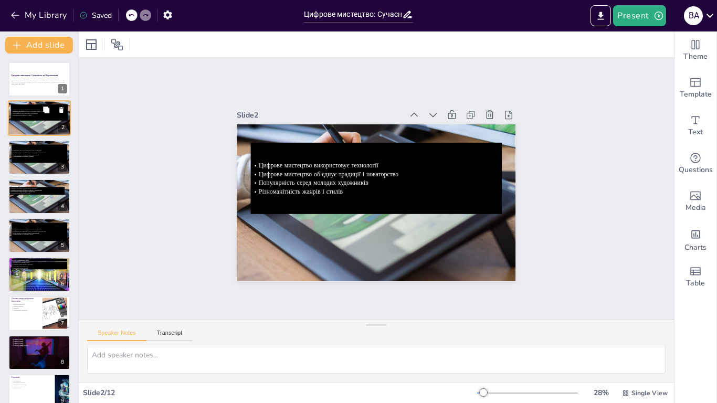
click at [60, 128] on div "2" at bounding box center [62, 127] width 9 height 9
click at [59, 109] on icon at bounding box center [61, 110] width 7 height 7
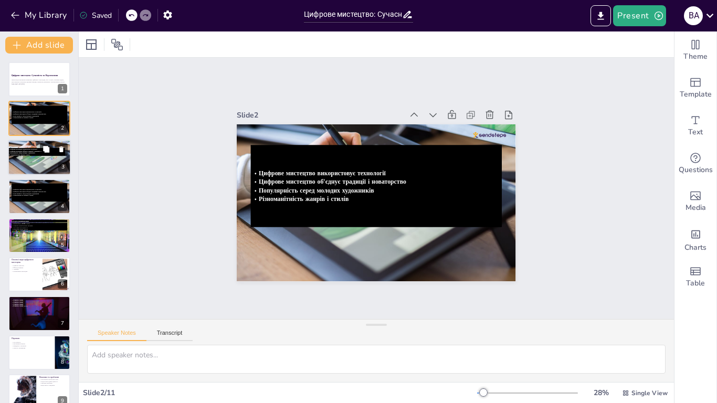
click at [23, 153] on span "Популярність серед молодих художників" at bounding box center [22, 153] width 25 height 2
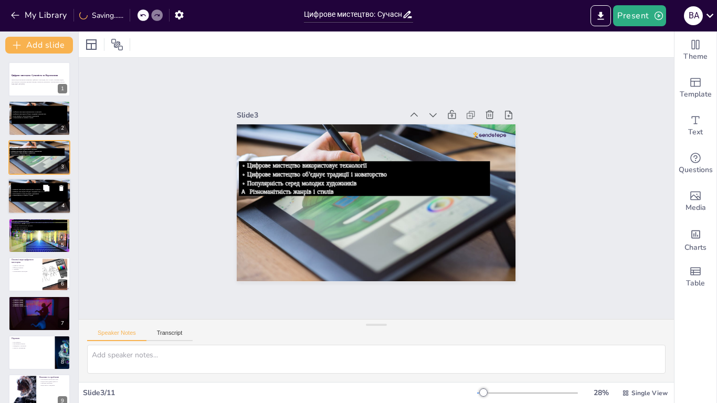
click at [24, 189] on span "Цифрове мистецтво використовує технології" at bounding box center [27, 190] width 29 height 2
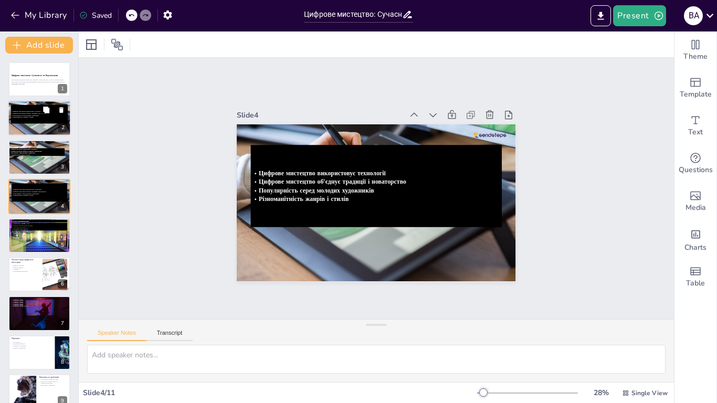
click at [22, 118] on span "Різноманітність жанрів і стилів" at bounding box center [23, 117] width 20 height 2
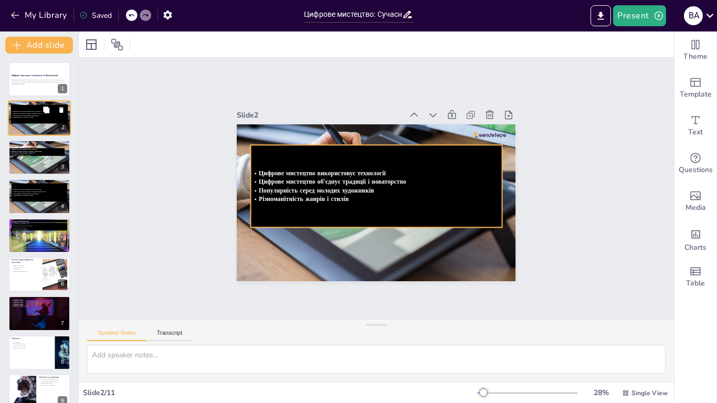
click at [23, 112] on span "Цифрове мистецтво використовує технології" at bounding box center [27, 112] width 29 height 2
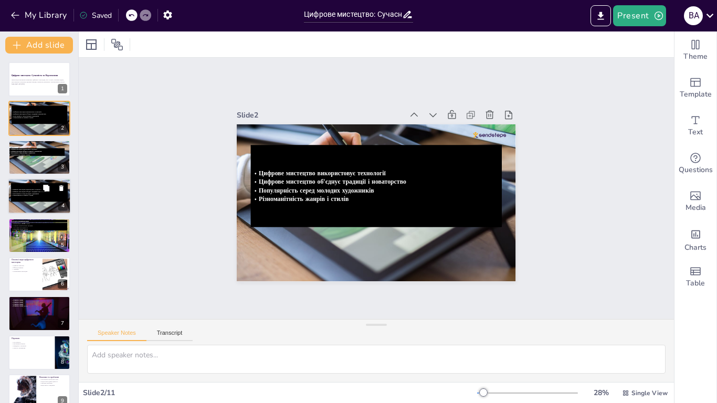
click at [24, 195] on span "Різноманітність жанрів і стилів" at bounding box center [23, 196] width 20 height 2
click at [63, 190] on icon at bounding box center [61, 188] width 4 height 6
type textarea "Цей період став важливим етапом у розвитку цифрового мистецтва, оскільки він за…"
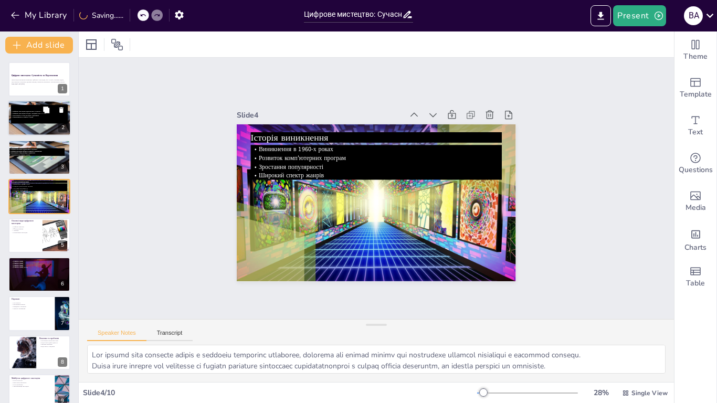
click at [24, 123] on div "Цифрове мистецтво використовує технології Цифрове мистецтво об'єднує традиції і…" at bounding box center [39, 114] width 57 height 18
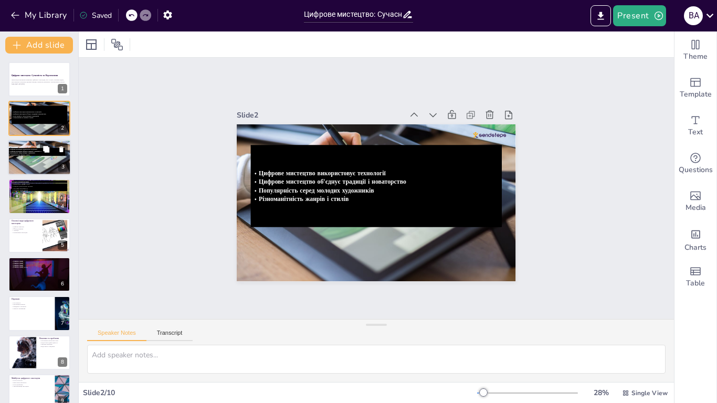
click at [24, 160] on div at bounding box center [39, 158] width 63 height 36
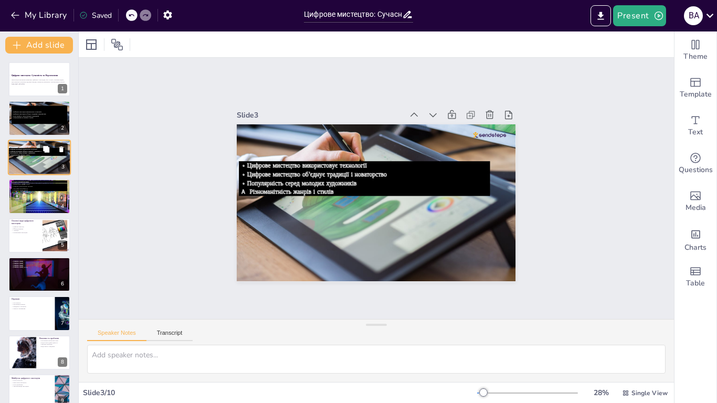
click at [60, 152] on icon at bounding box center [61, 149] width 4 height 6
type textarea "Цей період став важливим етапом у розвитку цифрового мистецтва, оскільки він за…"
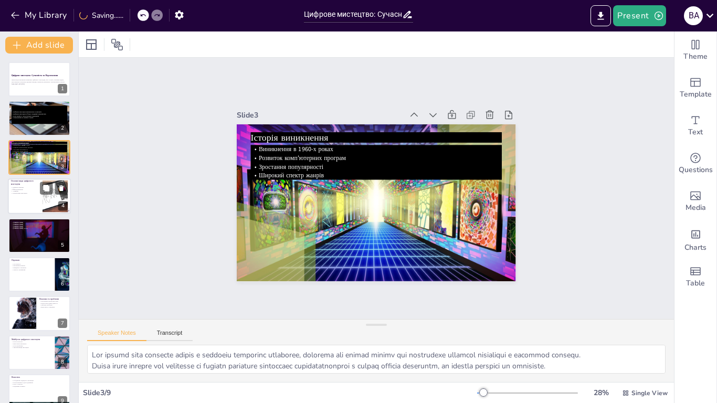
click at [18, 188] on p "3D-моделювання" at bounding box center [25, 189] width 28 height 2
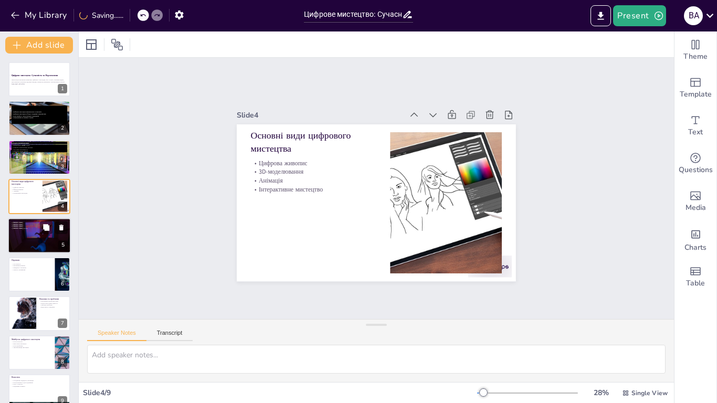
click at [26, 225] on p "[PERSON_NAME]" at bounding box center [39, 225] width 57 height 2
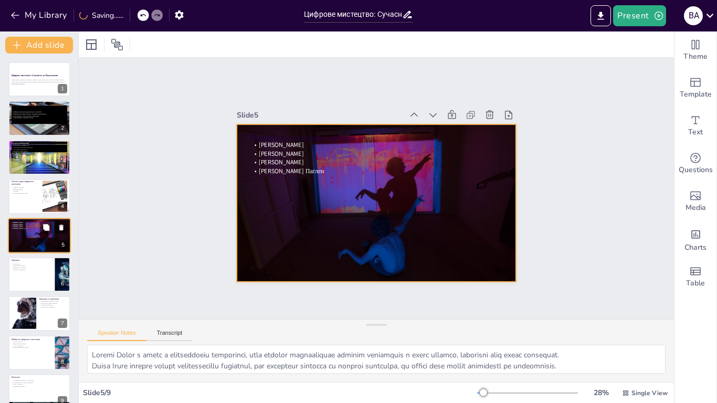
scroll to position [7, 0]
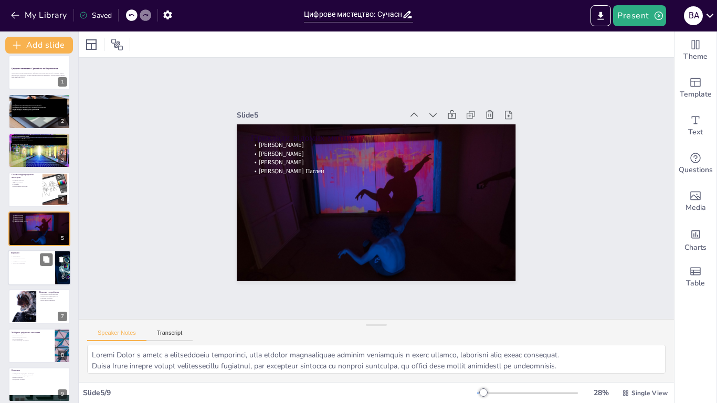
click at [27, 259] on p "Експериментування" at bounding box center [31, 259] width 41 height 2
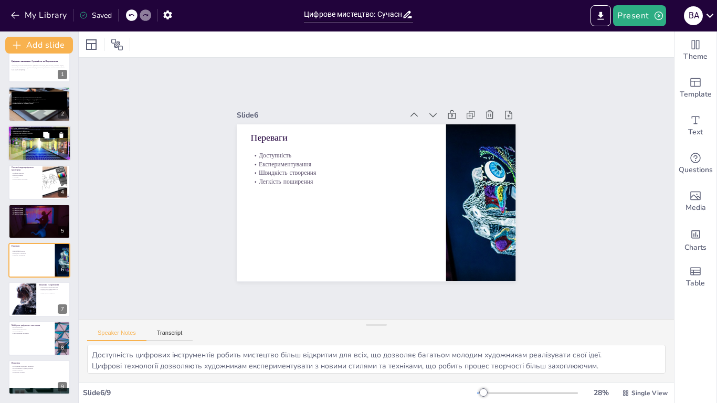
click at [30, 144] on div at bounding box center [38, 143] width 63 height 36
type textarea "Цей період став важливим етапом у розвитку цифрового мистецтва, оскільки він за…"
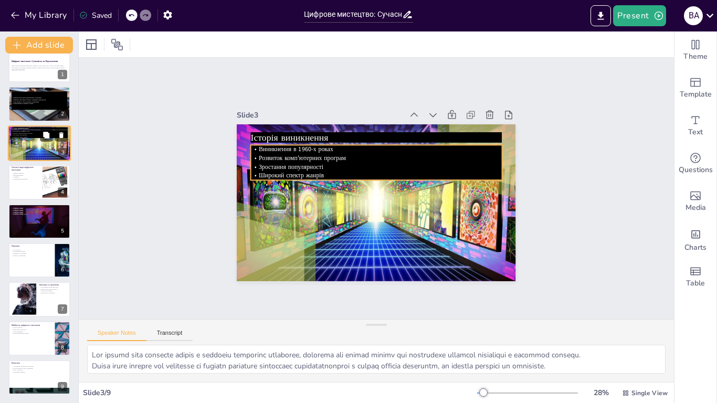
scroll to position [0, 0]
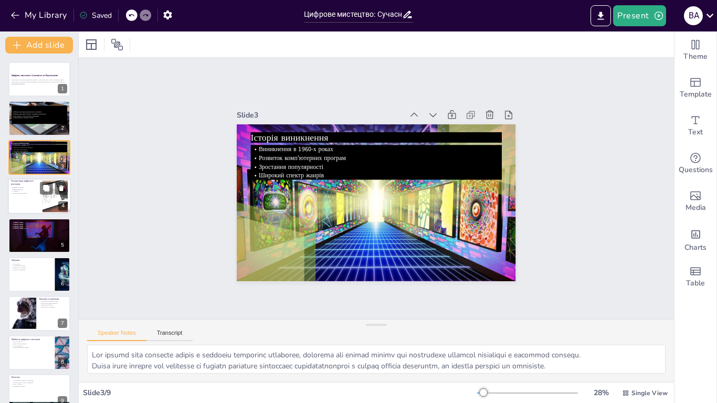
click at [27, 187] on p "Цифрова живопис" at bounding box center [25, 187] width 28 height 2
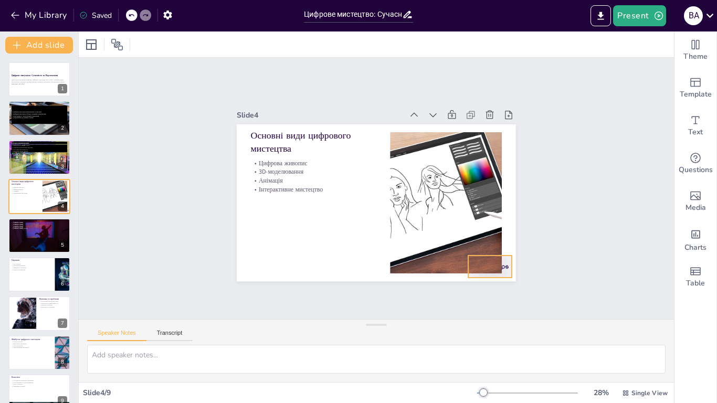
click at [309, 280] on div at bounding box center [298, 302] width 22 height 44
click at [30, 263] on p "Доступність" at bounding box center [31, 264] width 41 height 2
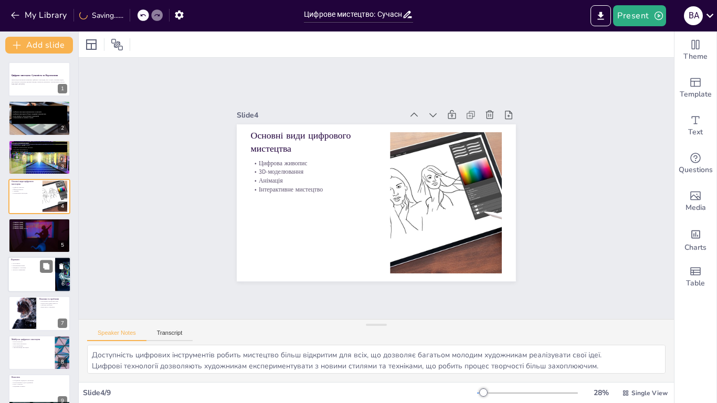
scroll to position [14, 0]
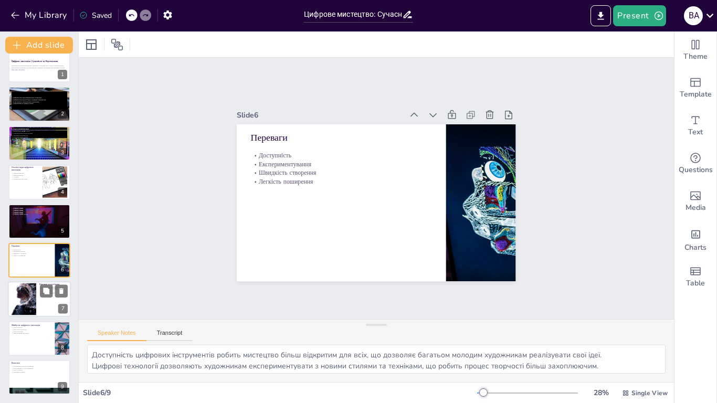
click at [19, 302] on div at bounding box center [23, 299] width 57 height 32
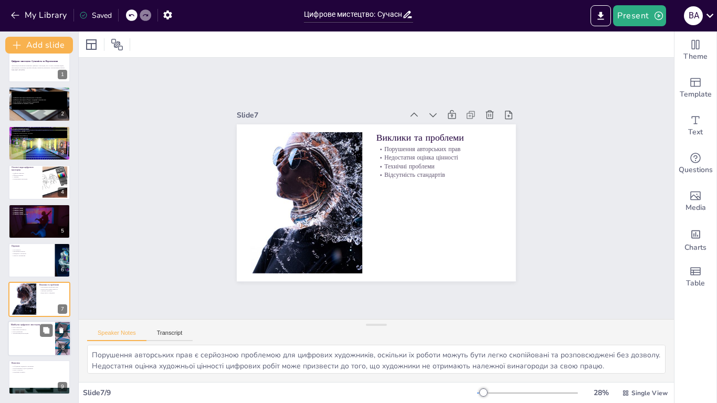
click at [23, 339] on div at bounding box center [39, 339] width 63 height 36
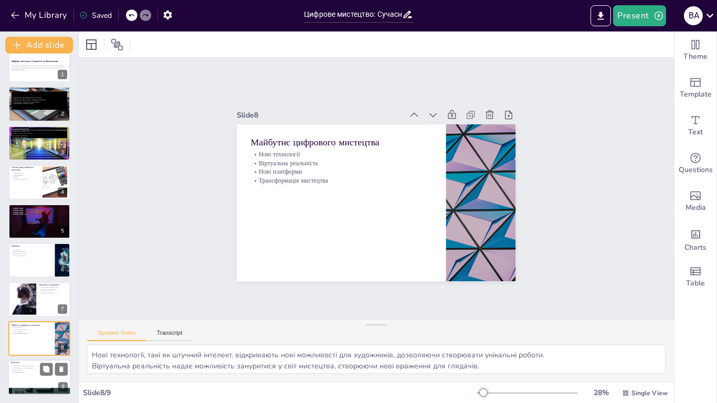
click at [21, 368] on p "Нові можливості для художників" at bounding box center [39, 368] width 57 height 2
type textarea "Цифрове мистецтво об'єднує в собі елементи традиційного мистецтва та новітніх т…"
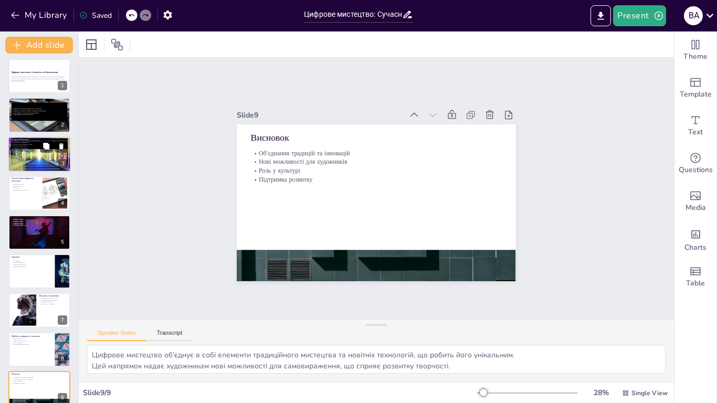
scroll to position [0, 0]
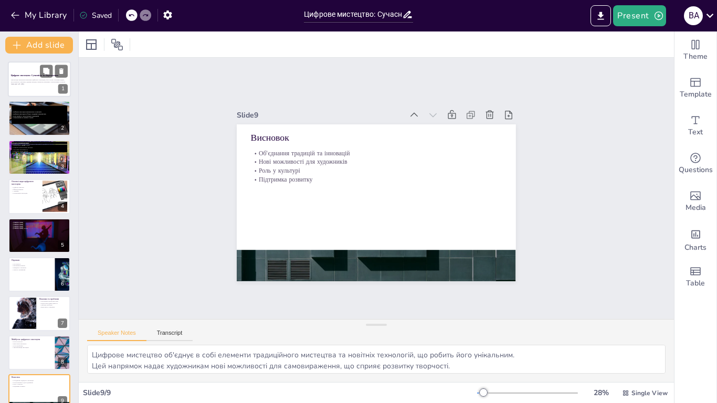
click at [27, 81] on p "Презентація присвячена вивченню цифрового мистецтва, його історії, основним вид…" at bounding box center [39, 81] width 57 height 4
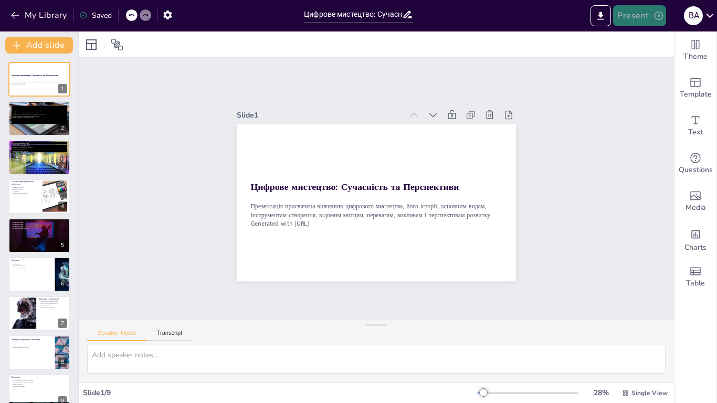
click at [618, 16] on button "Present" at bounding box center [639, 15] width 52 height 21
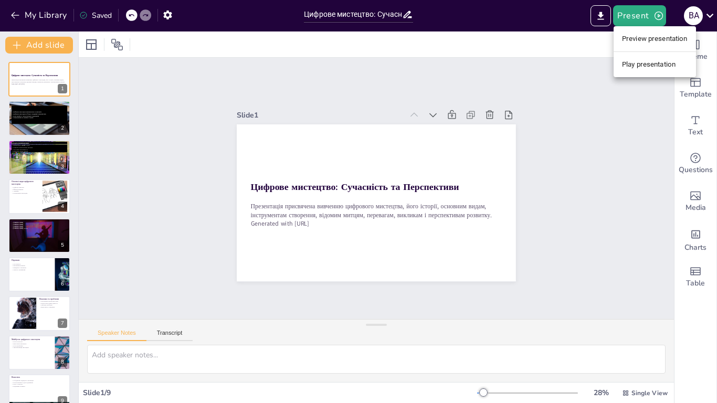
click at [623, 40] on li "Preview presentation" at bounding box center [654, 38] width 82 height 17
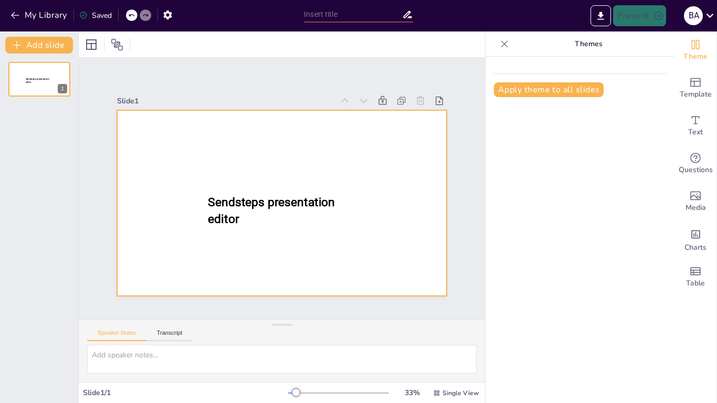
type input "Цифрове мистецтво: Сучасність та Перспективи"
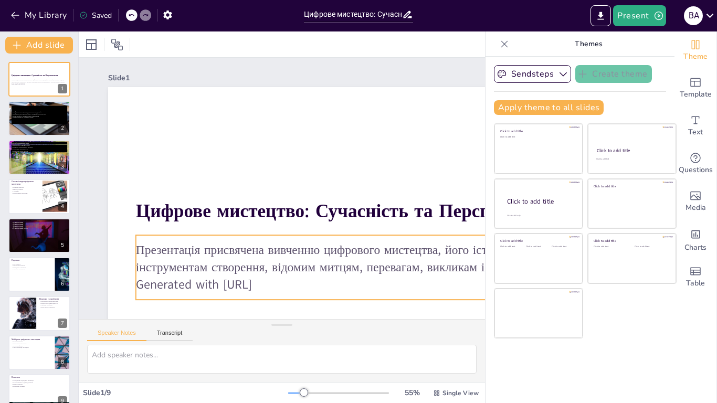
click at [185, 282] on p "Generated with [URL]" at bounding box center [385, 284] width 498 height 17
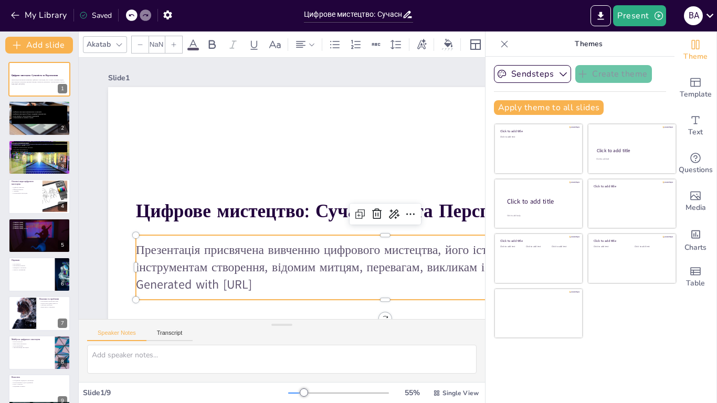
type input "32"
click at [270, 284] on p "Generated with [URL]" at bounding box center [385, 284] width 498 height 17
click at [293, 283] on p "Generated with [URL]" at bounding box center [385, 284] width 498 height 17
click at [313, 263] on p "Презентація присвячена вивченню цифрового мистецтва, його історії, основним вид…" at bounding box center [385, 258] width 498 height 35
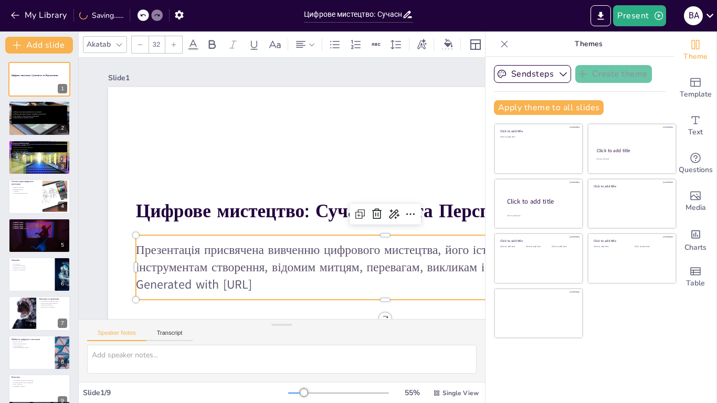
click at [303, 282] on p "Generated with [URL]" at bounding box center [385, 284] width 498 height 17
drag, startPoint x: 302, startPoint y: 282, endPoint x: 148, endPoint y: 285, distance: 154.3
click at [148, 285] on p "Generated with [URL]" at bounding box center [385, 284] width 498 height 17
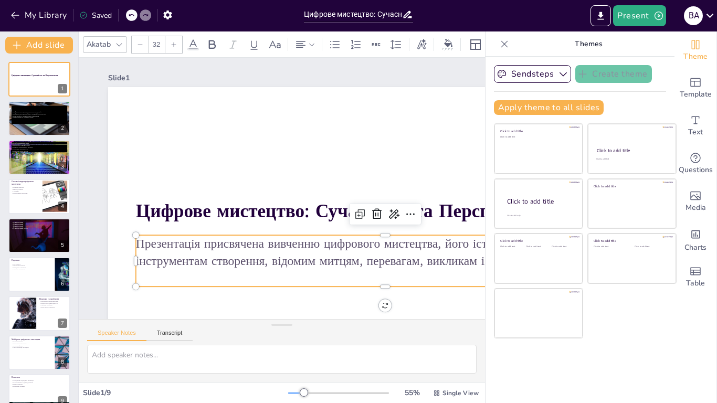
click at [168, 276] on p at bounding box center [385, 278] width 498 height 17
click at [636, 12] on button "Present" at bounding box center [639, 15] width 52 height 21
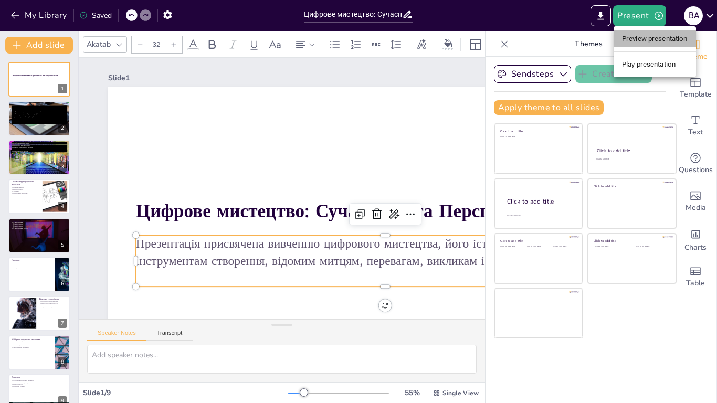
click at [645, 36] on li "Preview presentation" at bounding box center [654, 38] width 82 height 17
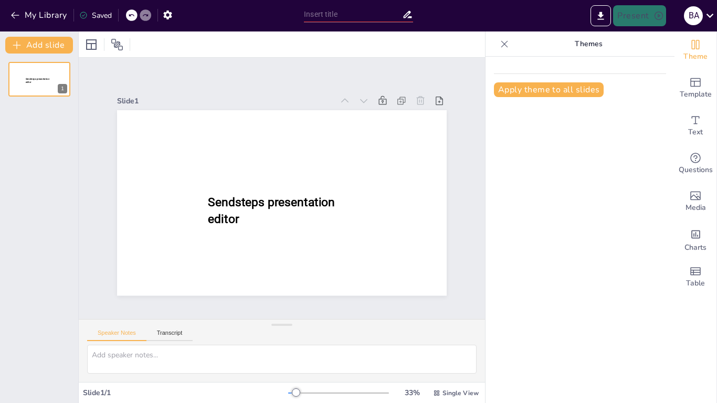
type input "Цифрове мистецтво: Сучасність та Перспективи"
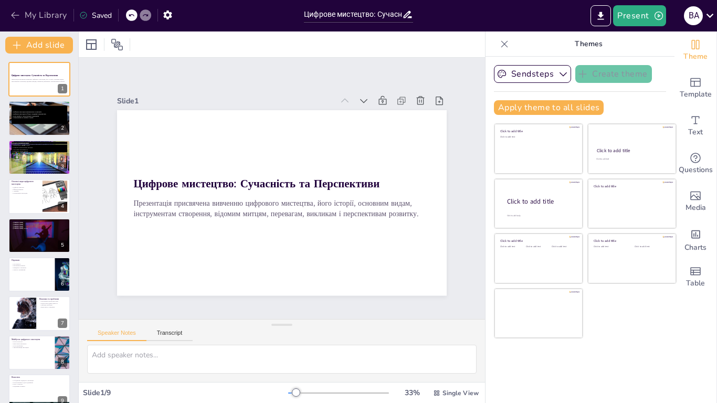
click at [19, 14] on icon "button" at bounding box center [15, 15] width 10 height 10
